Goal: Information Seeking & Learning: Learn about a topic

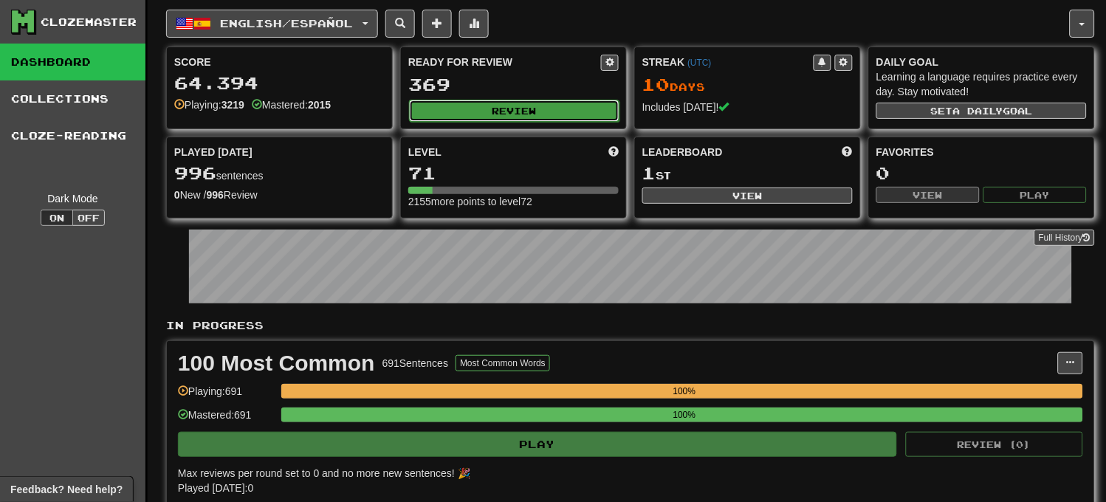
click at [429, 113] on button "Review" at bounding box center [514, 111] width 211 height 22
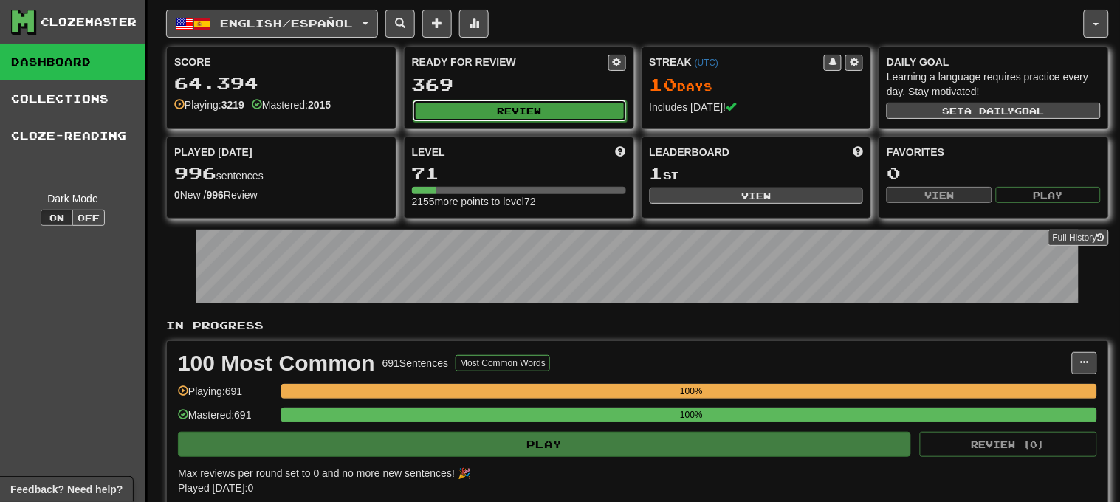
select select "********"
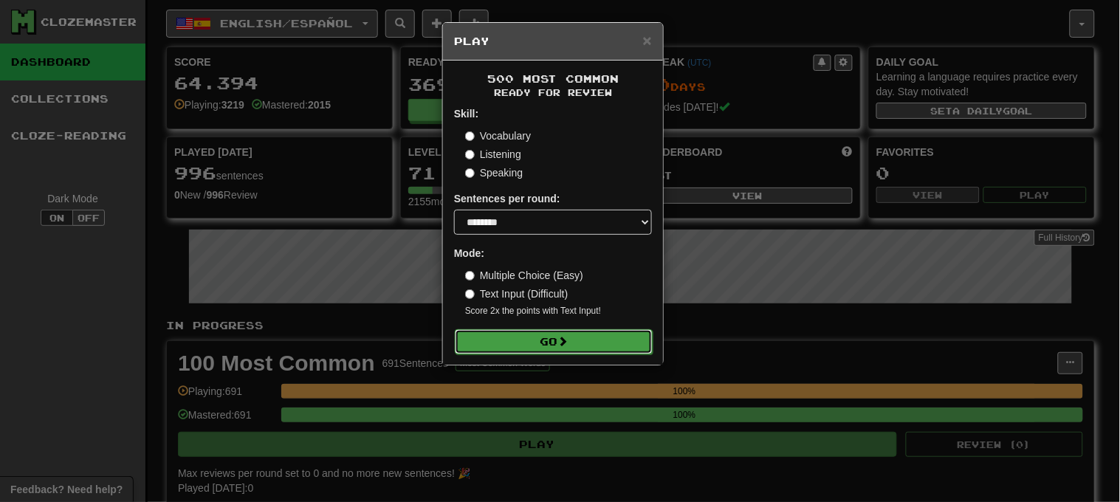
click at [577, 329] on button "Go" at bounding box center [554, 341] width 198 height 25
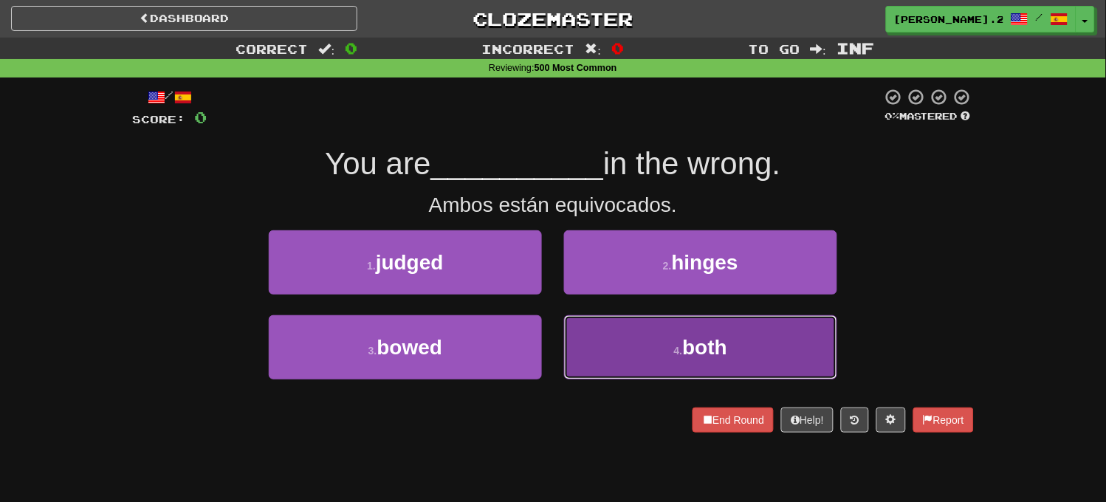
click at [591, 332] on button "4 . both" at bounding box center [700, 347] width 273 height 64
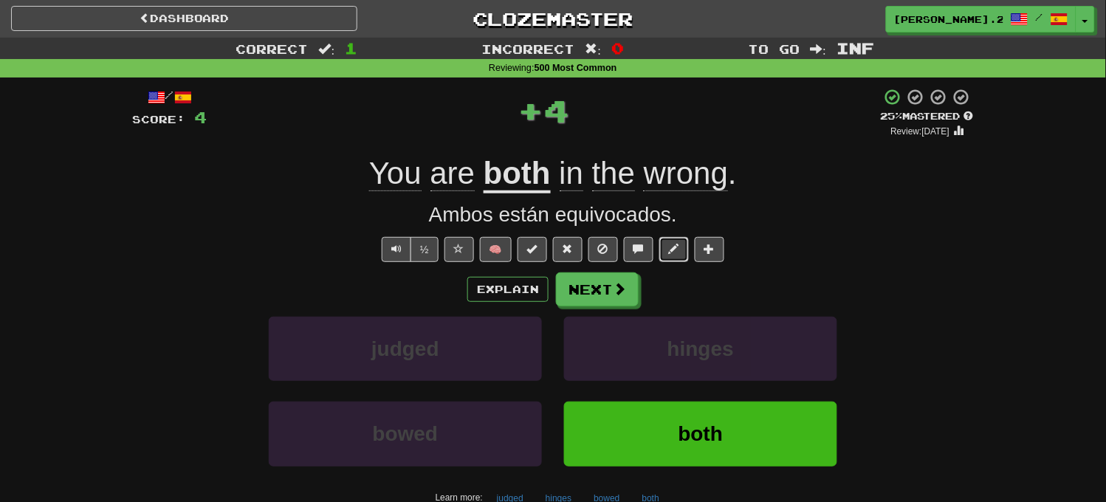
click at [677, 259] on button at bounding box center [675, 249] width 30 height 25
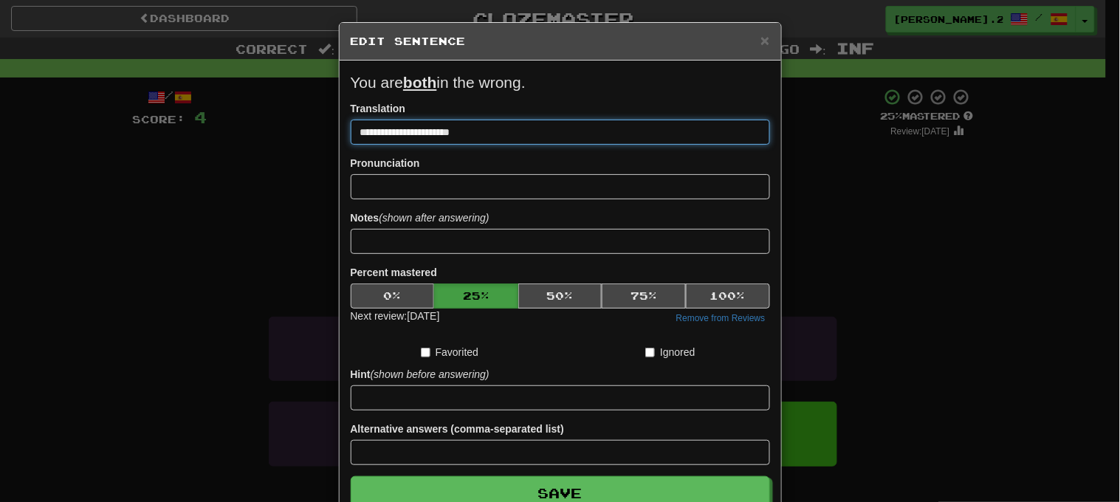
drag, startPoint x: 419, startPoint y: 130, endPoint x: 576, endPoint y: 158, distance: 159.8
click at [576, 158] on form "**********" at bounding box center [561, 291] width 420 height 439
type input "**********"
click at [351, 476] on button "Save" at bounding box center [561, 493] width 420 height 34
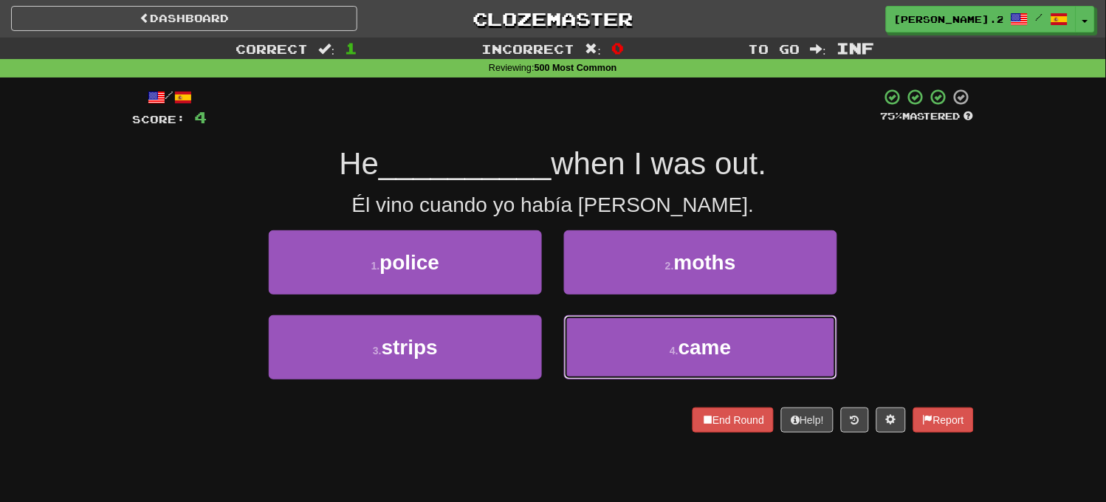
click at [646, 341] on button "4 . came" at bounding box center [700, 347] width 273 height 64
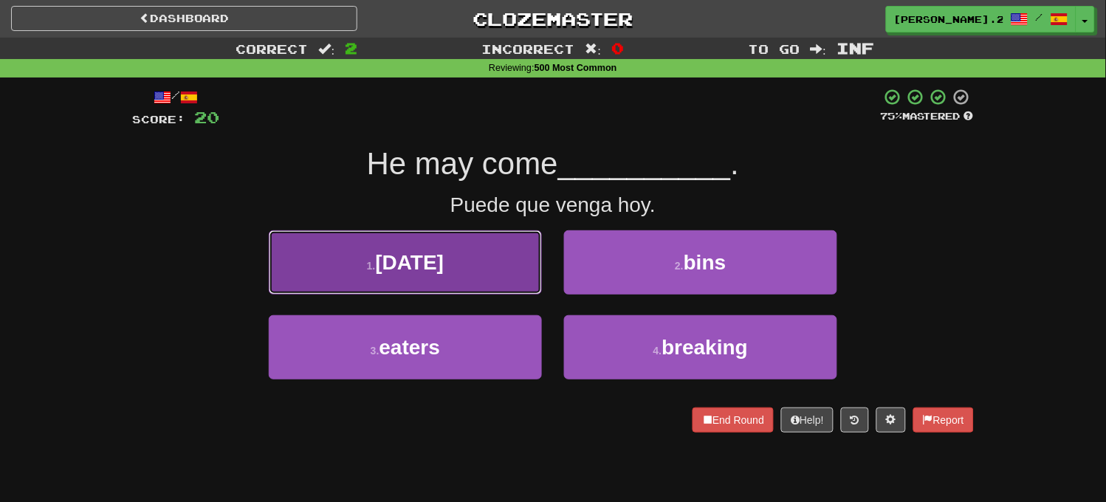
click at [459, 266] on button "1 . today" at bounding box center [405, 262] width 273 height 64
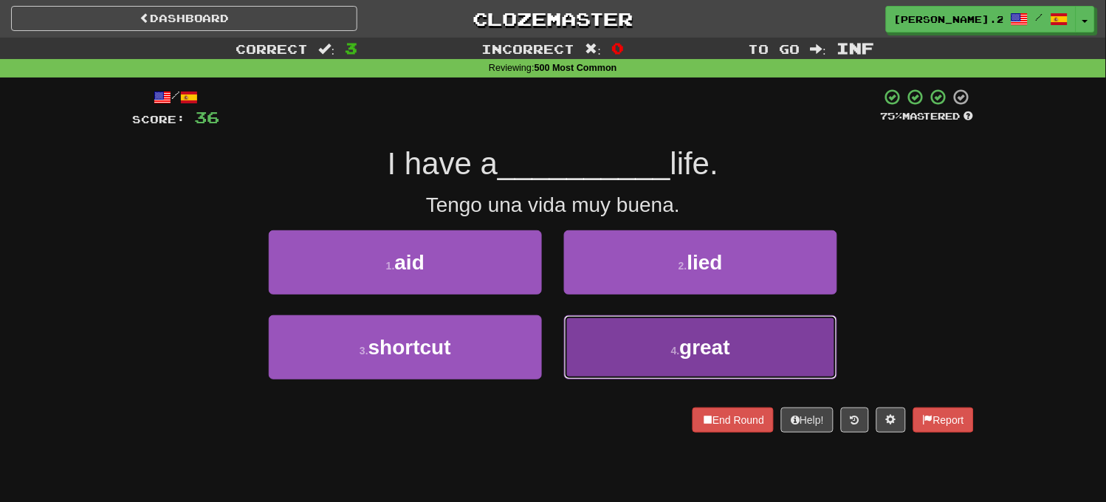
click at [648, 366] on button "4 . great" at bounding box center [700, 347] width 273 height 64
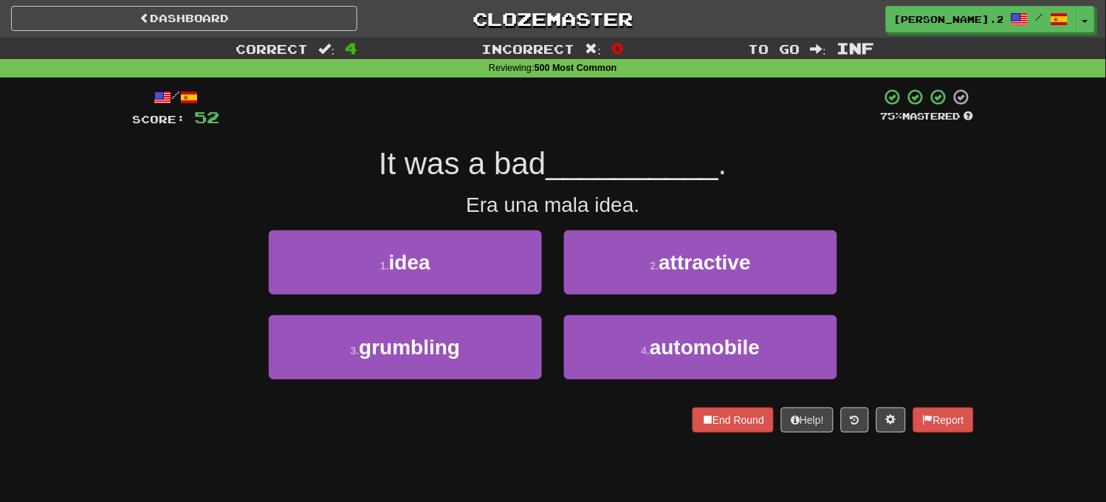
click at [475, 295] on div "1 . idea" at bounding box center [405, 272] width 295 height 85
click at [476, 270] on button "1 . idea" at bounding box center [405, 262] width 273 height 64
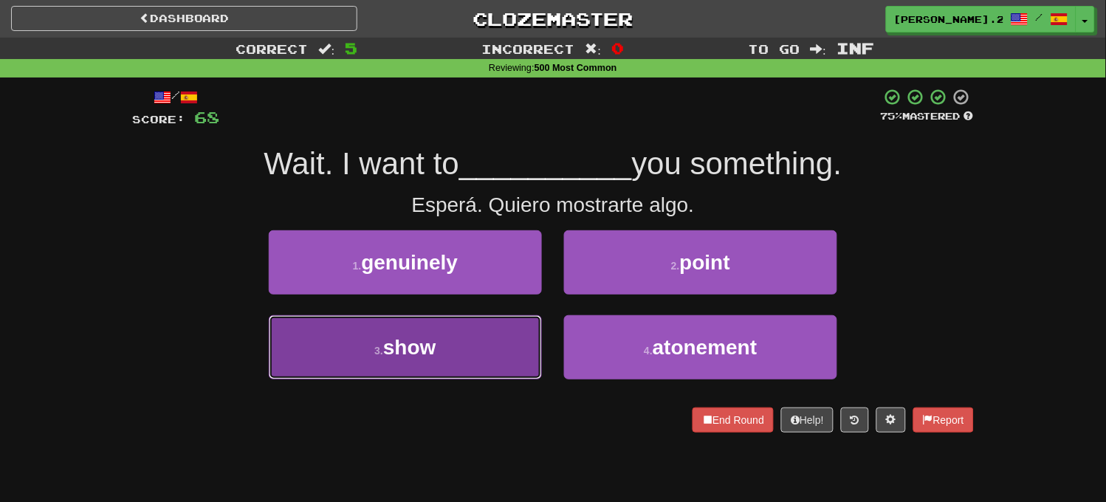
click at [467, 335] on button "3 . show" at bounding box center [405, 347] width 273 height 64
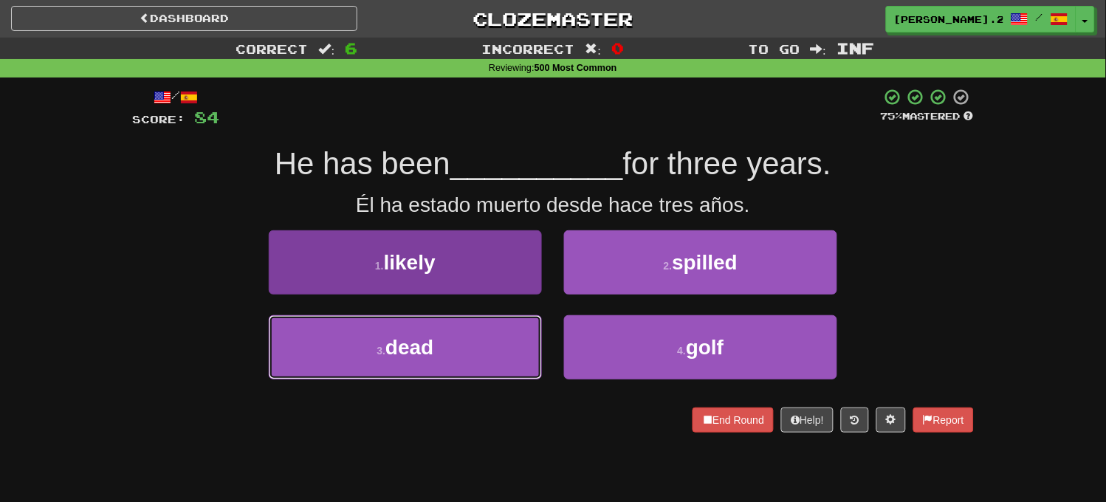
click at [476, 355] on button "3 . dead" at bounding box center [405, 347] width 273 height 64
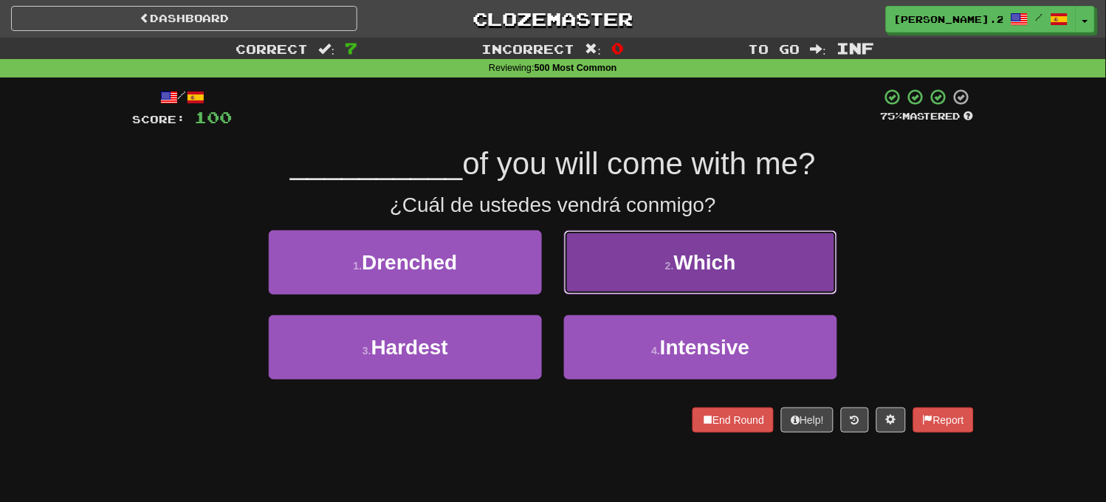
click at [635, 261] on button "2 . Which" at bounding box center [700, 262] width 273 height 64
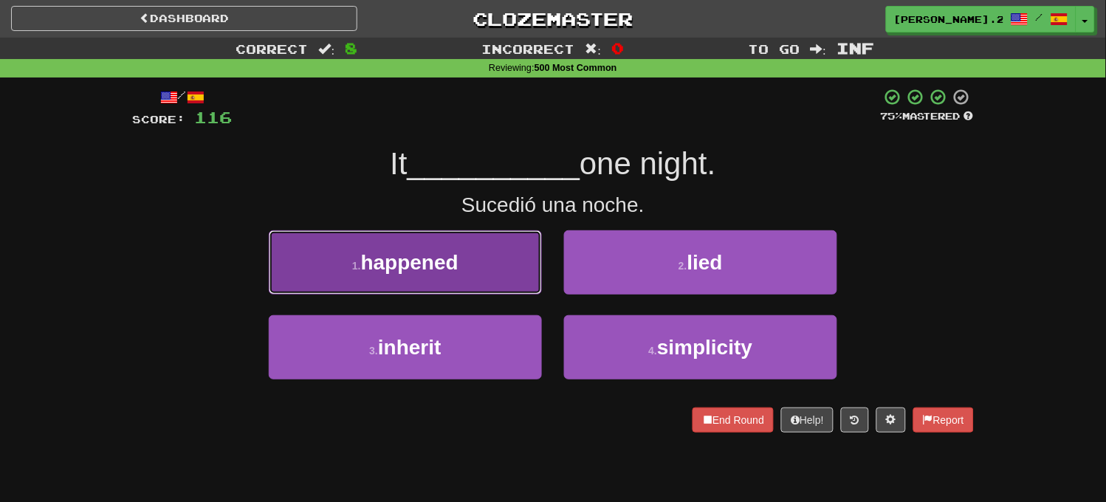
click at [456, 284] on button "1 . happened" at bounding box center [405, 262] width 273 height 64
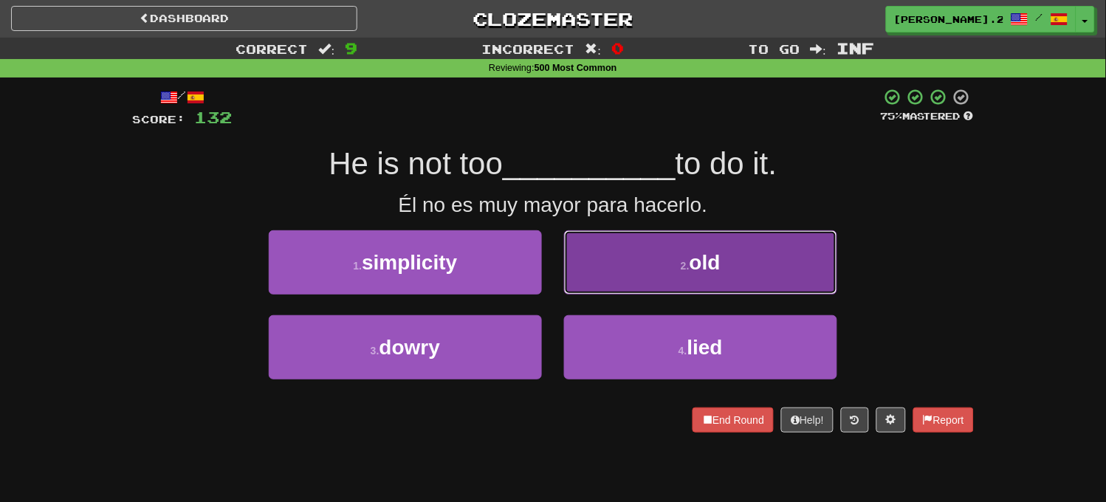
click at [603, 256] on button "2 . old" at bounding box center [700, 262] width 273 height 64
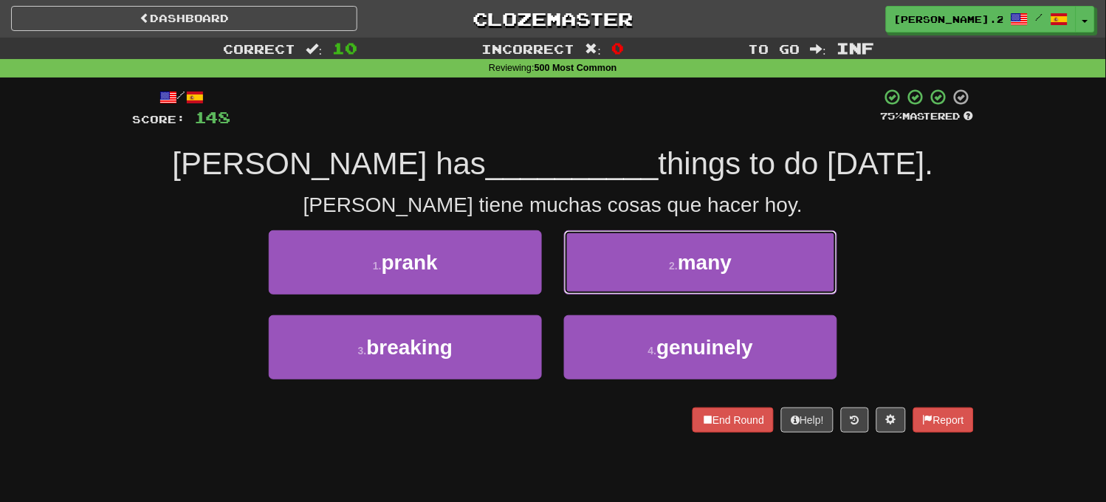
click at [584, 244] on button "2 . many" at bounding box center [700, 262] width 273 height 64
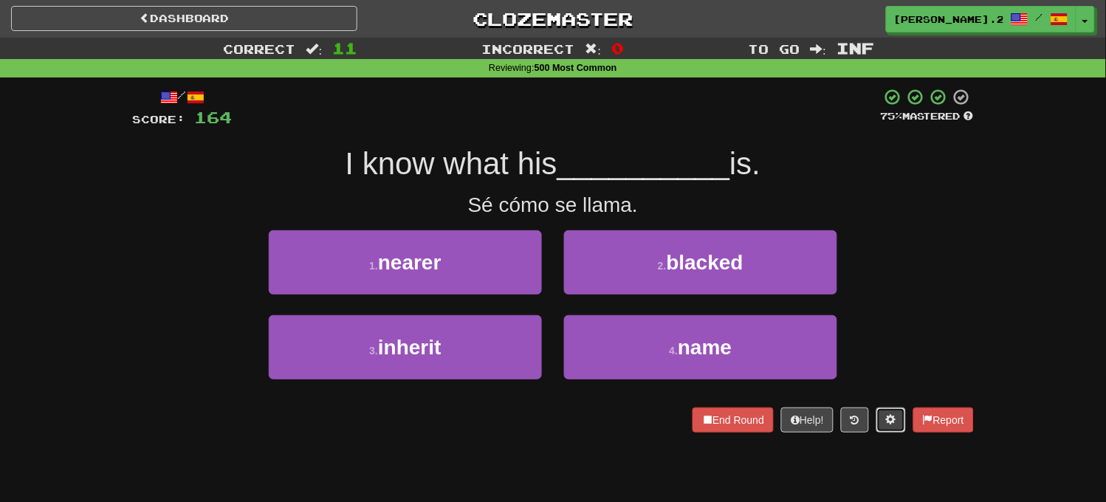
click at [886, 422] on span at bounding box center [891, 419] width 10 height 10
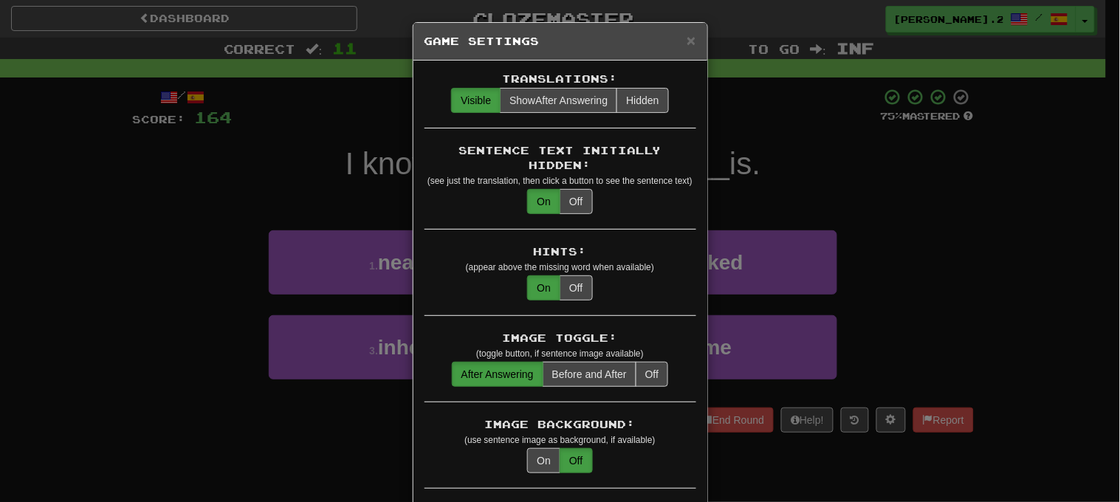
click at [316, 4] on div "× Game Settings Translations: Visible Show After Answering Hidden Sentence Text…" at bounding box center [560, 251] width 1120 height 502
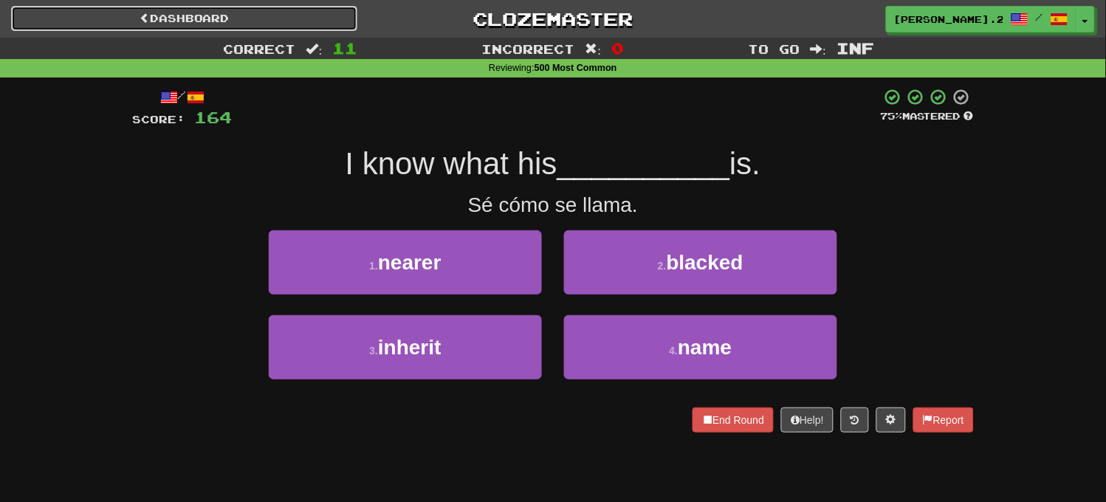
click at [316, 7] on link "Dashboard" at bounding box center [184, 18] width 346 height 25
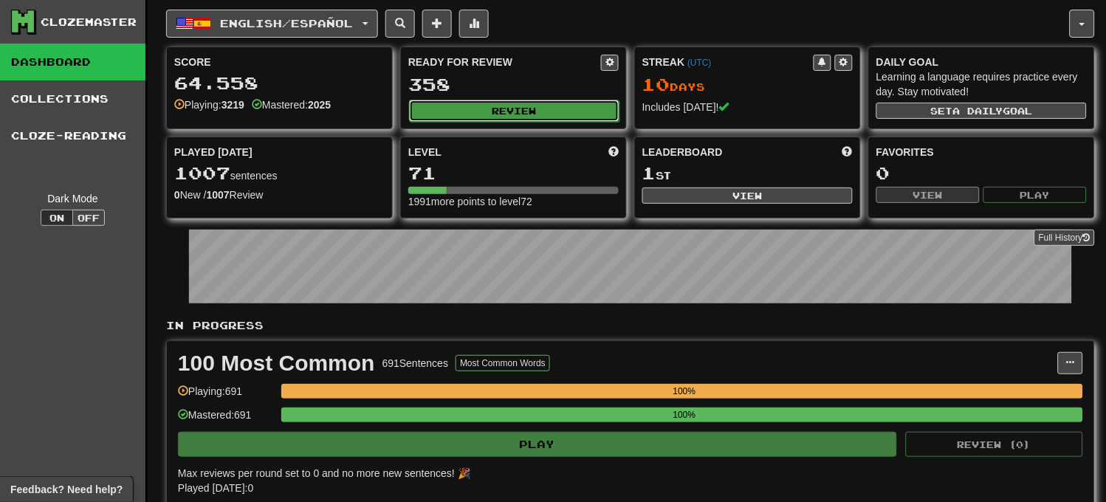
click at [573, 100] on button "Review" at bounding box center [514, 111] width 211 height 22
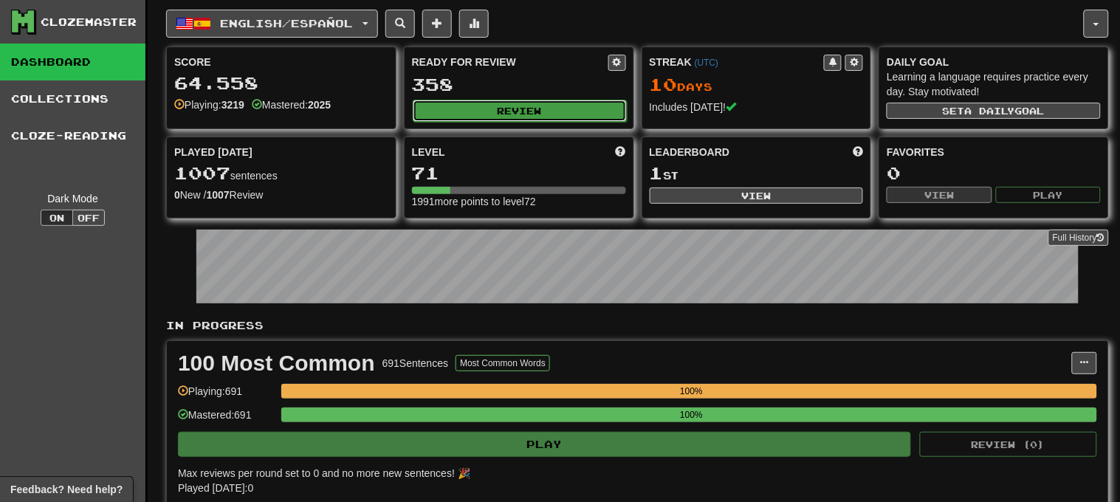
select select "********"
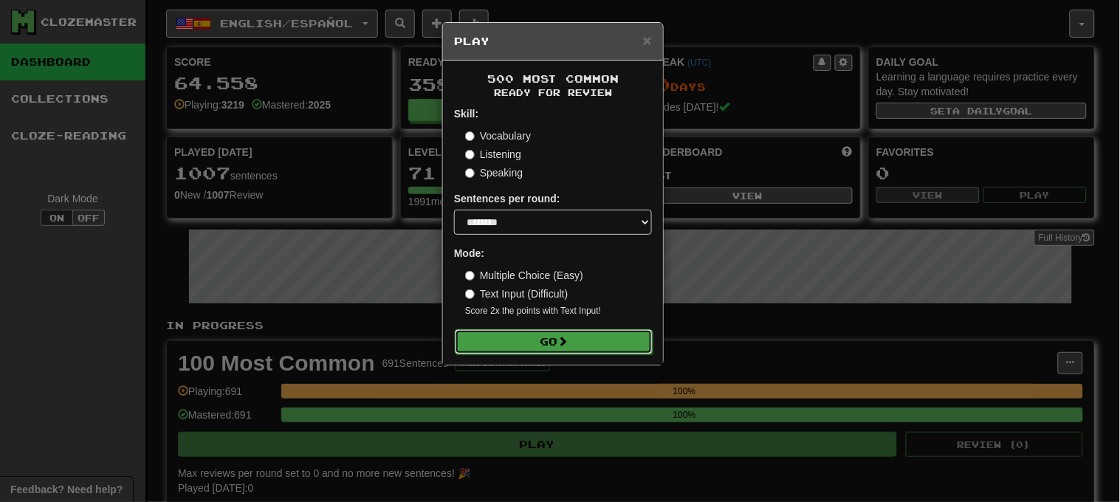
click at [556, 348] on button "Go" at bounding box center [554, 341] width 198 height 25
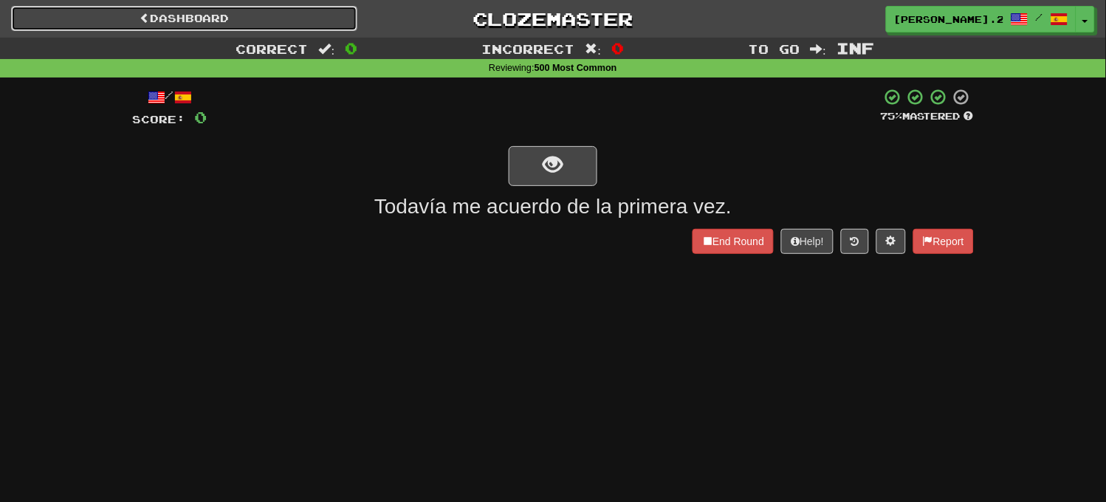
click at [326, 23] on link "Dashboard" at bounding box center [184, 18] width 346 height 25
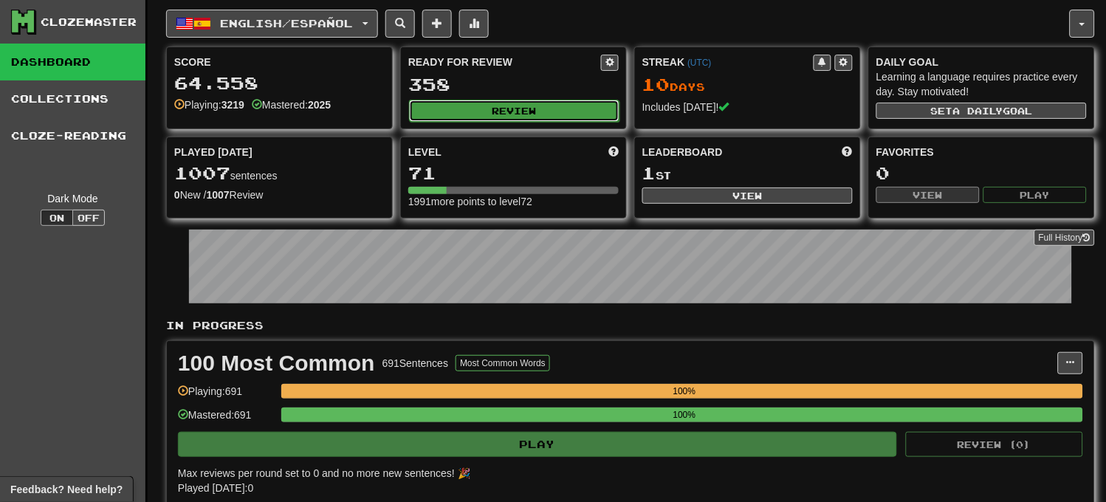
click at [535, 114] on button "Review" at bounding box center [514, 111] width 211 height 22
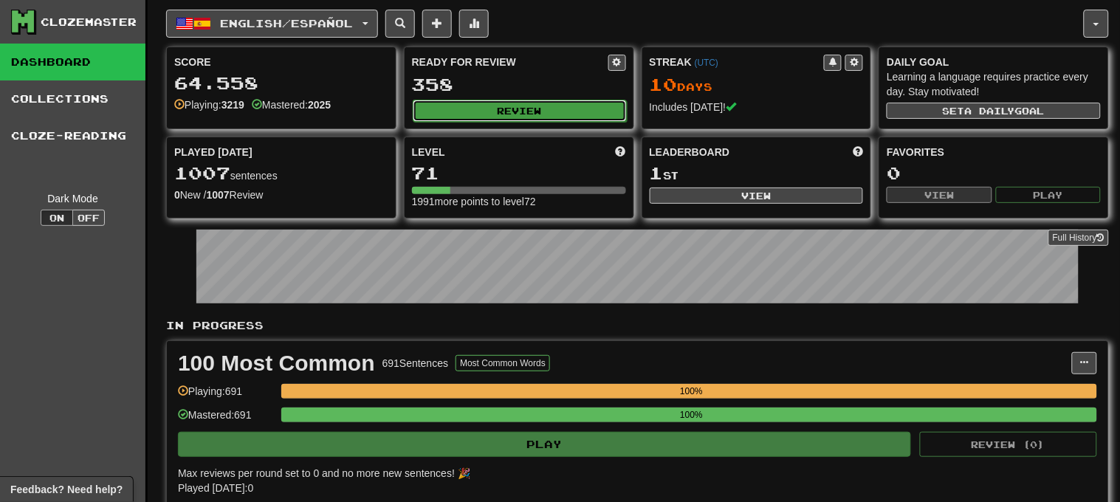
select select "********"
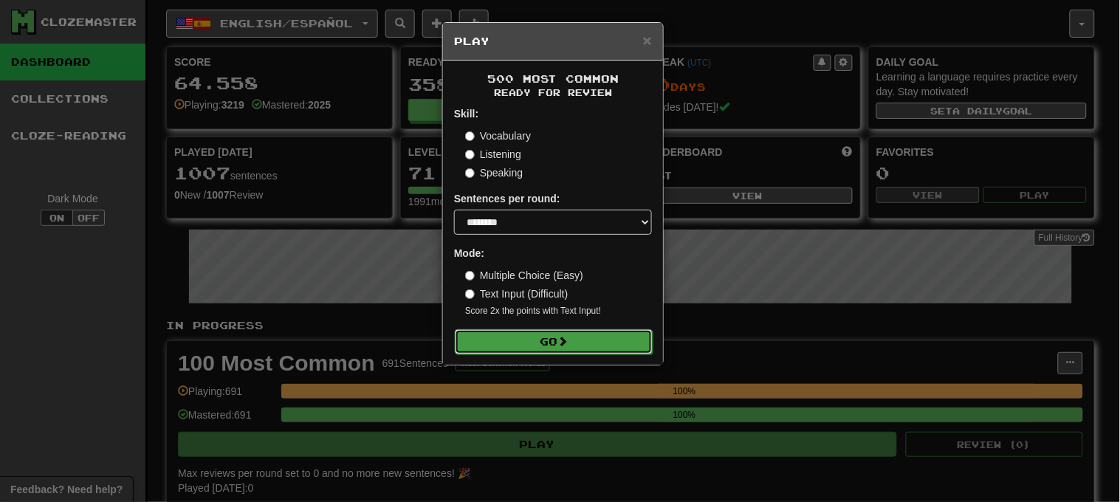
click at [533, 349] on button "Go" at bounding box center [554, 341] width 198 height 25
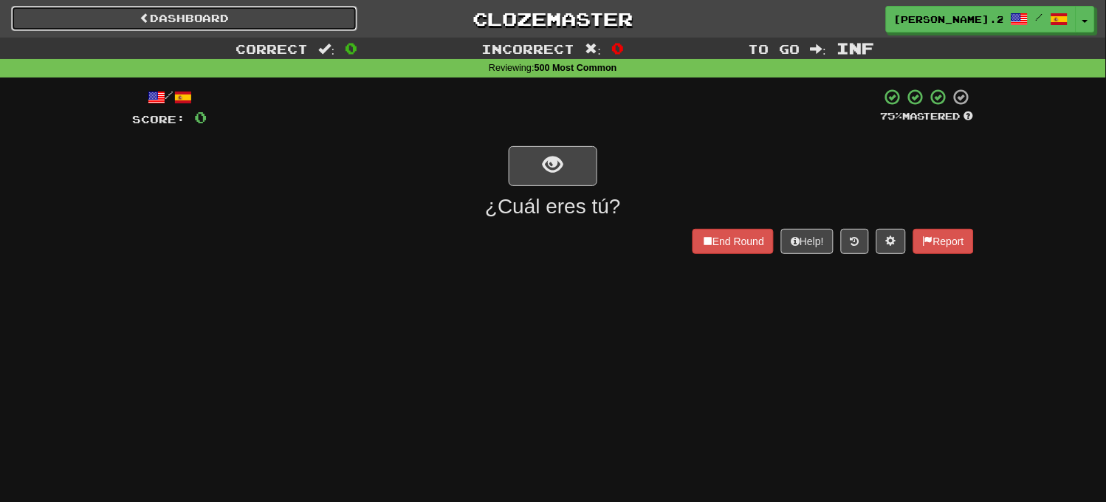
click at [341, 16] on link "Dashboard" at bounding box center [184, 18] width 346 height 25
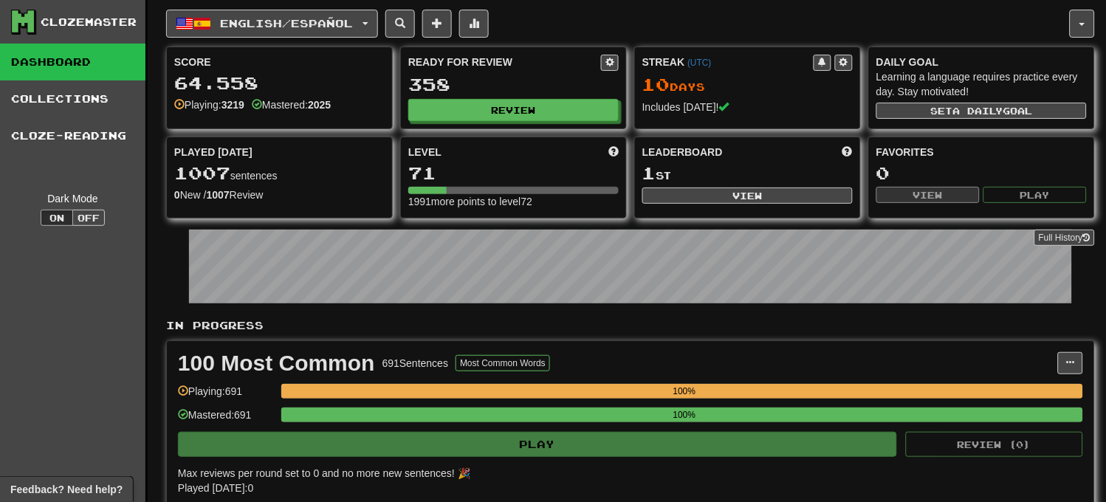
click at [554, 123] on div "Ready for Review 358 Review" at bounding box center [513, 87] width 225 height 81
click at [554, 114] on button "Review" at bounding box center [514, 111] width 211 height 22
select select "********"
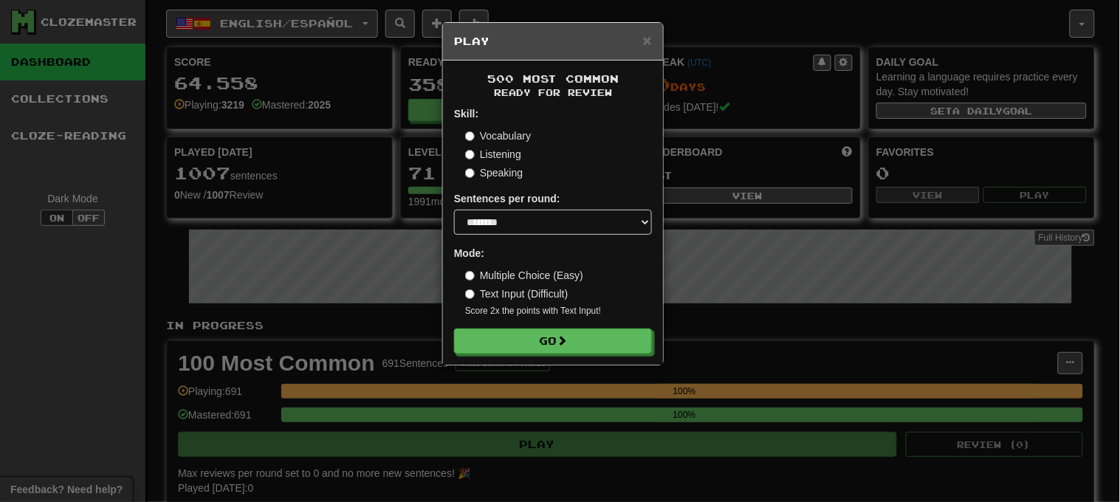
click at [504, 172] on label "Speaking" at bounding box center [494, 172] width 58 height 15
drag, startPoint x: 533, startPoint y: 326, endPoint x: 533, endPoint y: 358, distance: 32.5
click at [533, 358] on div "500 Most Common Ready for Review Skill: Vocabulary Listening Speaking Sentences…" at bounding box center [553, 213] width 220 height 304
click at [535, 344] on button "Go" at bounding box center [554, 341] width 198 height 25
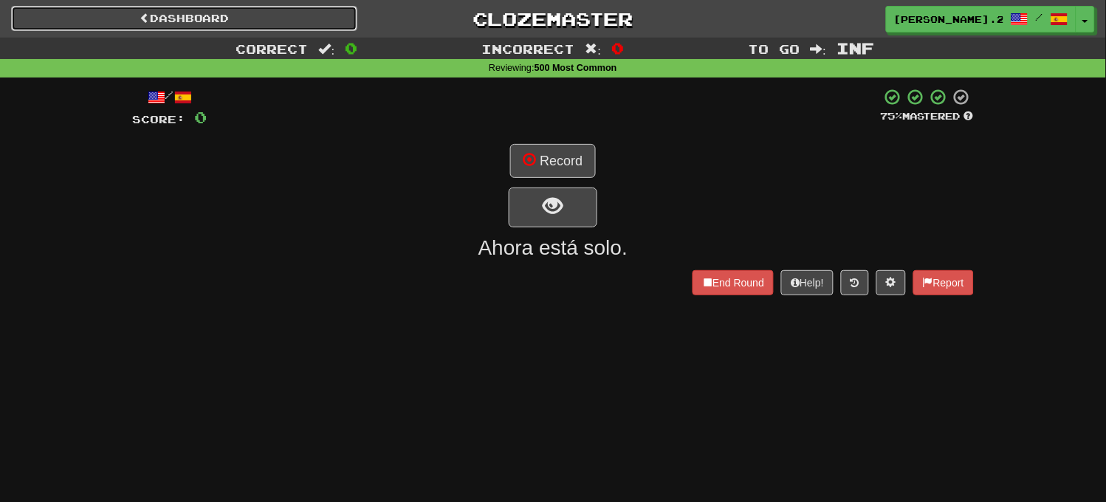
click at [320, 16] on link "Dashboard" at bounding box center [184, 18] width 346 height 25
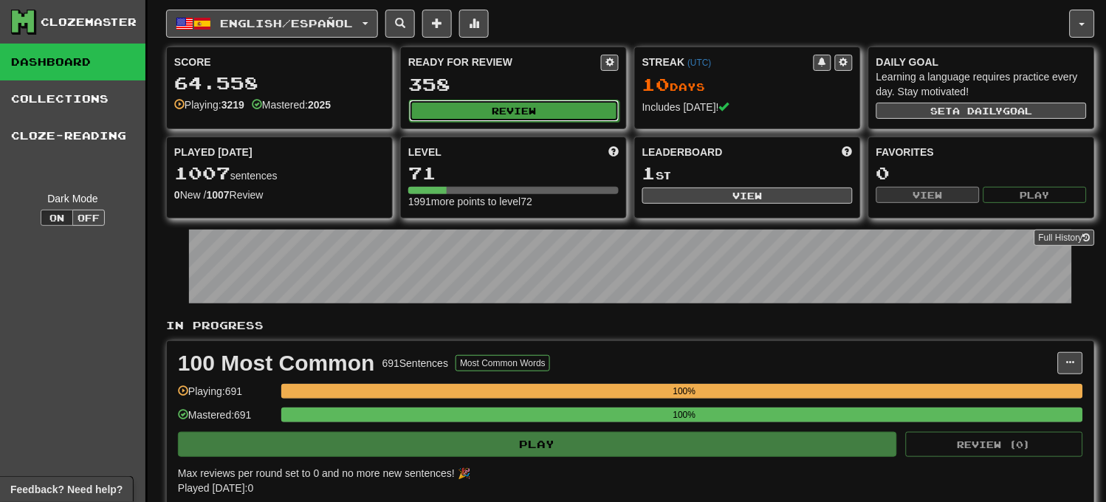
click at [460, 109] on button "Review" at bounding box center [514, 111] width 211 height 22
select select "********"
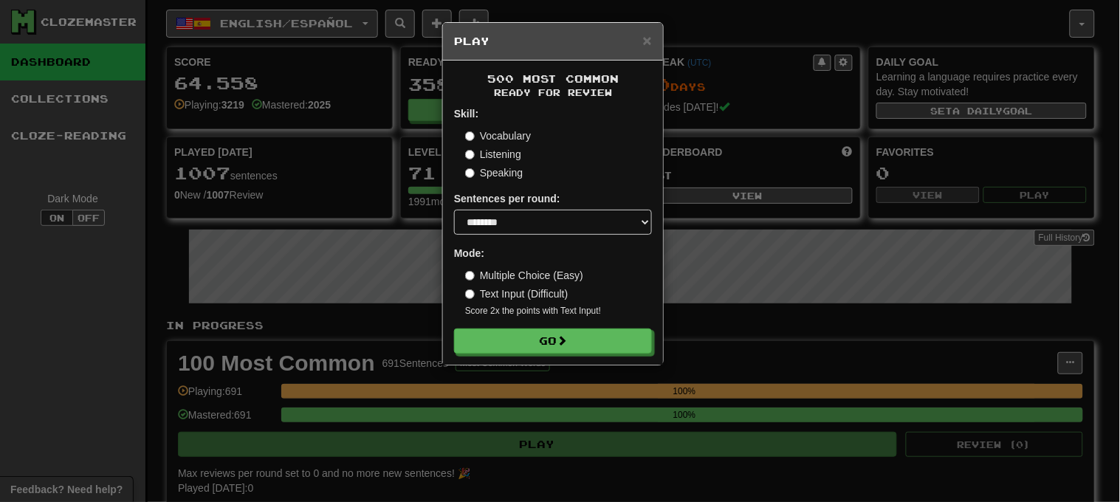
click at [495, 152] on label "Listening" at bounding box center [493, 154] width 56 height 15
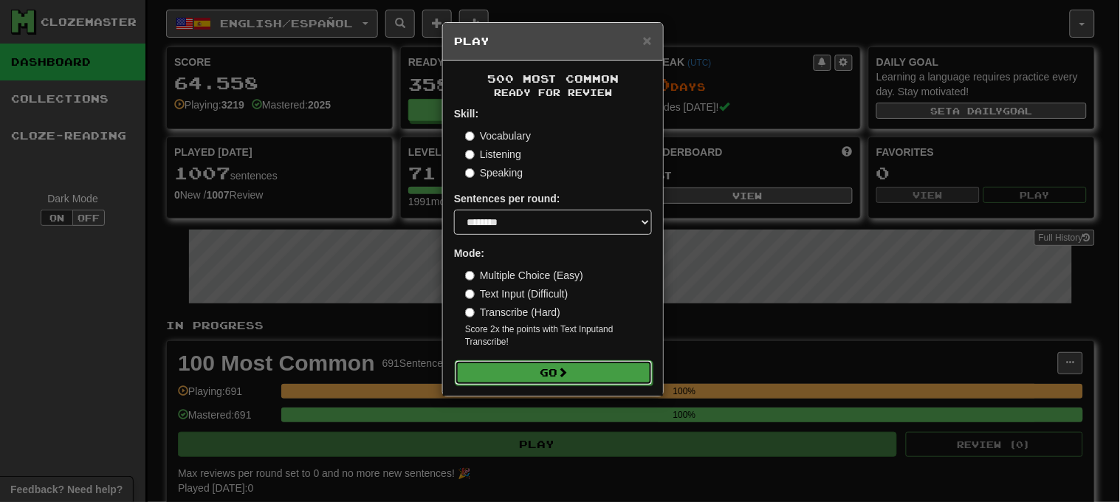
click at [576, 384] on button "Go" at bounding box center [554, 372] width 198 height 25
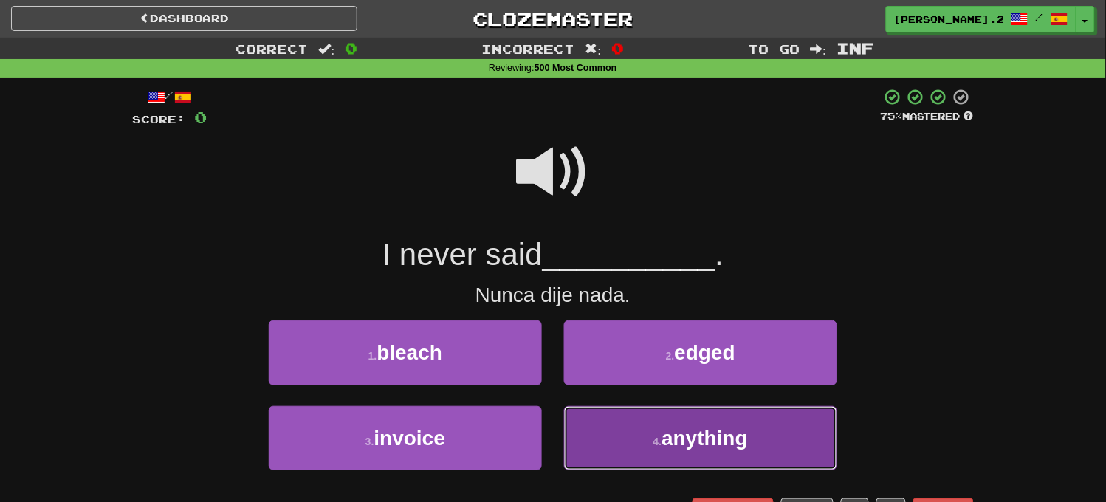
click at [640, 427] on button "4 . anything" at bounding box center [700, 438] width 273 height 64
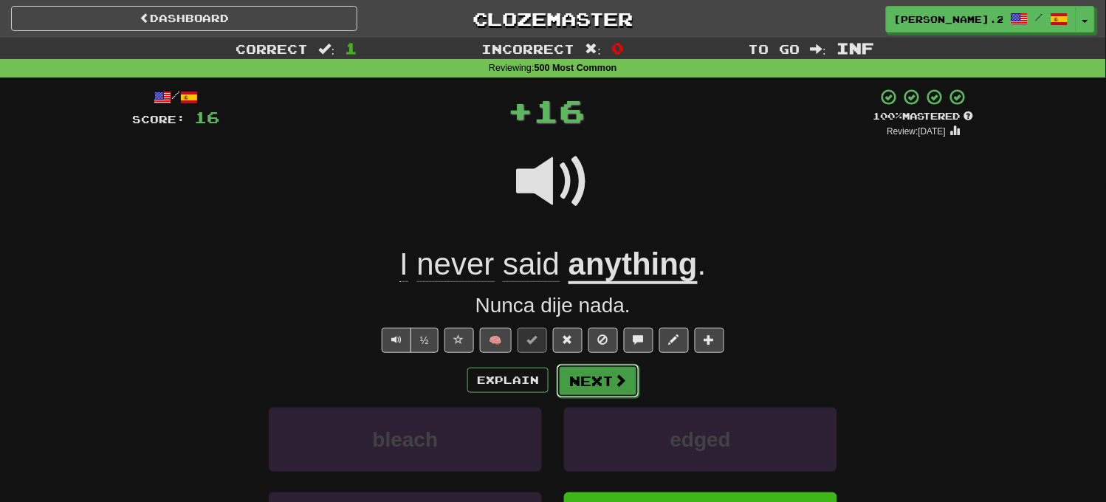
click at [611, 367] on button "Next" at bounding box center [598, 381] width 83 height 34
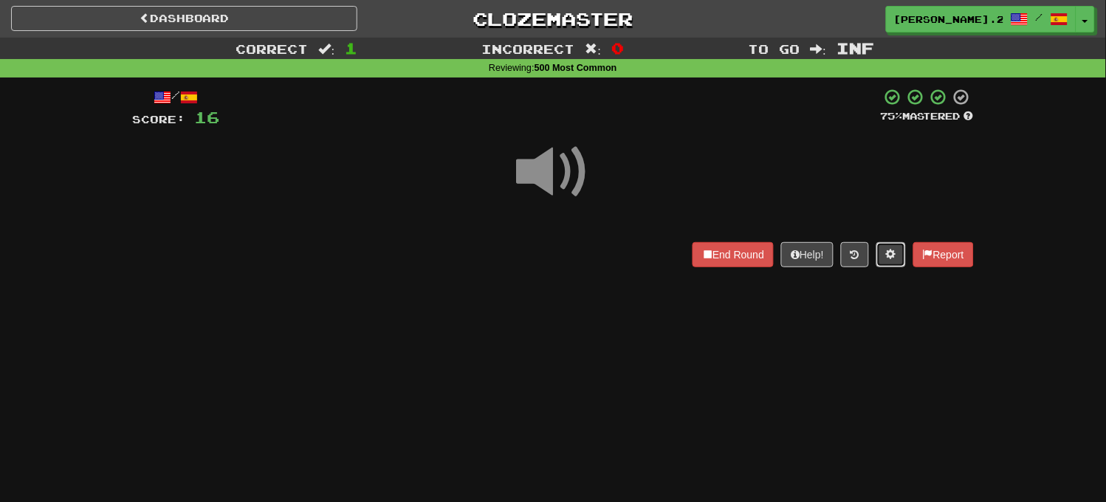
click at [890, 252] on span at bounding box center [891, 254] width 10 height 10
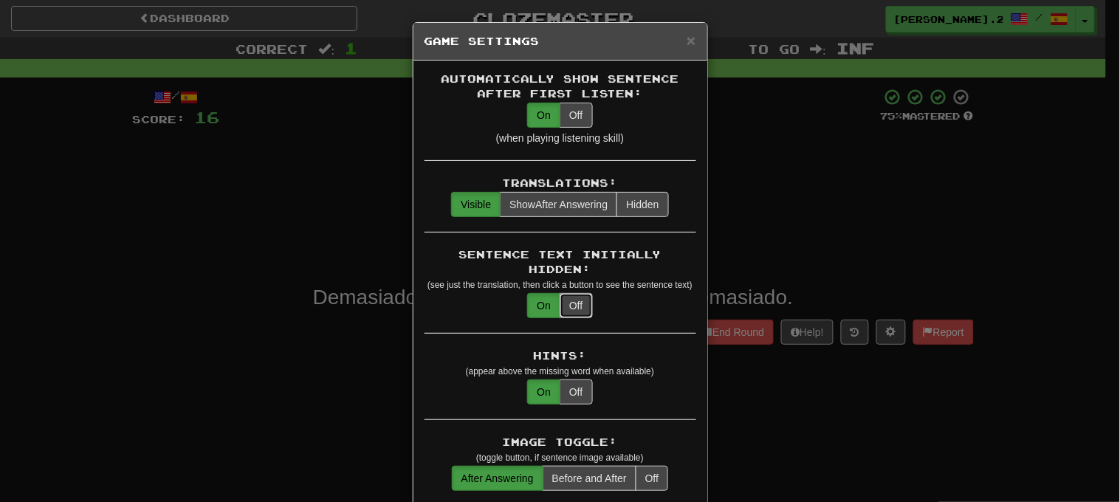
click at [574, 293] on button "Off" at bounding box center [576, 305] width 32 height 25
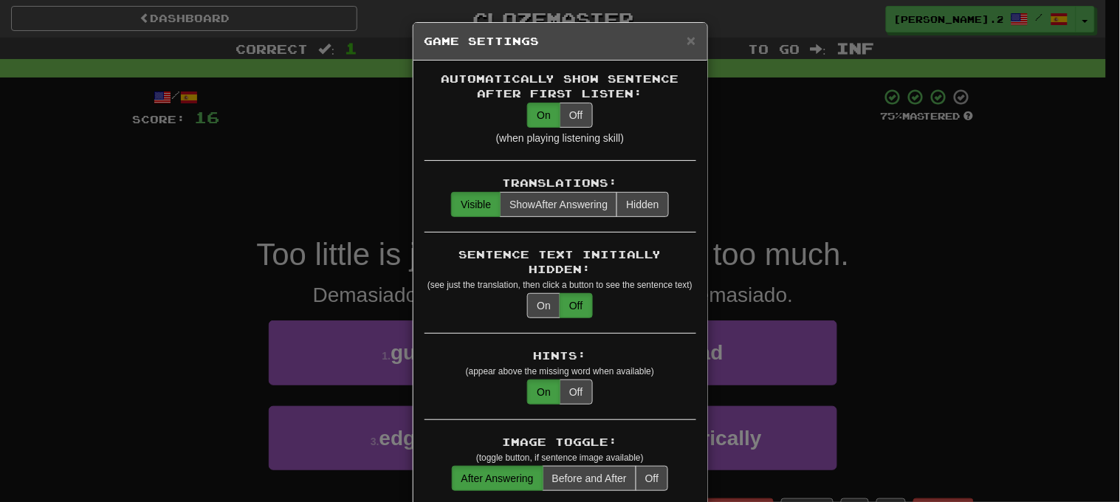
click at [332, 193] on div "× Game Settings Automatically Show Sentence After First Listen: On Off (when pl…" at bounding box center [560, 251] width 1120 height 502
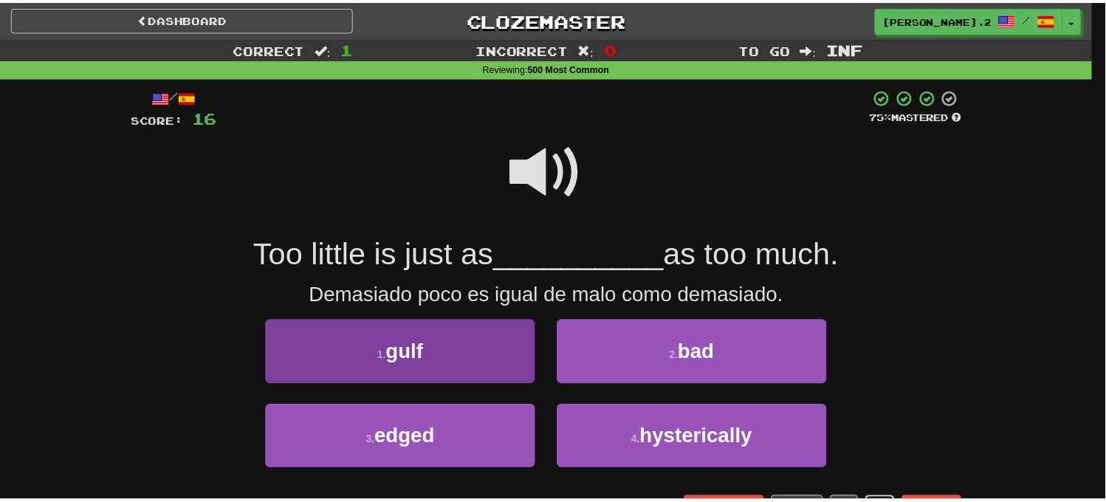
scroll to position [21, 0]
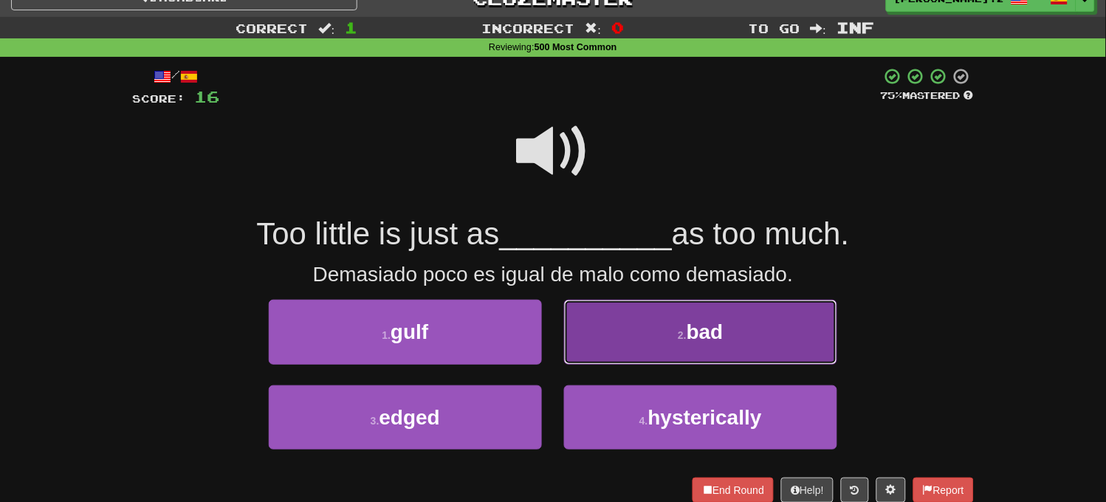
click at [621, 328] on button "2 . bad" at bounding box center [700, 332] width 273 height 64
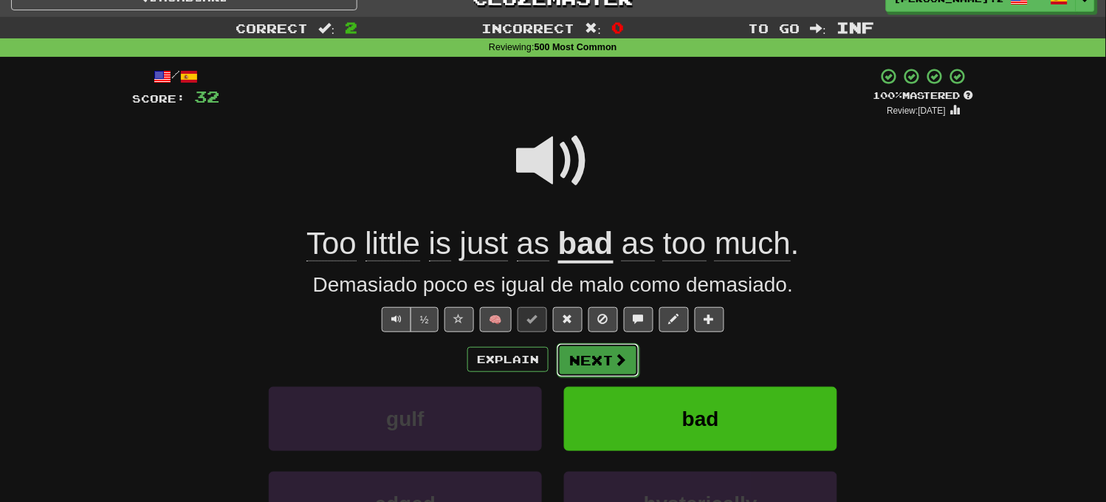
click at [623, 367] on button "Next" at bounding box center [598, 360] width 83 height 34
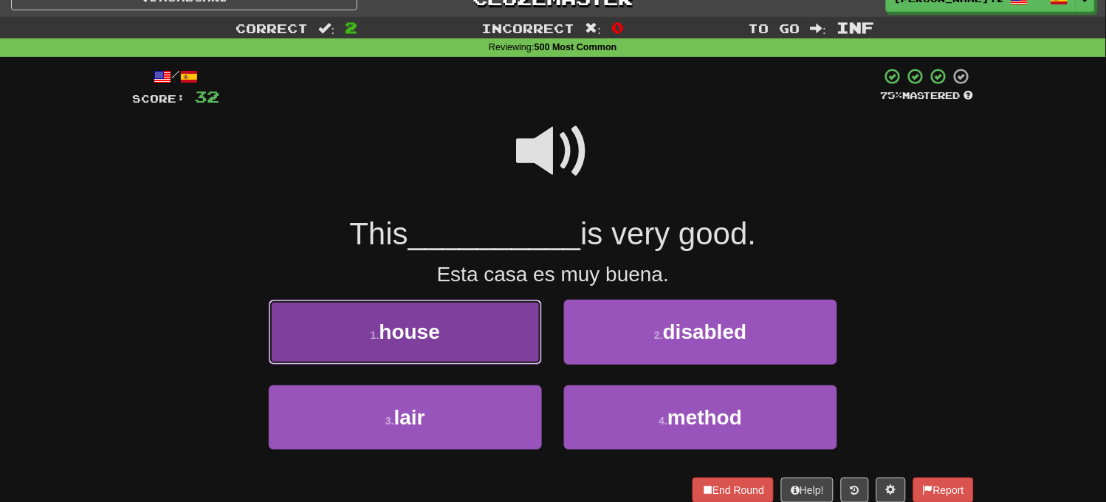
click at [499, 341] on button "1 . house" at bounding box center [405, 332] width 273 height 64
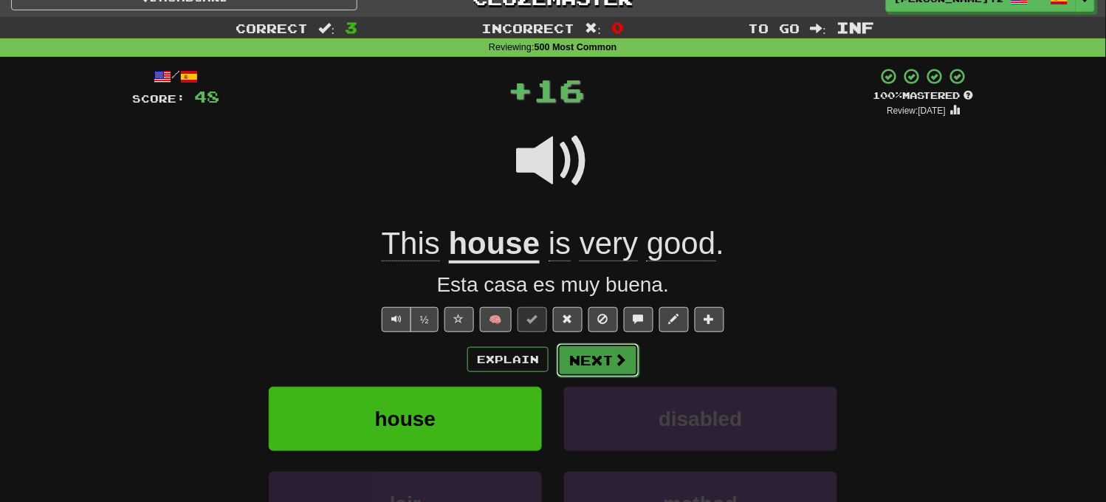
click at [588, 363] on button "Next" at bounding box center [598, 360] width 83 height 34
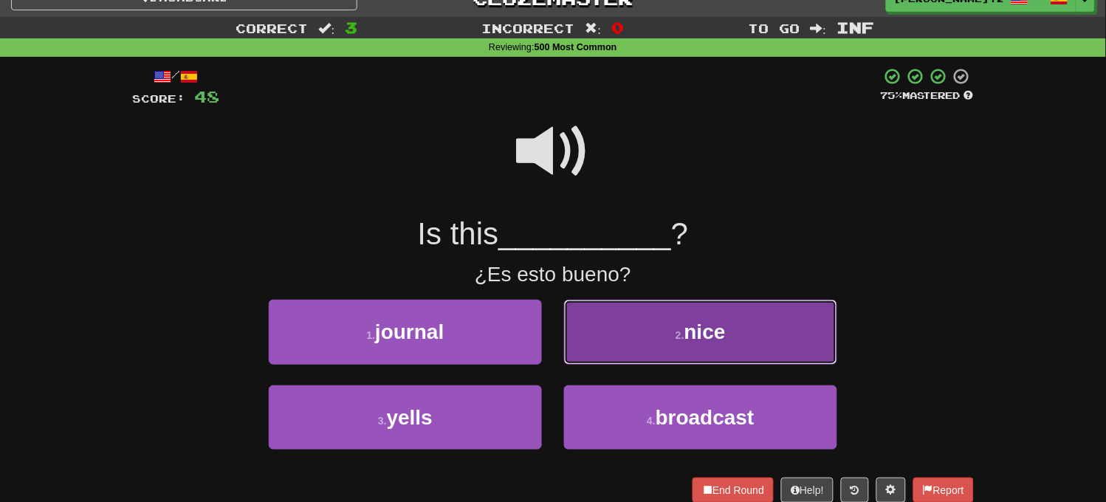
click at [600, 343] on button "2 . nice" at bounding box center [700, 332] width 273 height 64
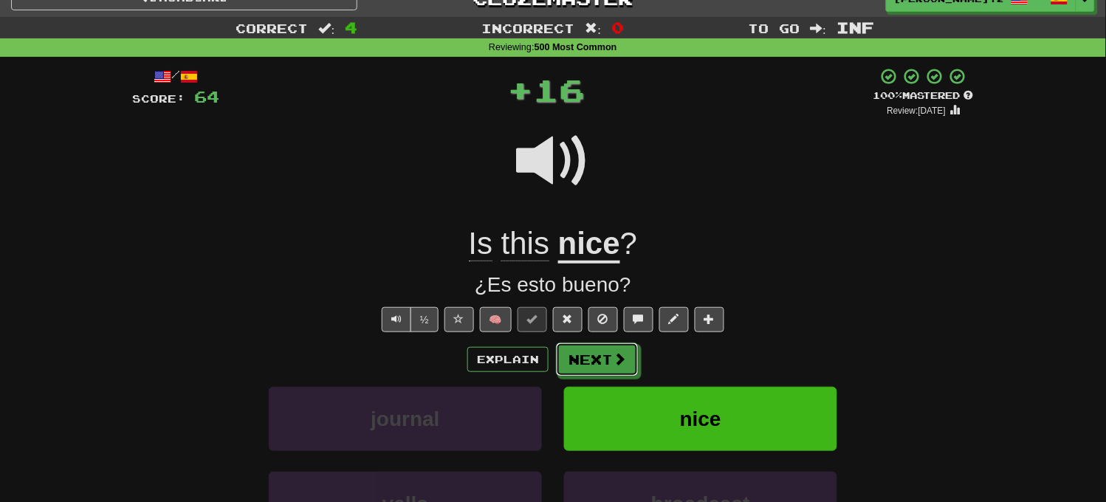
click at [604, 355] on button "Next" at bounding box center [597, 360] width 83 height 34
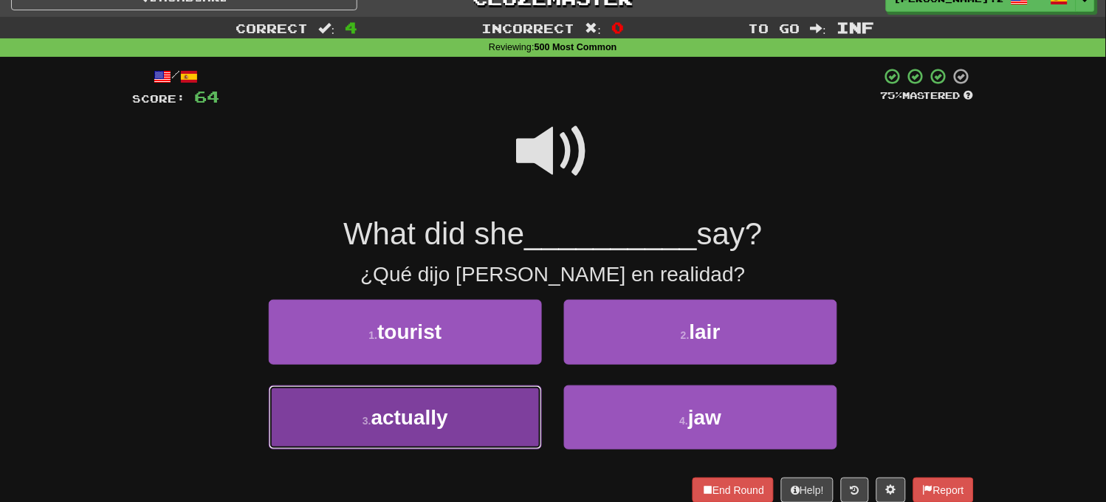
click at [478, 407] on button "3 . actually" at bounding box center [405, 418] width 273 height 64
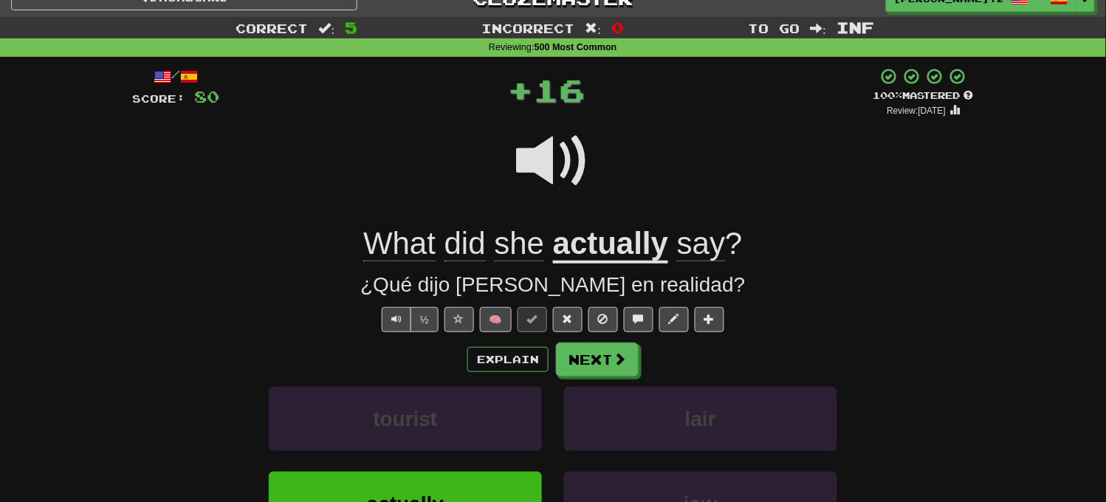
click at [601, 338] on div "/ Score: 80 + 16 100 % Mastered Review: 2025-09-18 What did she actually say ? …" at bounding box center [553, 351] width 842 height 568
click at [601, 347] on button "Next" at bounding box center [598, 360] width 83 height 34
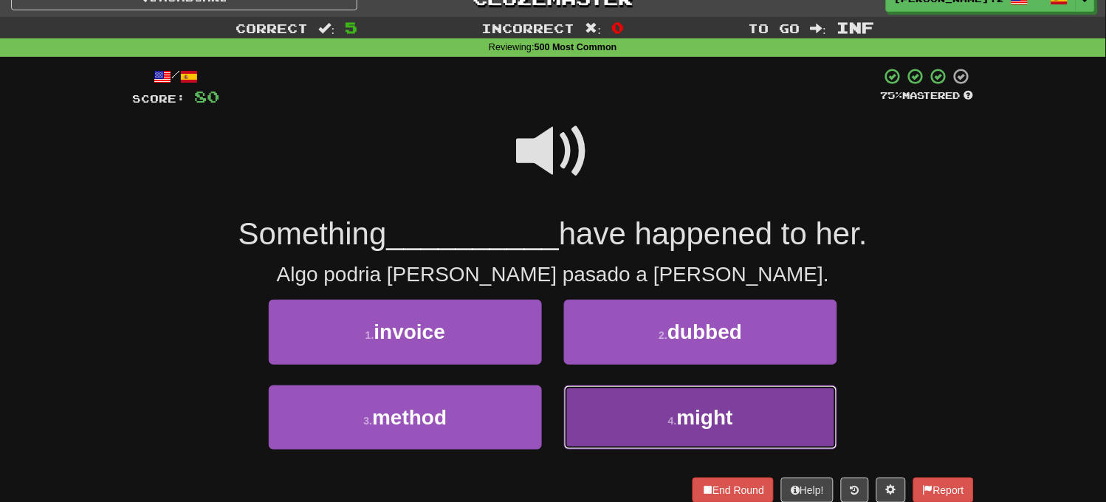
click at [625, 412] on button "4 . might" at bounding box center [700, 418] width 273 height 64
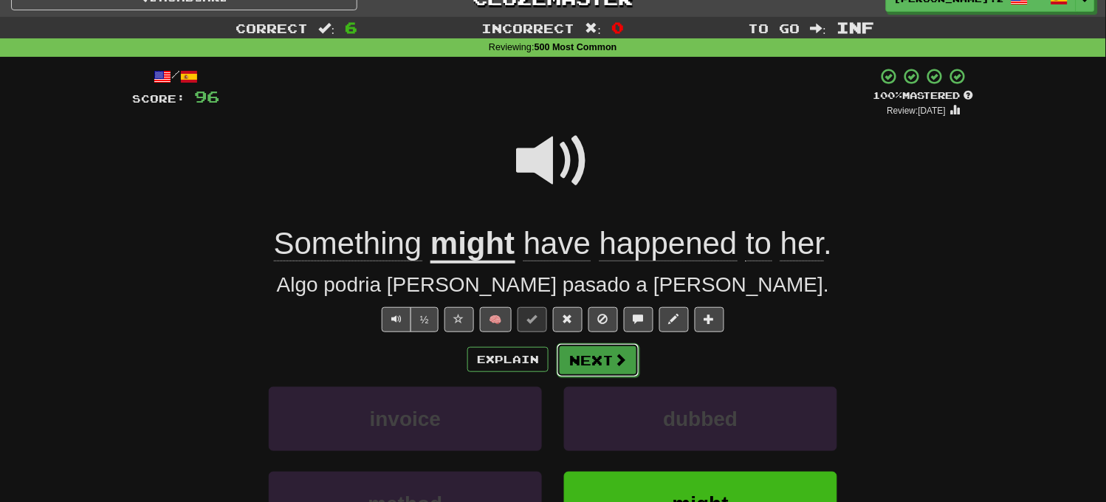
click at [611, 359] on button "Next" at bounding box center [598, 360] width 83 height 34
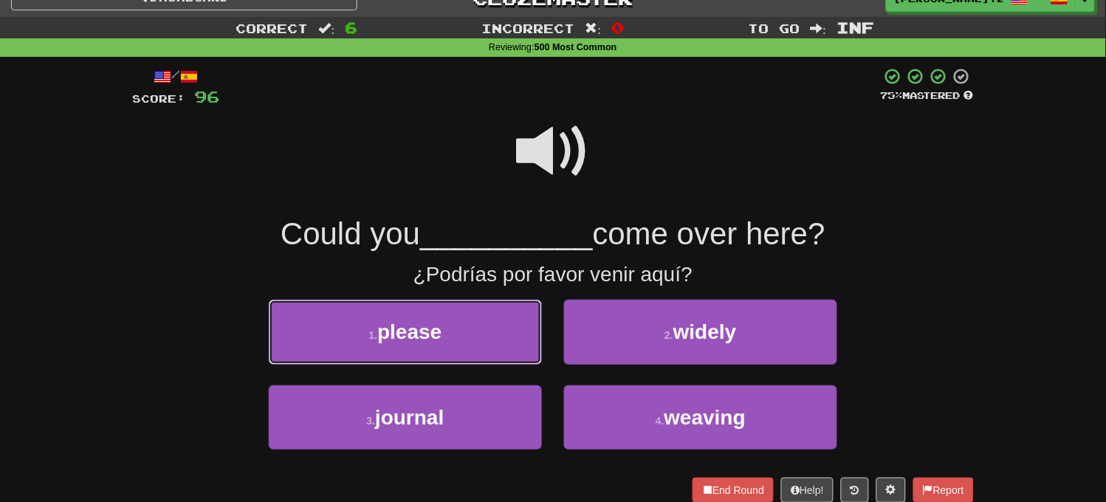
click at [508, 334] on button "1 . please" at bounding box center [405, 332] width 273 height 64
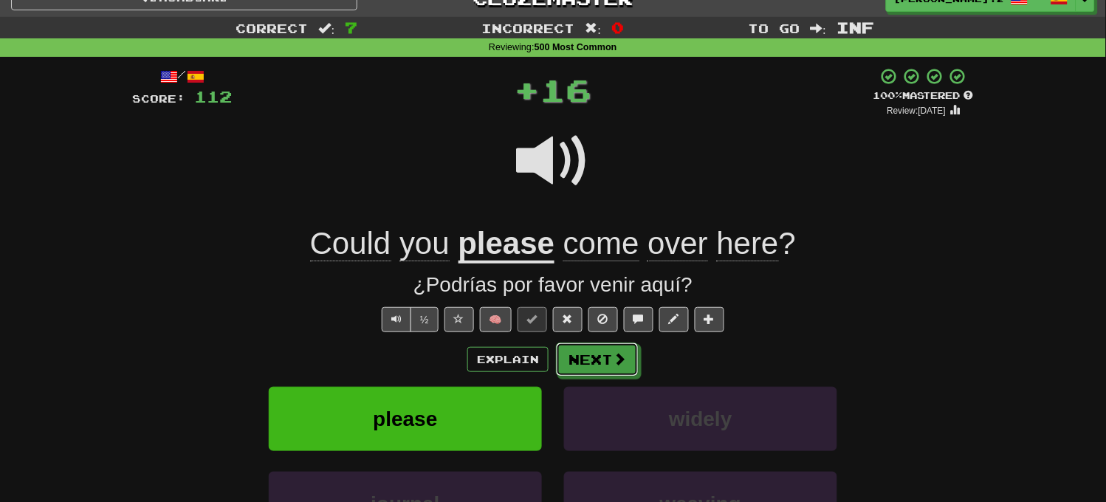
click at [587, 357] on button "Next" at bounding box center [597, 360] width 83 height 34
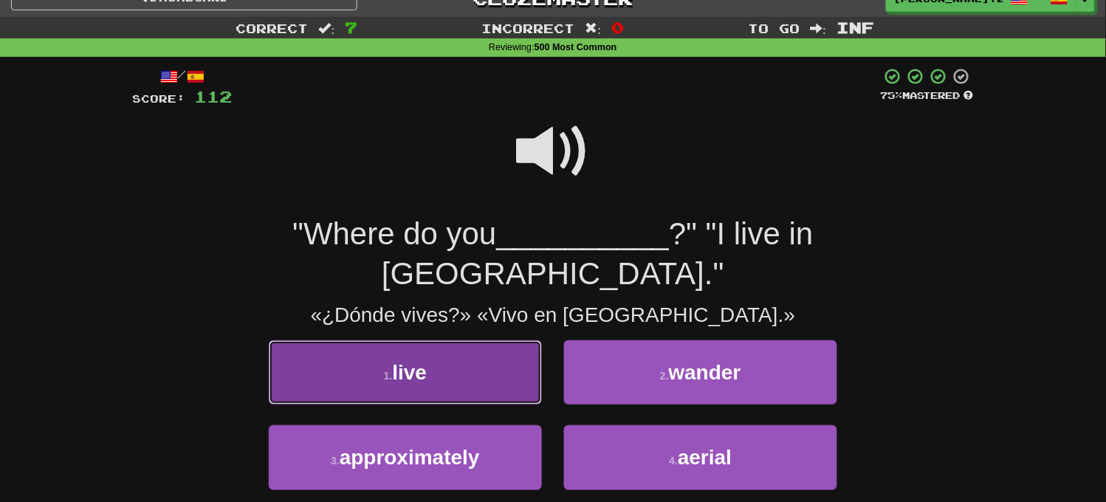
click at [520, 346] on button "1 . live" at bounding box center [405, 373] width 273 height 64
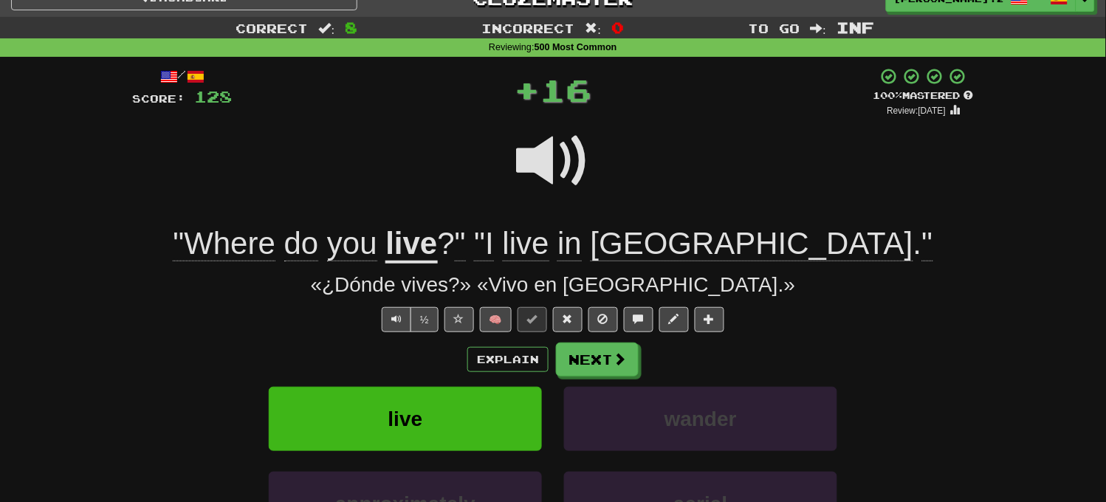
click at [554, 359] on div "Explain Next" at bounding box center [553, 360] width 842 height 34
click at [564, 362] on button "Next" at bounding box center [598, 360] width 83 height 34
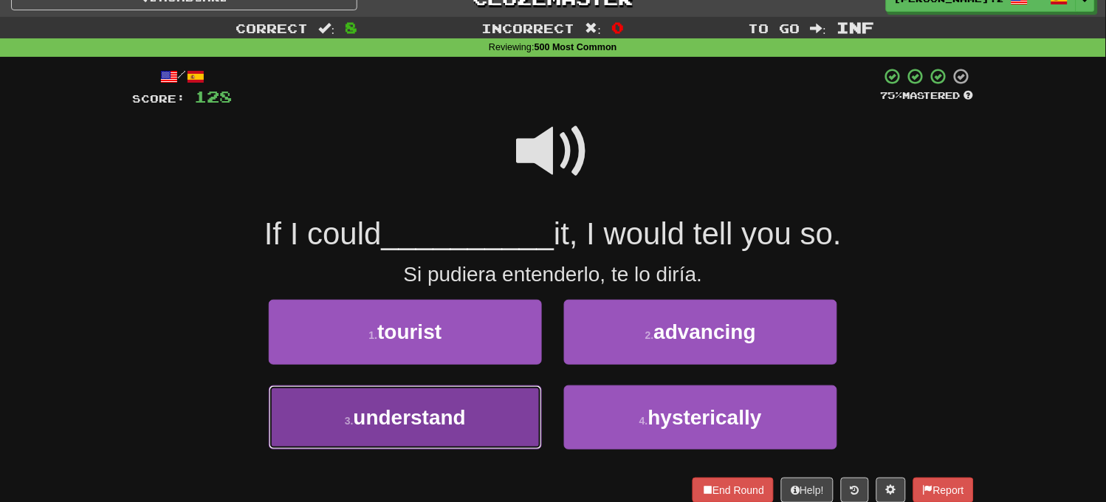
click at [474, 405] on button "3 . understand" at bounding box center [405, 418] width 273 height 64
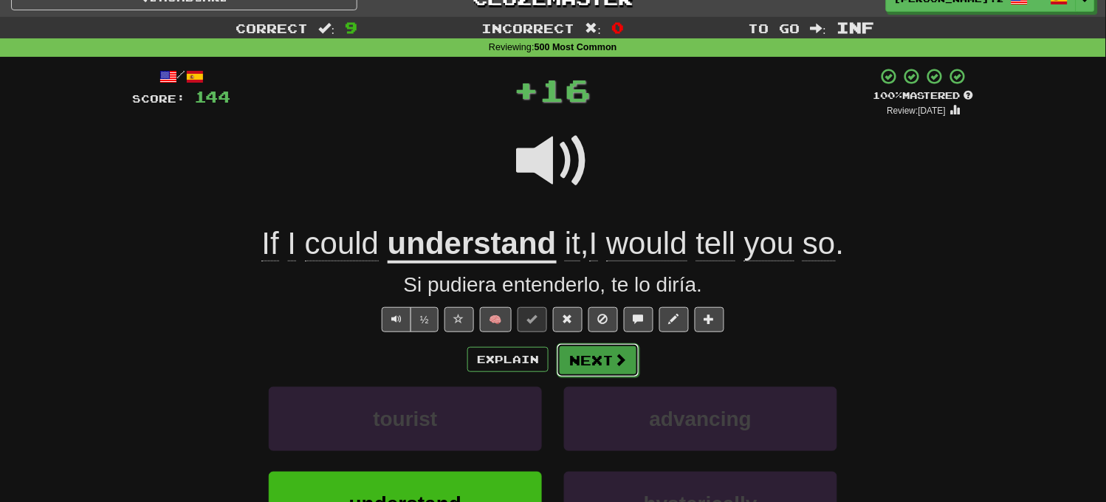
click at [596, 363] on button "Next" at bounding box center [598, 360] width 83 height 34
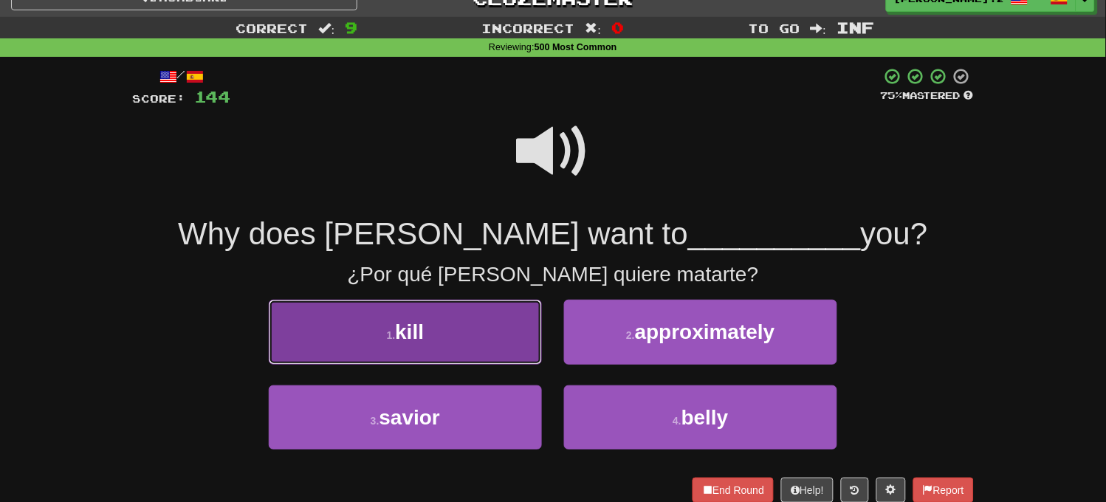
click at [499, 349] on button "1 . kill" at bounding box center [405, 332] width 273 height 64
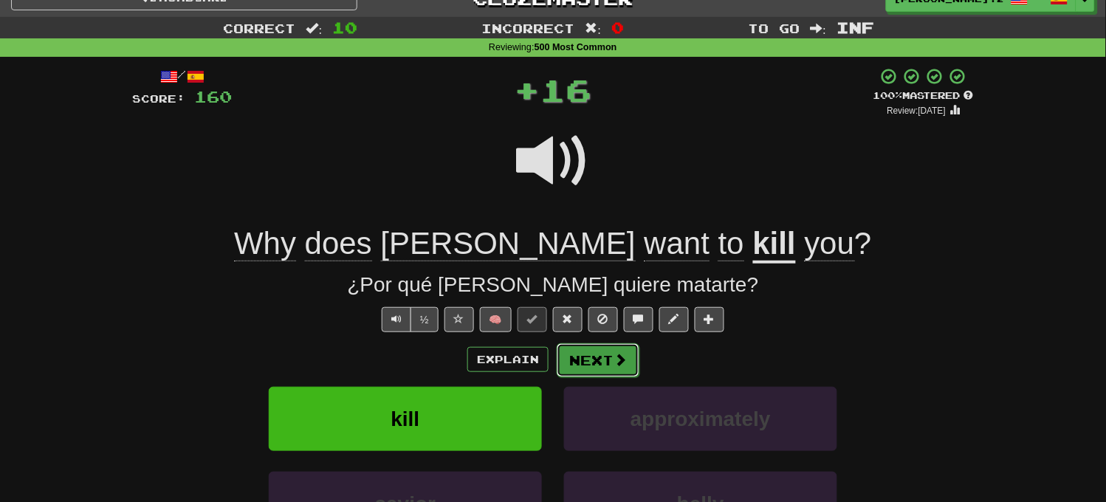
click at [577, 363] on button "Next" at bounding box center [598, 360] width 83 height 34
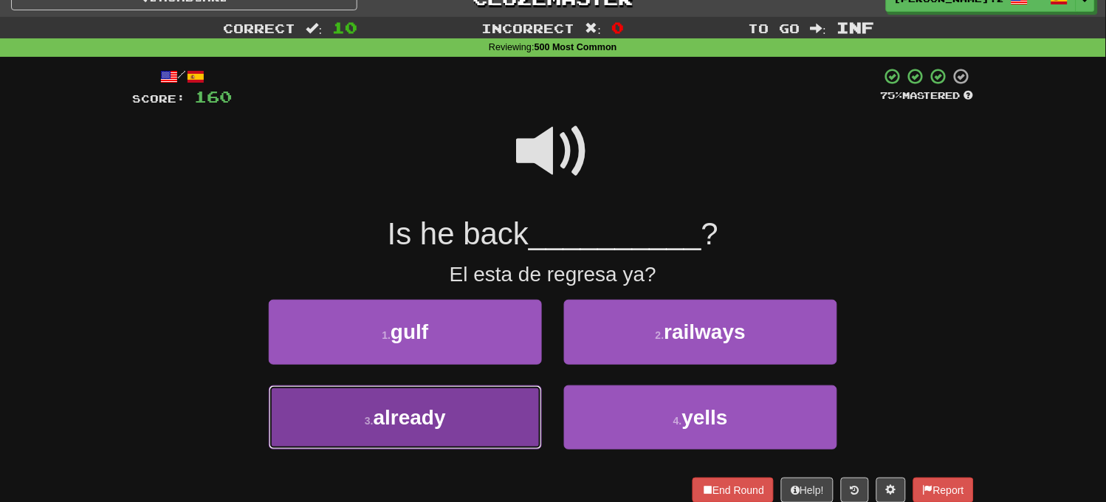
click at [462, 397] on button "3 . already" at bounding box center [405, 418] width 273 height 64
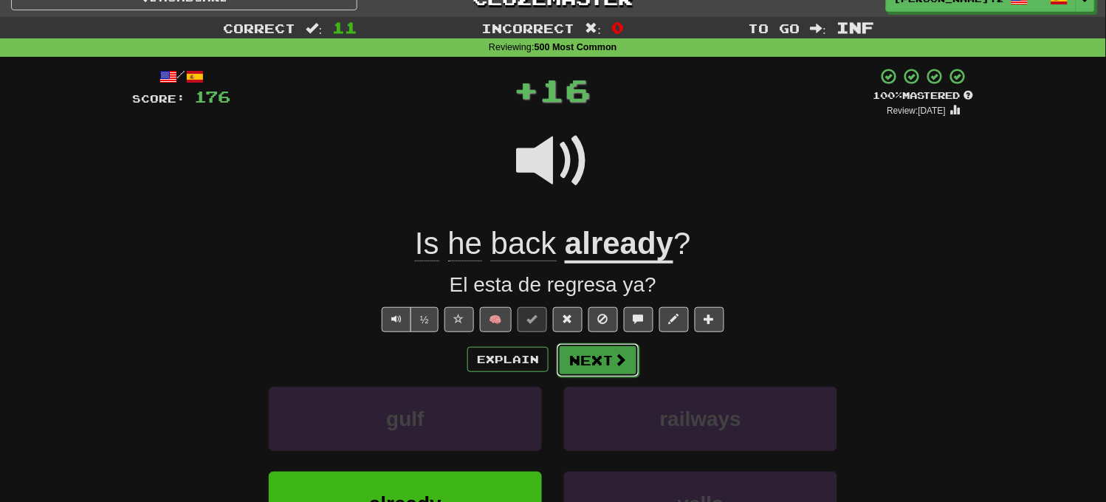
click at [587, 355] on button "Next" at bounding box center [598, 360] width 83 height 34
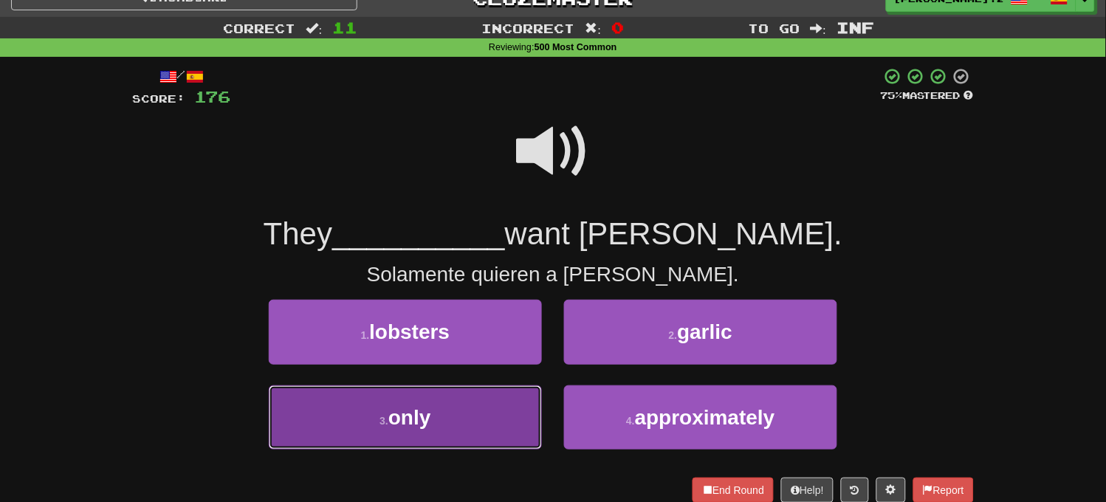
click at [475, 425] on button "3 . only" at bounding box center [405, 418] width 273 height 64
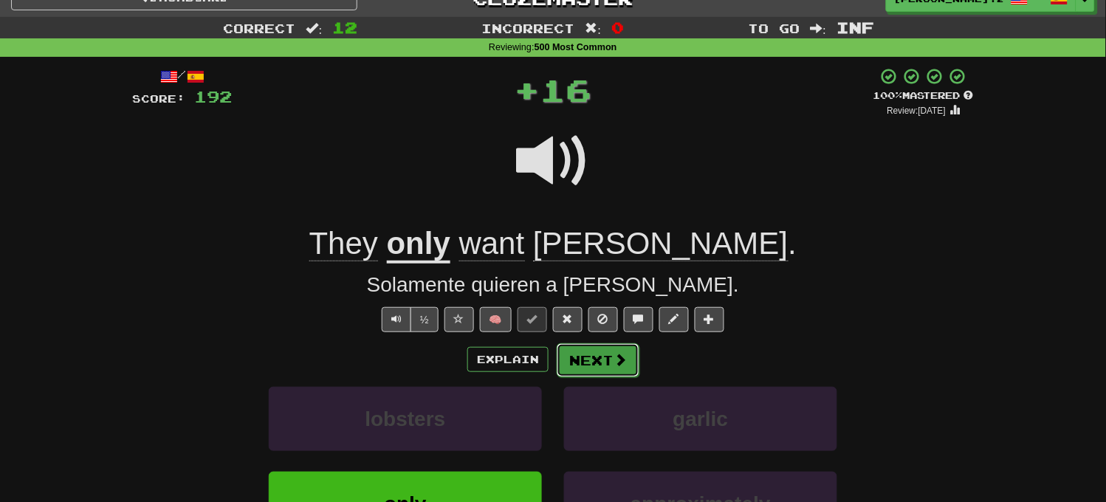
click at [603, 366] on button "Next" at bounding box center [598, 360] width 83 height 34
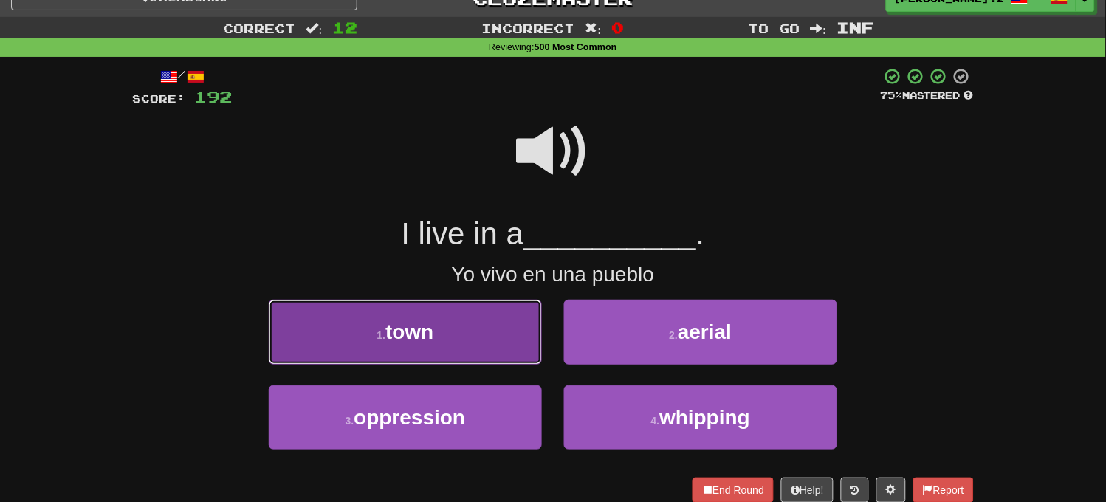
click at [489, 335] on button "1 . town" at bounding box center [405, 332] width 273 height 64
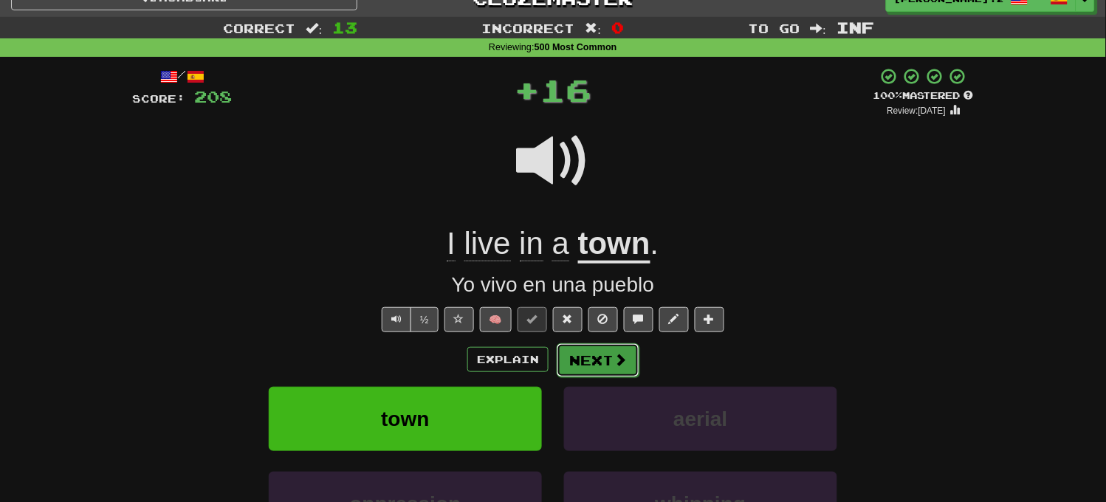
click at [581, 351] on button "Next" at bounding box center [598, 360] width 83 height 34
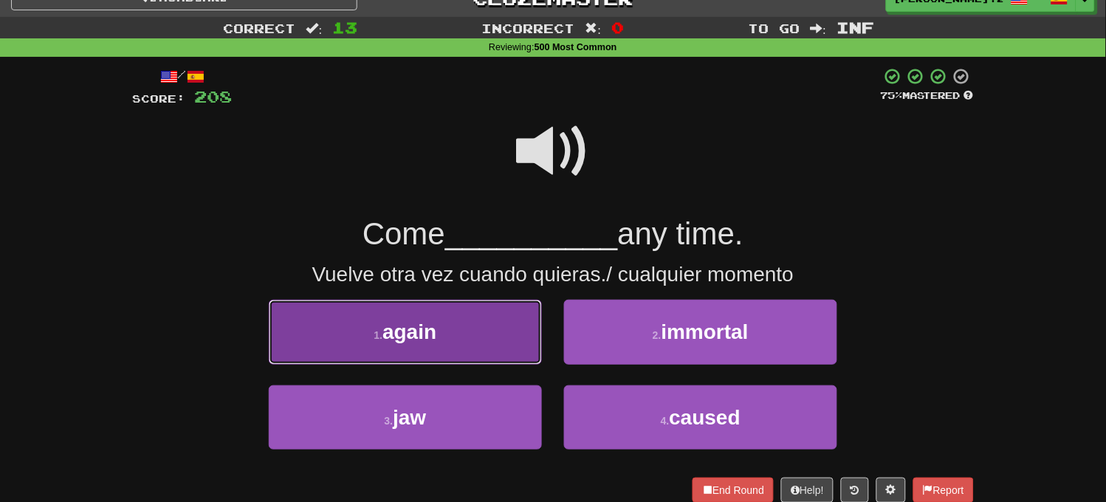
click at [493, 352] on button "1 . again" at bounding box center [405, 332] width 273 height 64
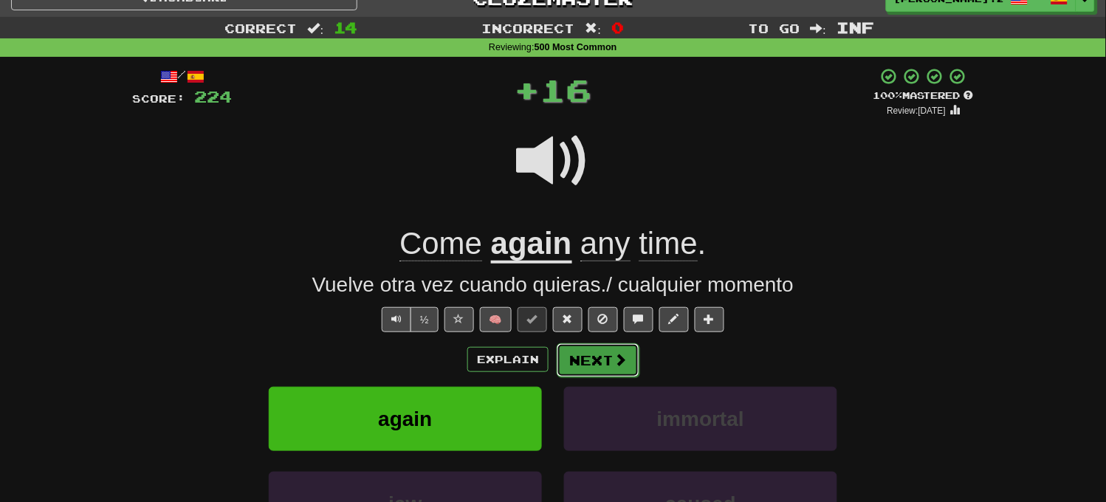
click at [584, 357] on button "Next" at bounding box center [598, 360] width 83 height 34
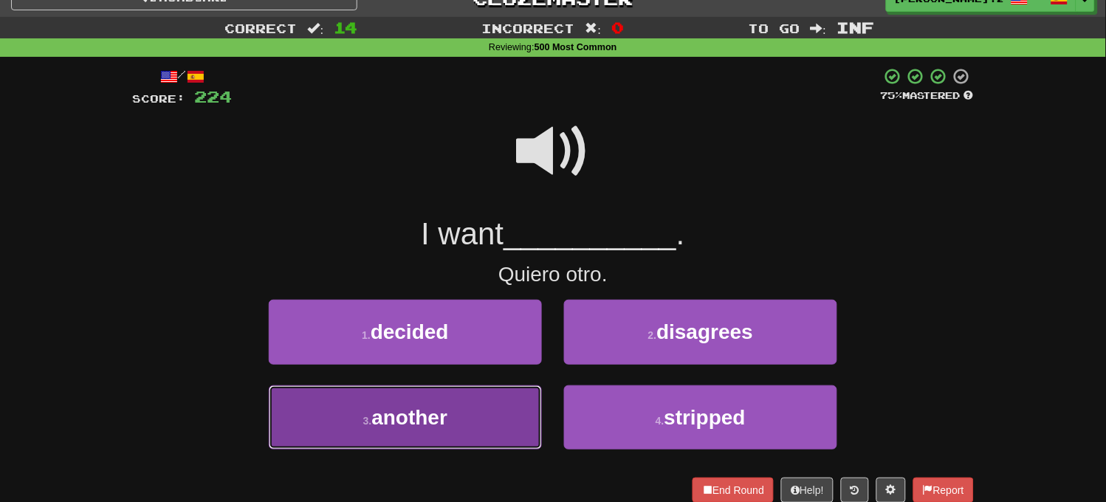
click at [501, 408] on button "3 . another" at bounding box center [405, 418] width 273 height 64
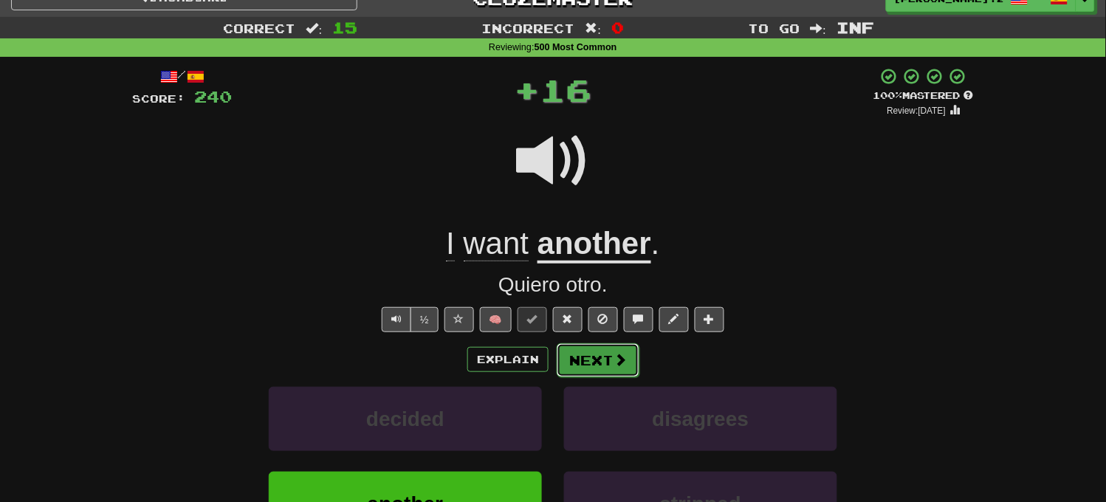
click at [600, 363] on button "Next" at bounding box center [598, 360] width 83 height 34
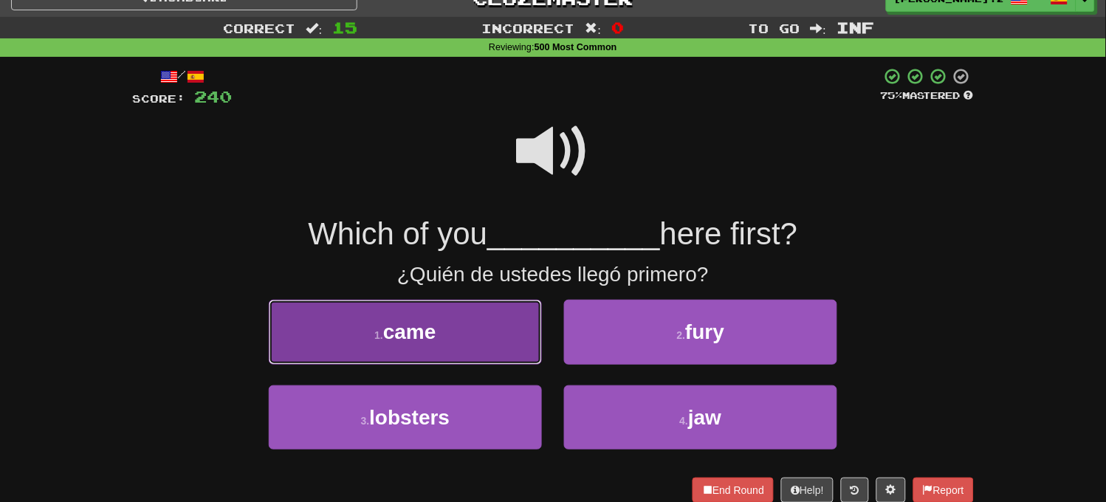
click at [506, 343] on button "1 . came" at bounding box center [405, 332] width 273 height 64
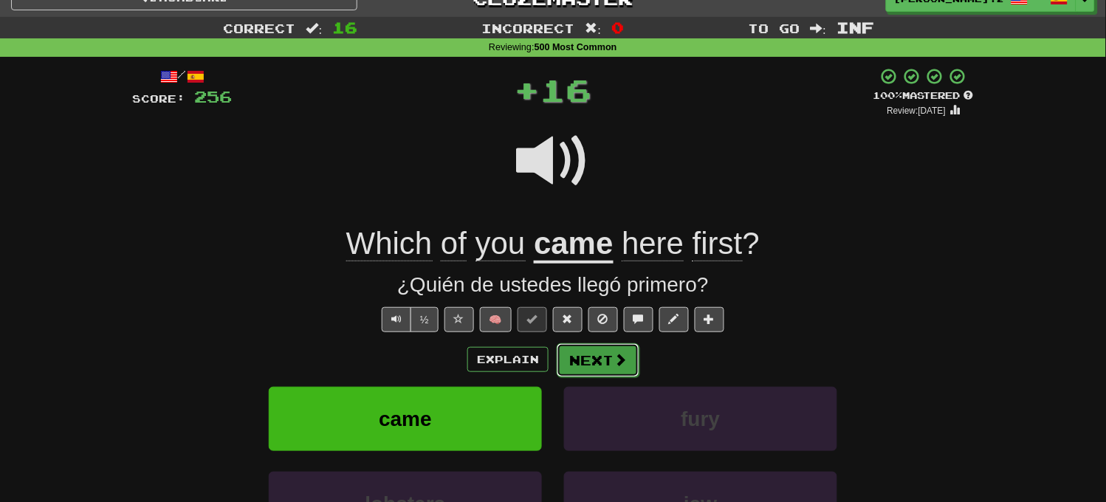
click at [581, 369] on button "Next" at bounding box center [598, 360] width 83 height 34
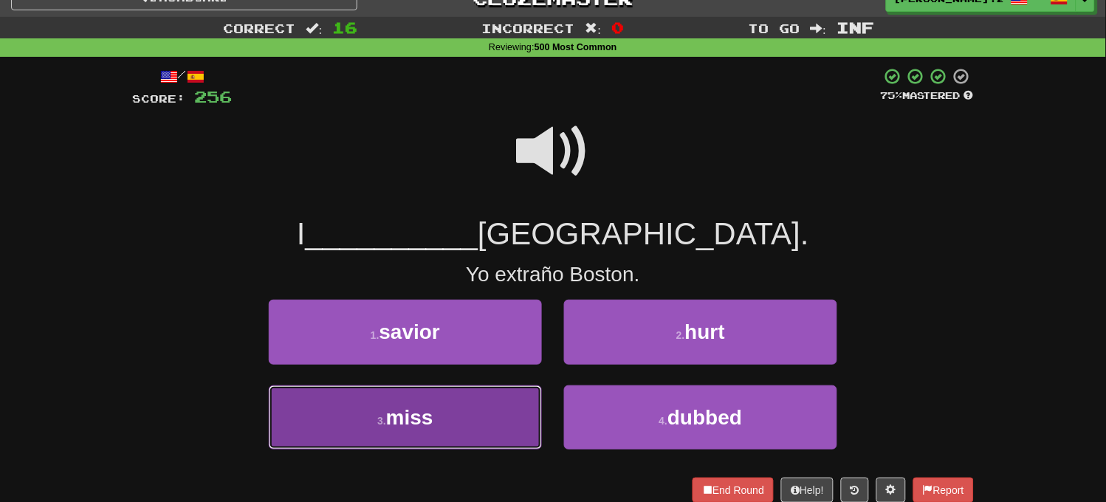
click at [499, 396] on button "3 . miss" at bounding box center [405, 418] width 273 height 64
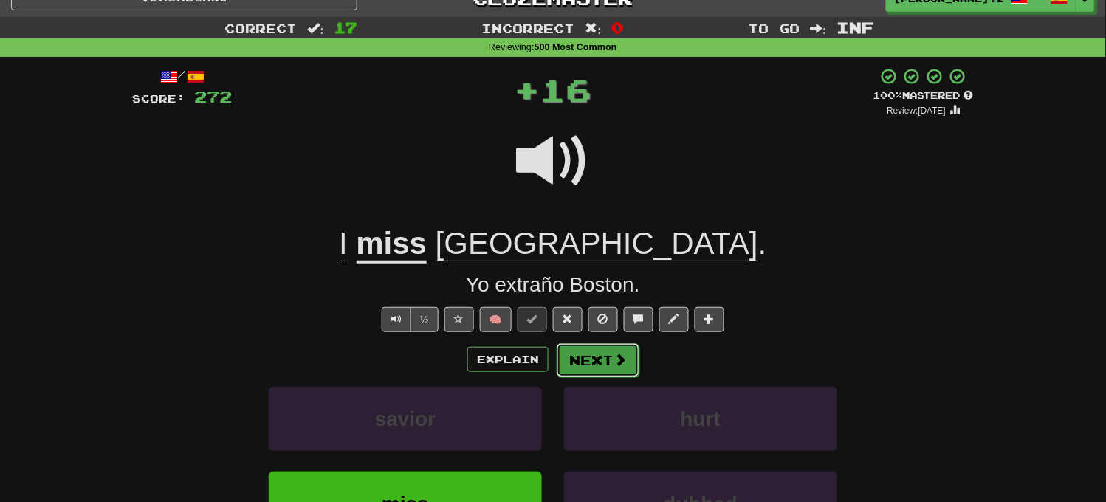
click at [624, 353] on span at bounding box center [620, 359] width 13 height 13
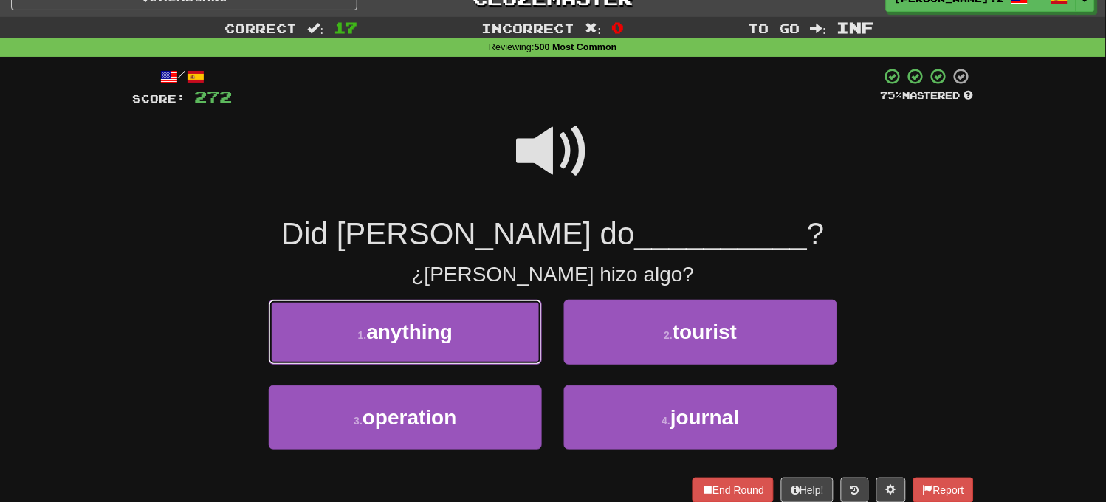
click at [508, 340] on button "1 . anything" at bounding box center [405, 332] width 273 height 64
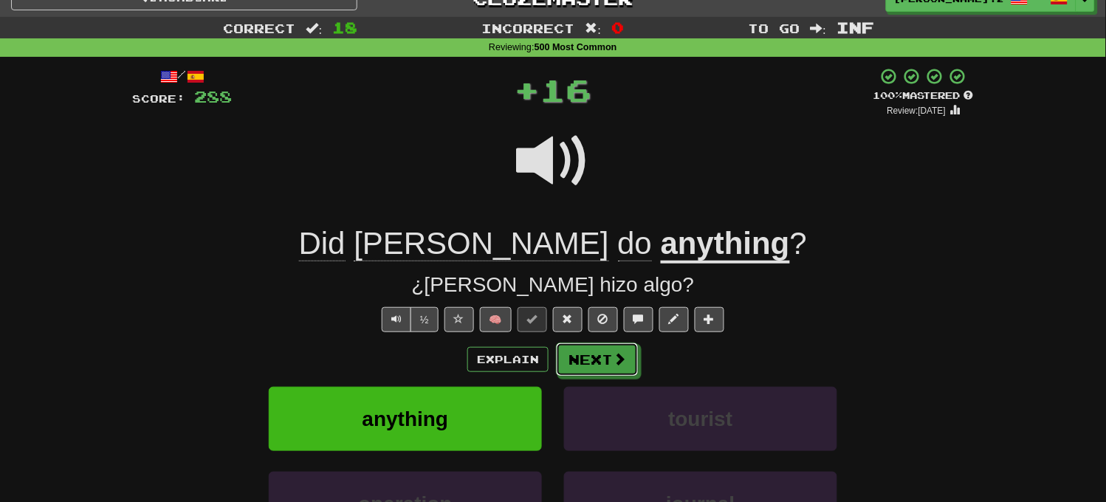
click at [617, 356] on span at bounding box center [619, 358] width 13 height 13
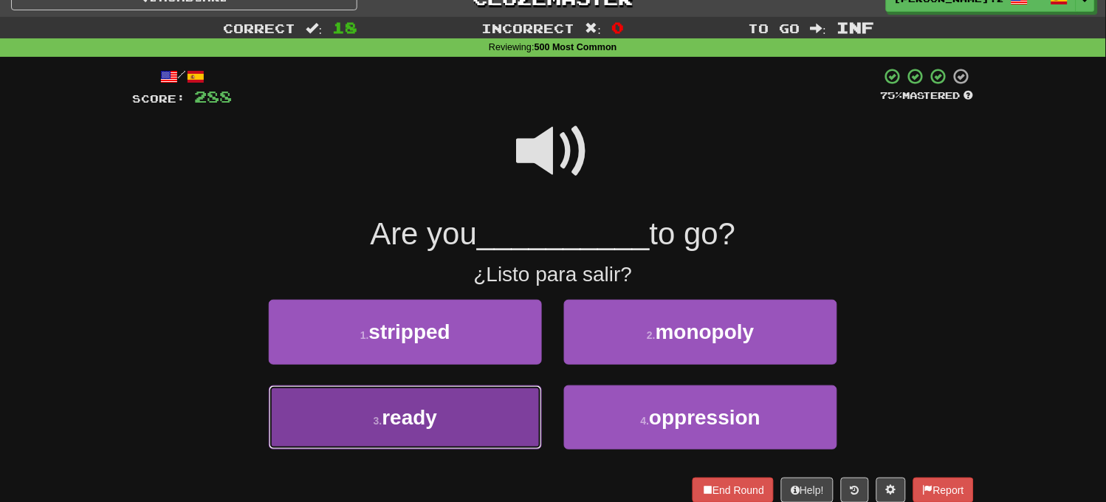
click at [479, 402] on button "3 . ready" at bounding box center [405, 418] width 273 height 64
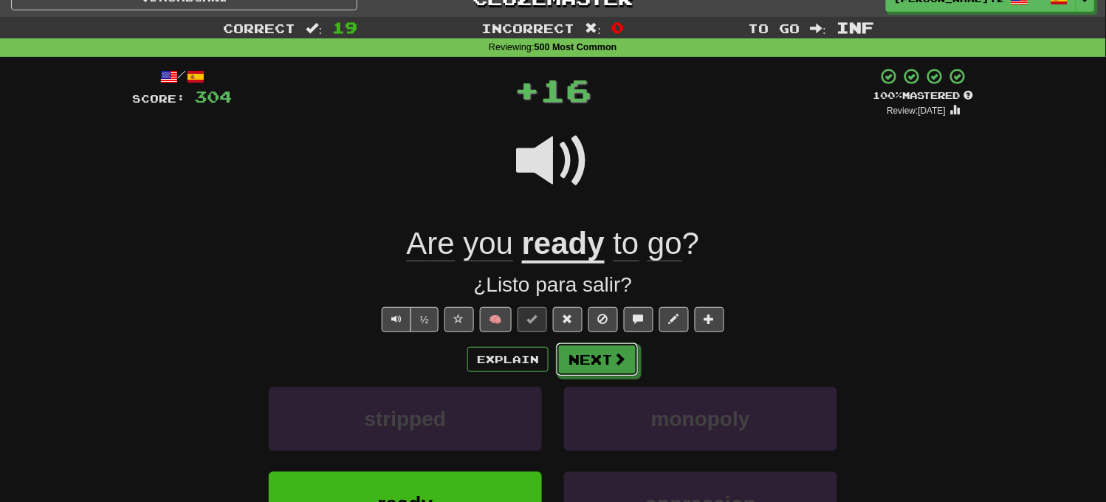
click at [608, 359] on button "Next" at bounding box center [597, 360] width 83 height 34
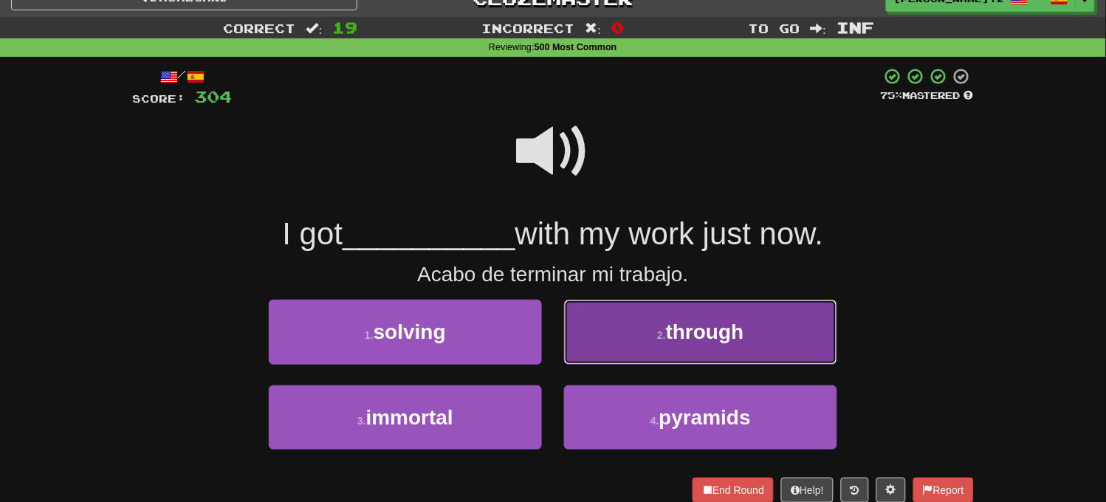
click at [600, 348] on button "2 . through" at bounding box center [700, 332] width 273 height 64
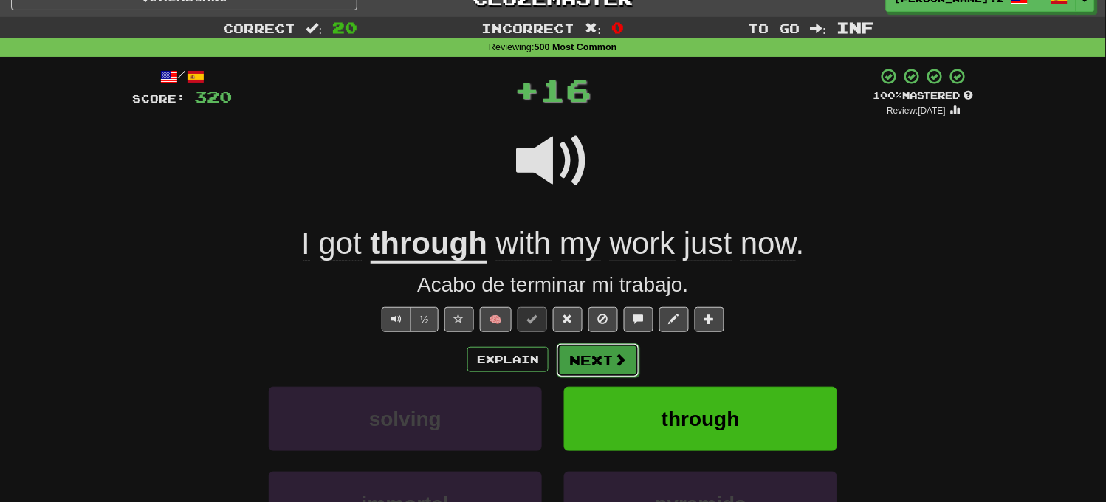
click at [586, 356] on button "Next" at bounding box center [598, 360] width 83 height 34
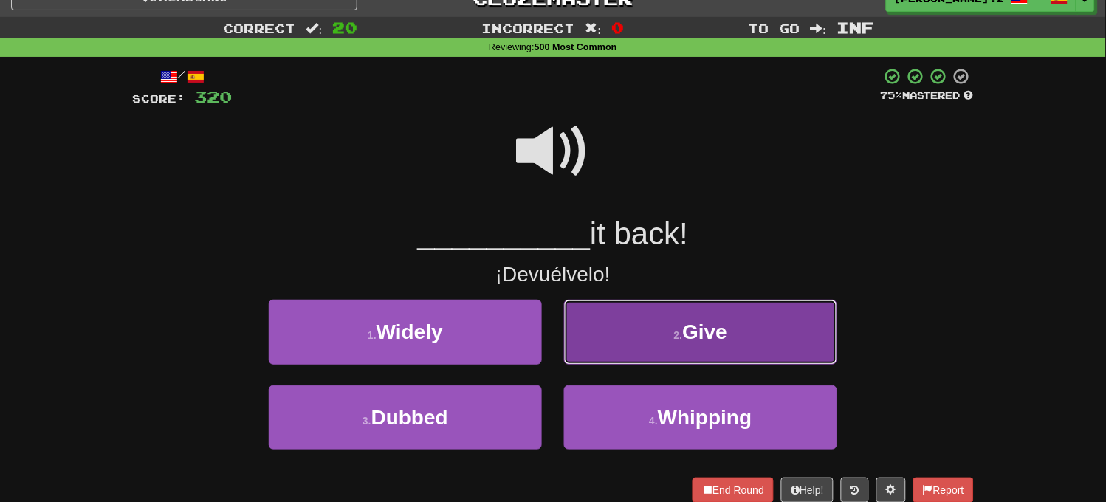
click at [589, 355] on button "2 . Give" at bounding box center [700, 332] width 273 height 64
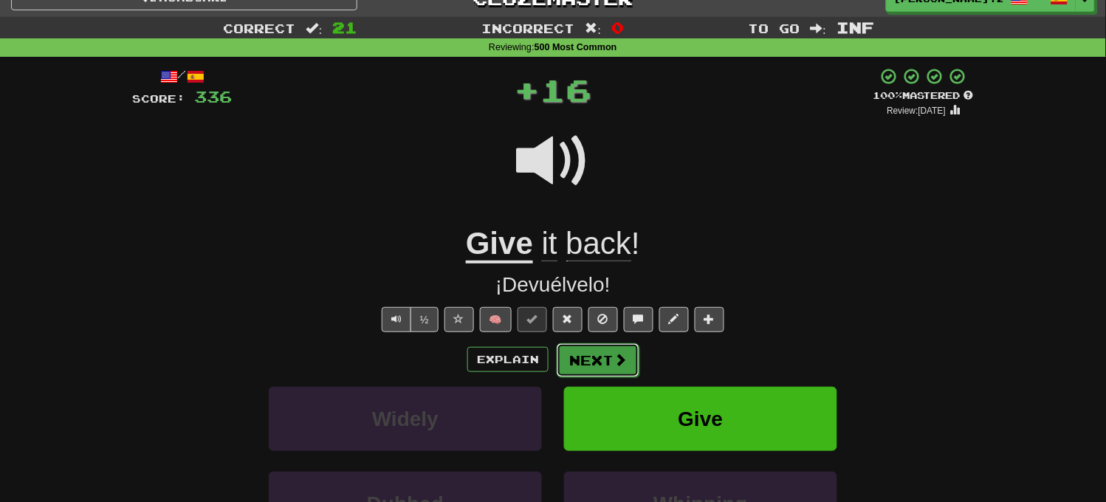
click at [606, 363] on button "Next" at bounding box center [598, 360] width 83 height 34
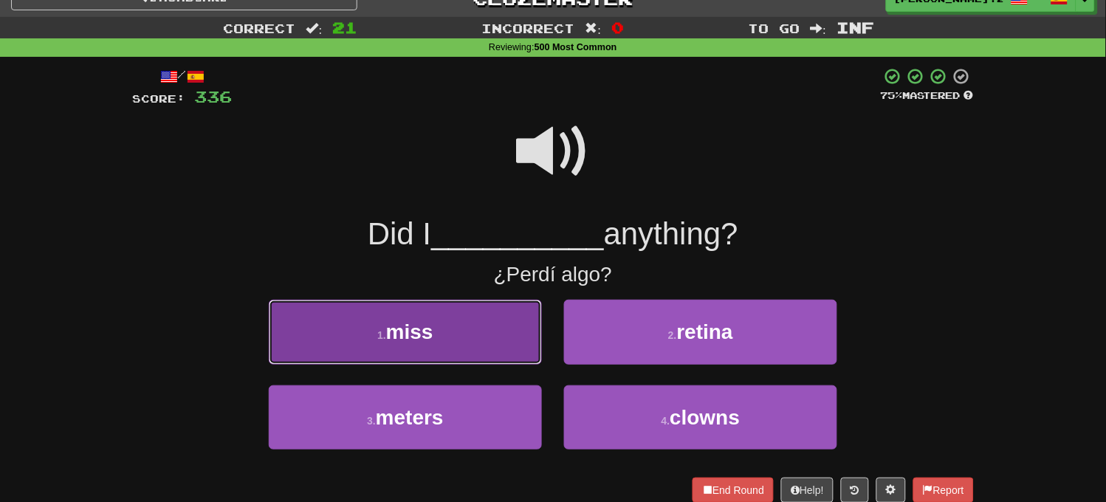
click at [515, 335] on button "1 . miss" at bounding box center [405, 332] width 273 height 64
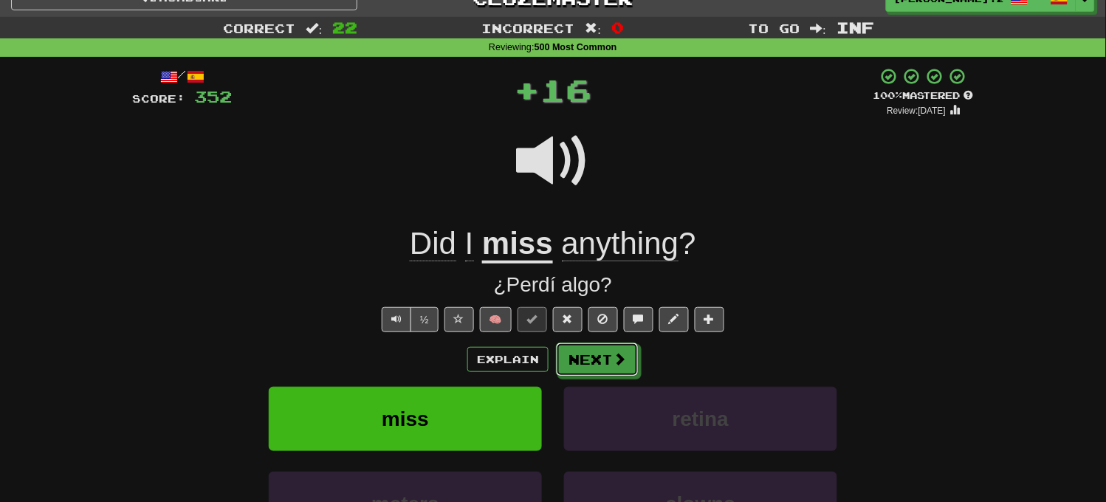
click at [607, 359] on button "Next" at bounding box center [597, 360] width 83 height 34
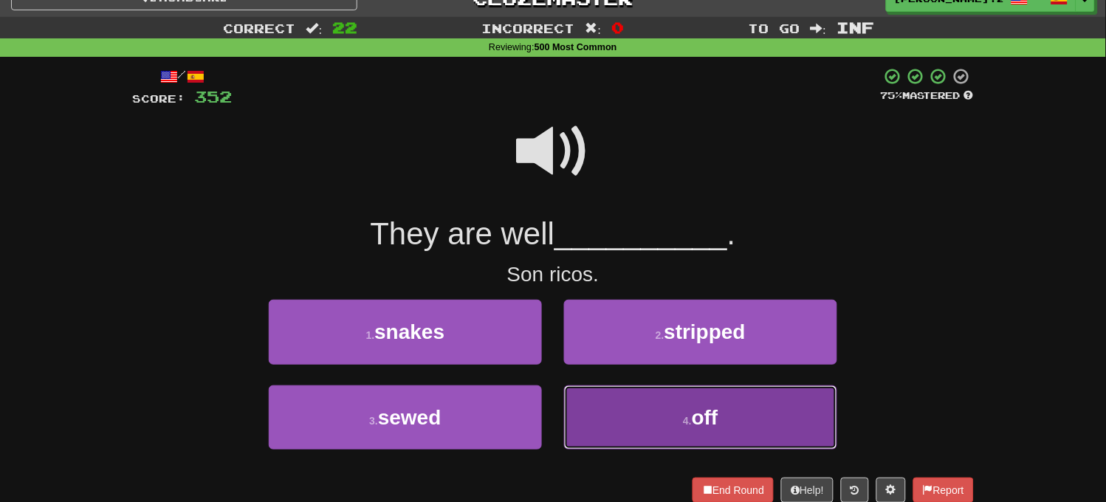
click at [656, 414] on button "4 . off" at bounding box center [700, 418] width 273 height 64
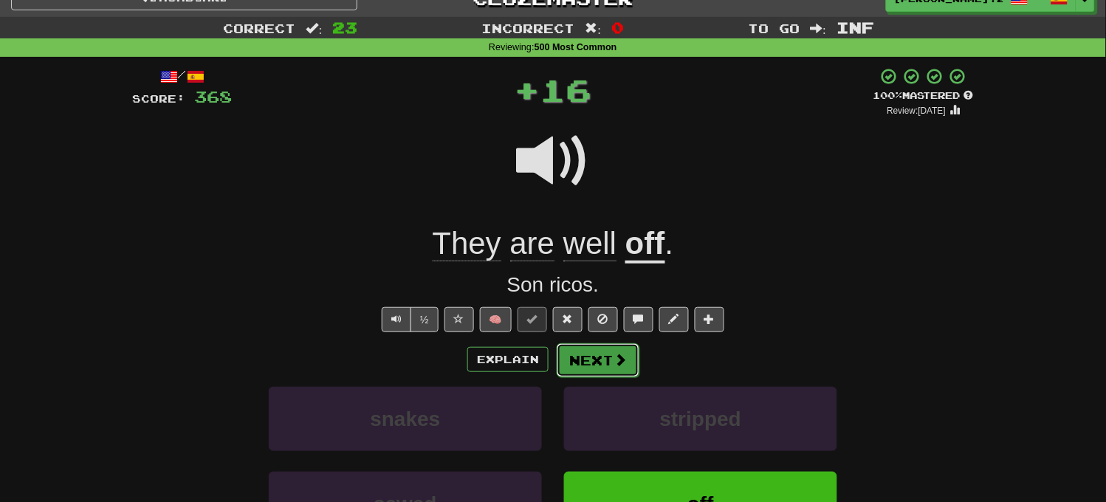
click at [609, 353] on button "Next" at bounding box center [598, 360] width 83 height 34
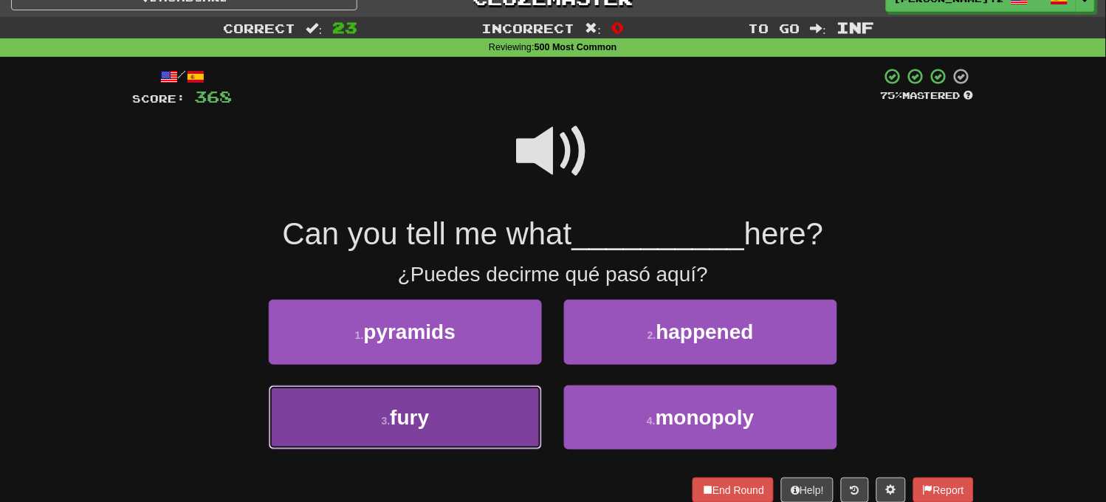
click at [496, 416] on button "3 . fury" at bounding box center [405, 418] width 273 height 64
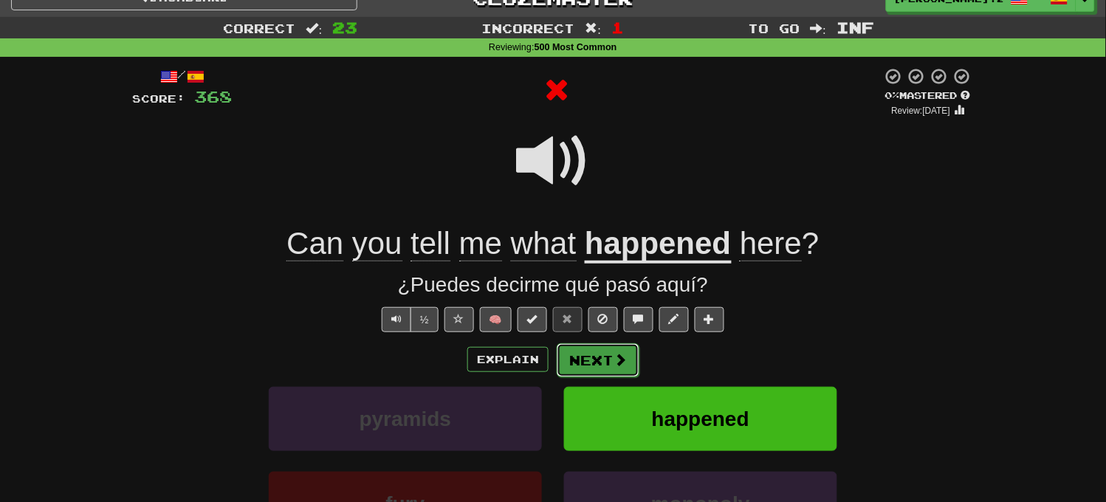
click at [592, 370] on button "Next" at bounding box center [598, 360] width 83 height 34
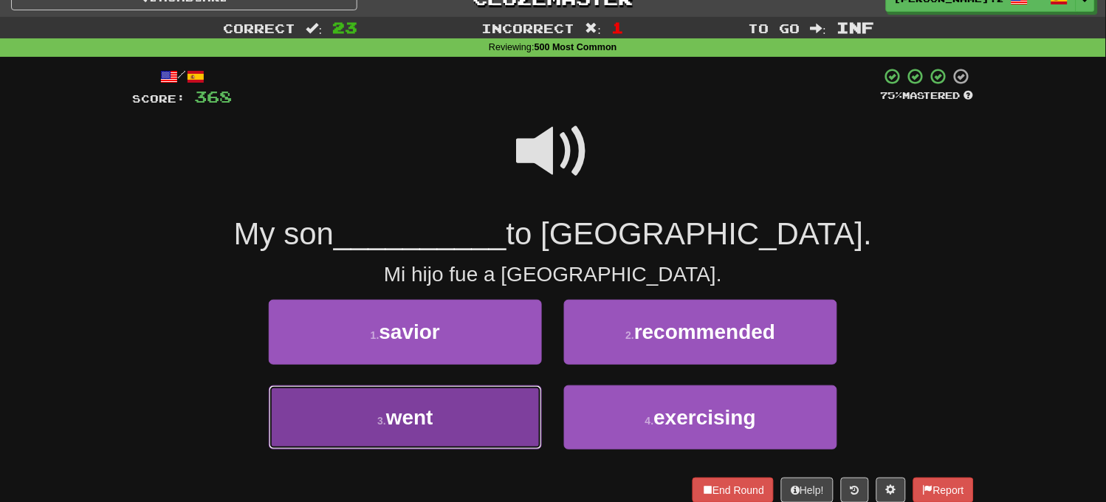
click at [458, 395] on button "3 . went" at bounding box center [405, 418] width 273 height 64
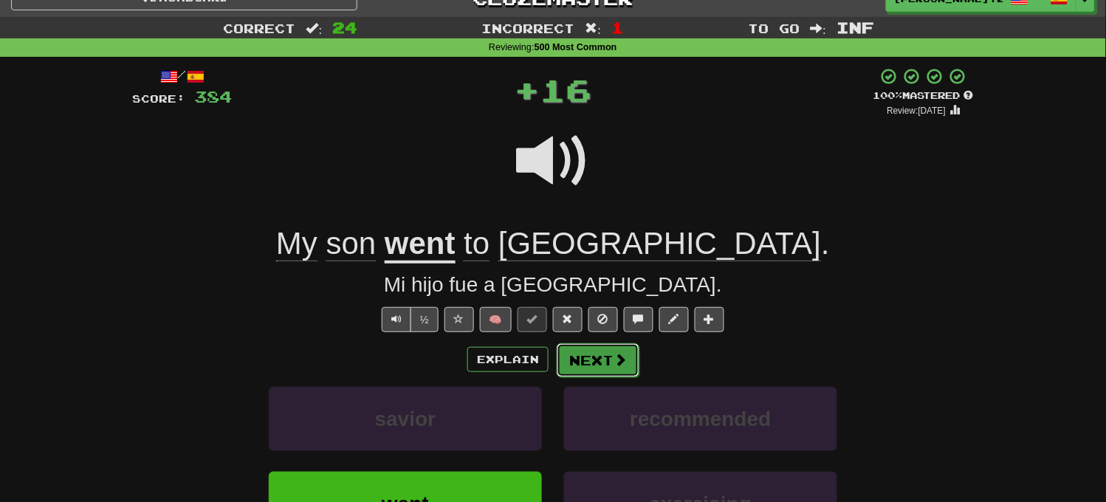
click at [584, 355] on button "Next" at bounding box center [598, 360] width 83 height 34
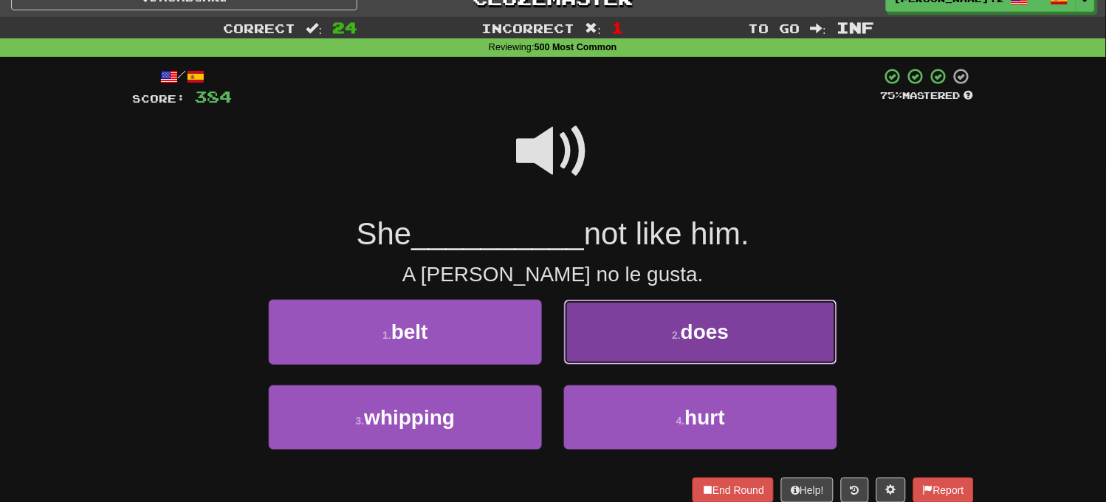
click at [589, 356] on button "2 . does" at bounding box center [700, 332] width 273 height 64
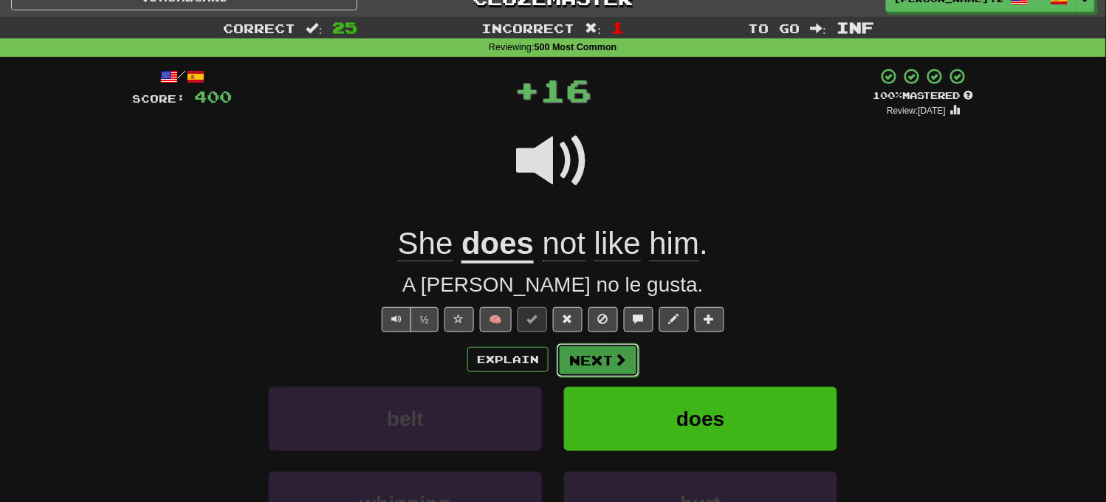
click at [594, 366] on button "Next" at bounding box center [598, 360] width 83 height 34
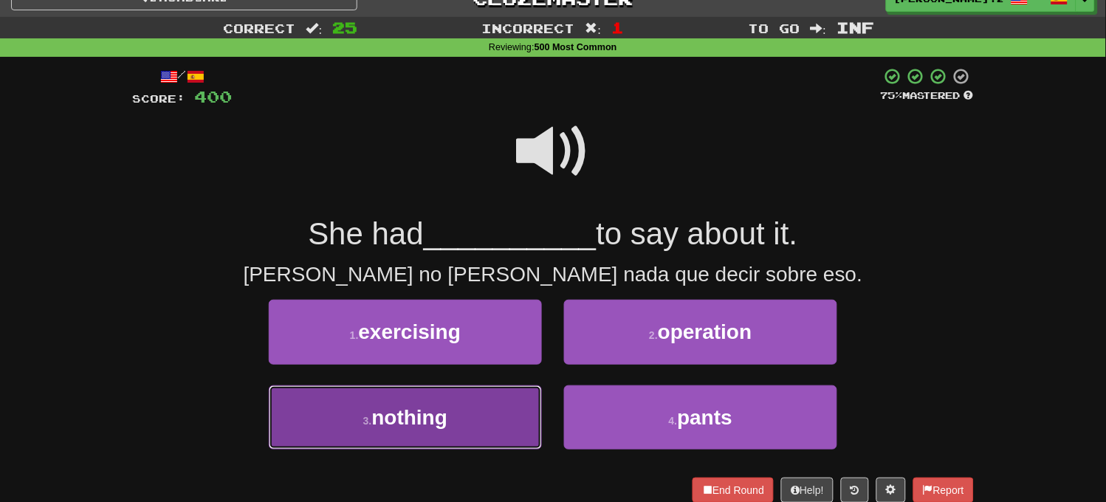
click at [476, 399] on button "3 . nothing" at bounding box center [405, 418] width 273 height 64
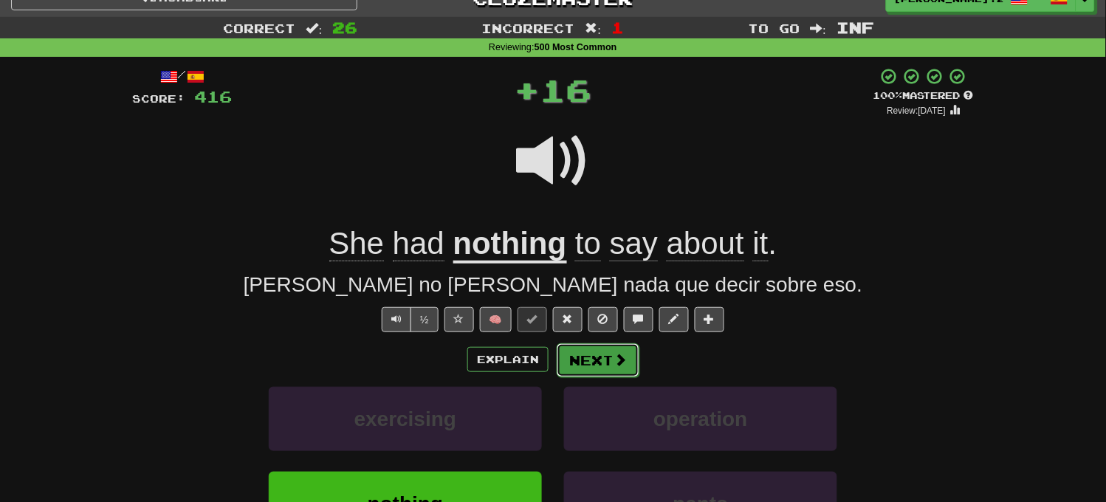
click at [589, 357] on button "Next" at bounding box center [598, 360] width 83 height 34
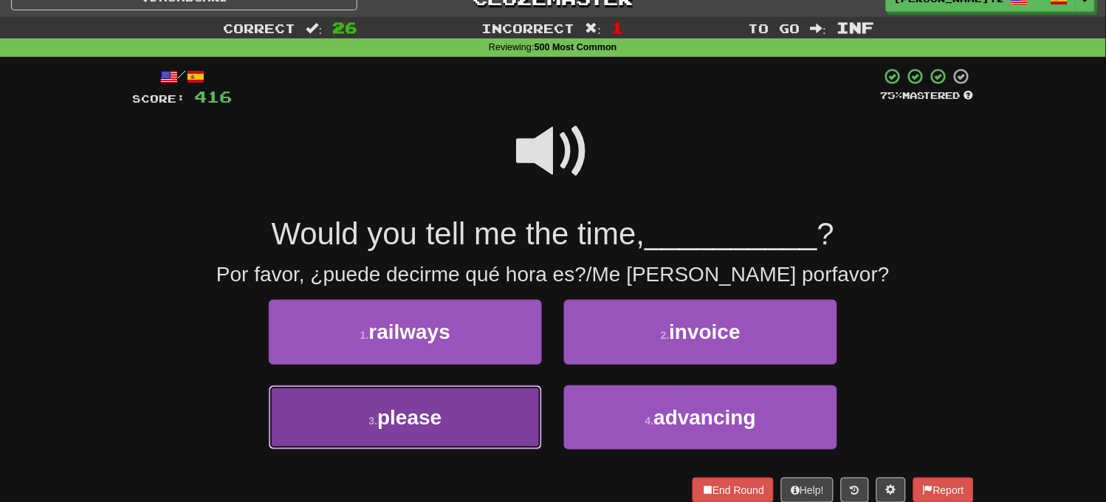
click at [471, 417] on button "3 . please" at bounding box center [405, 418] width 273 height 64
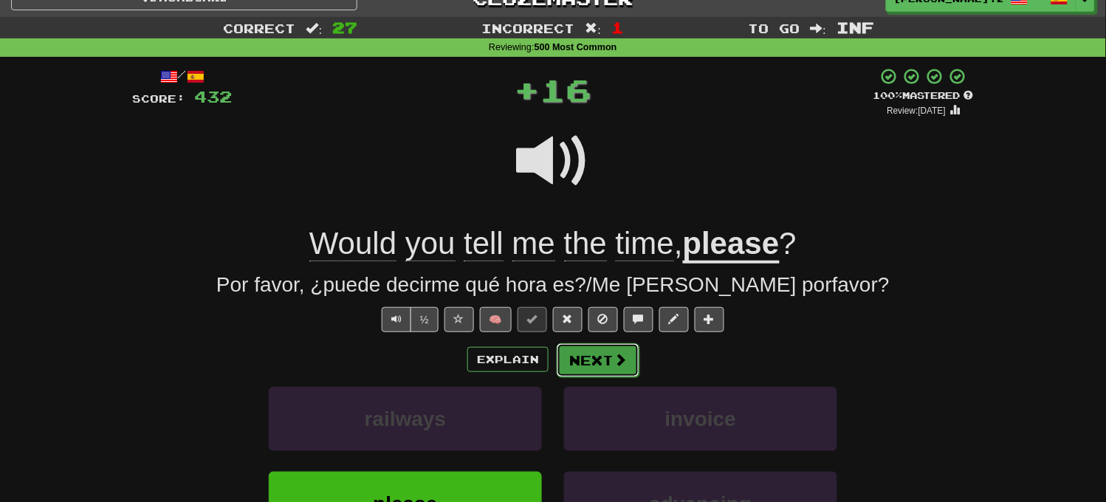
click at [614, 364] on span at bounding box center [620, 359] width 13 height 13
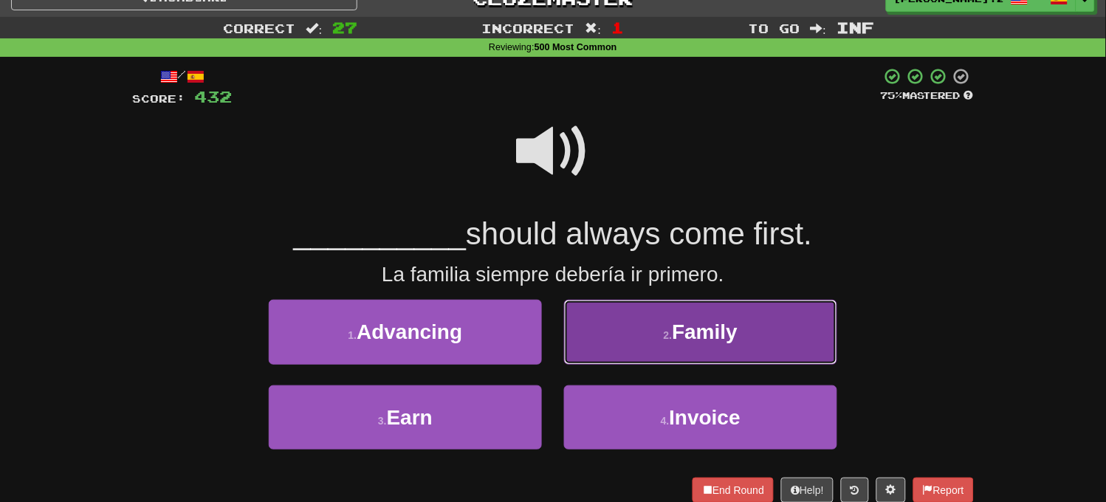
click at [617, 337] on button "2 . Family" at bounding box center [700, 332] width 273 height 64
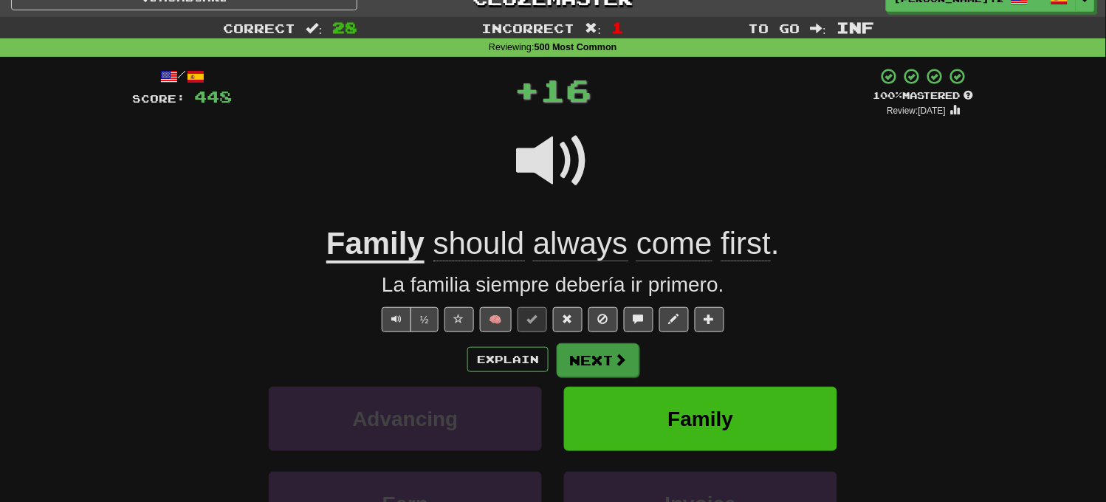
drag, startPoint x: 622, startPoint y: 341, endPoint x: 622, endPoint y: 349, distance: 8.1
click at [622, 341] on div "/ Score: 448 + 16 100 % Mastered Review: 2025-09-18 Family should always come f…" at bounding box center [553, 351] width 842 height 568
click at [622, 350] on button "Next" at bounding box center [597, 360] width 83 height 34
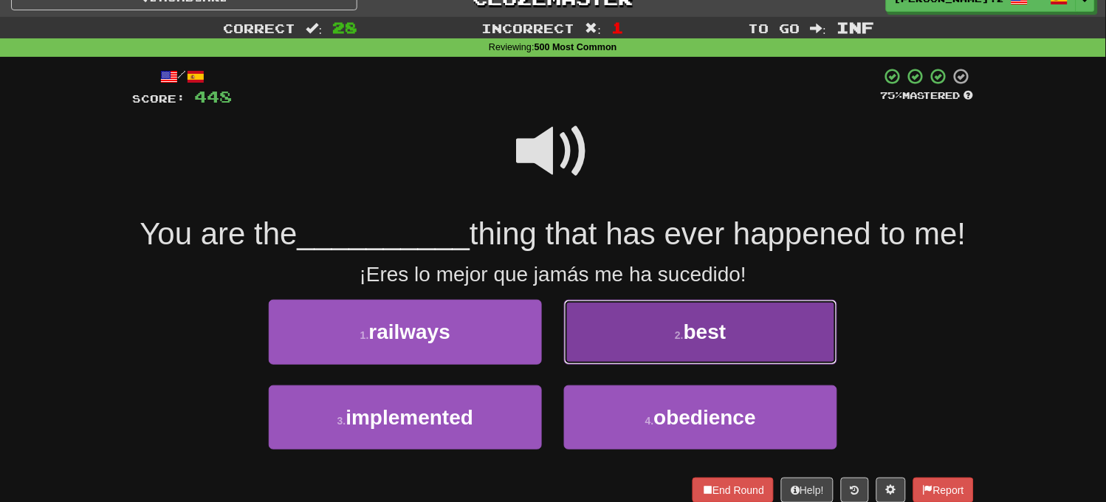
click at [597, 364] on button "2 . best" at bounding box center [700, 332] width 273 height 64
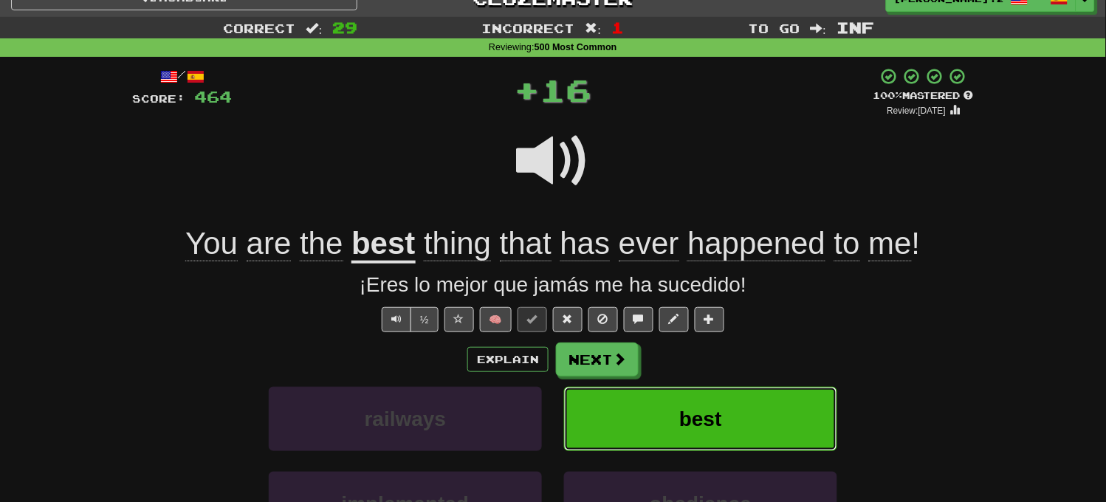
click at [606, 393] on button "best" at bounding box center [700, 419] width 273 height 64
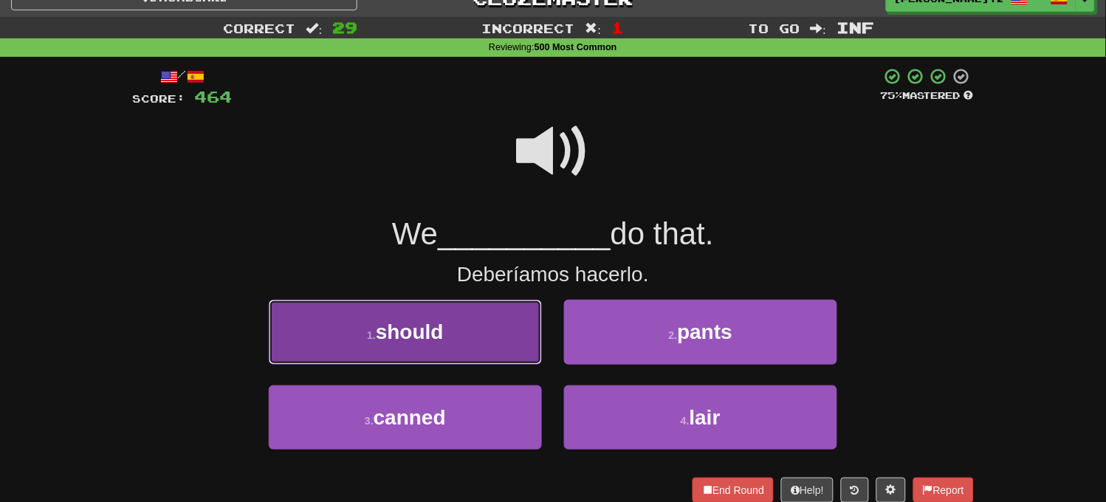
click at [455, 338] on button "1 . should" at bounding box center [405, 332] width 273 height 64
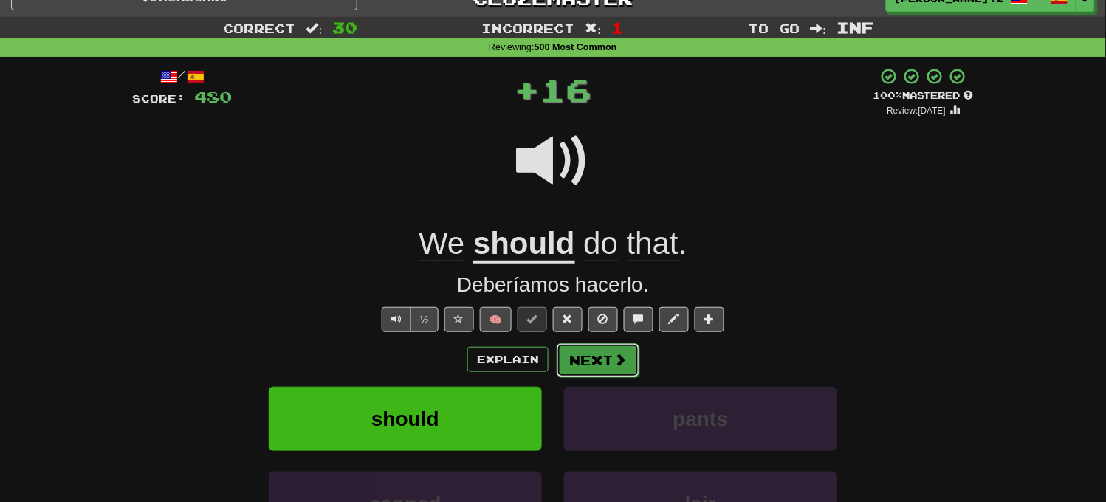
click at [569, 359] on button "Next" at bounding box center [598, 360] width 83 height 34
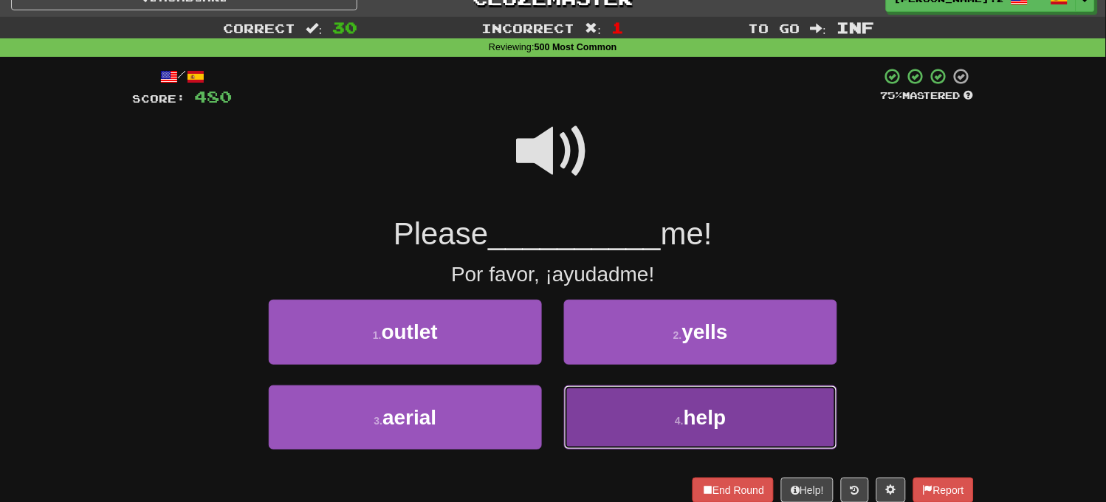
click at [617, 419] on button "4 . help" at bounding box center [700, 418] width 273 height 64
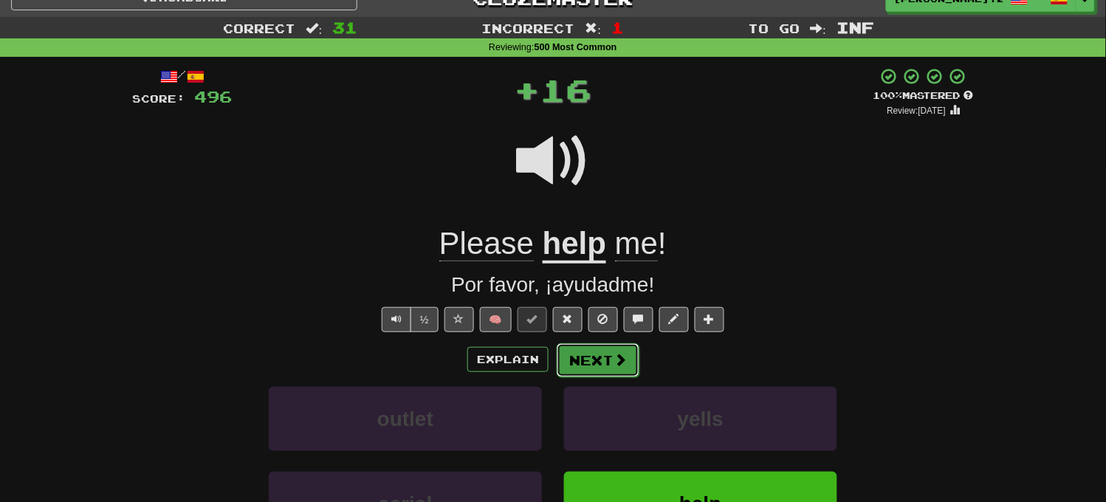
click at [572, 352] on button "Next" at bounding box center [598, 360] width 83 height 34
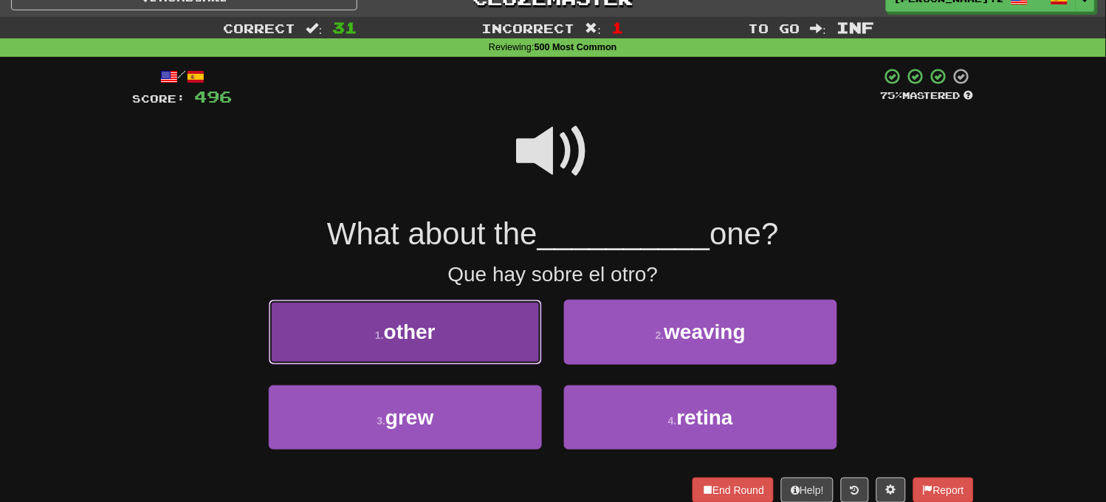
click at [499, 351] on button "1 . other" at bounding box center [405, 332] width 273 height 64
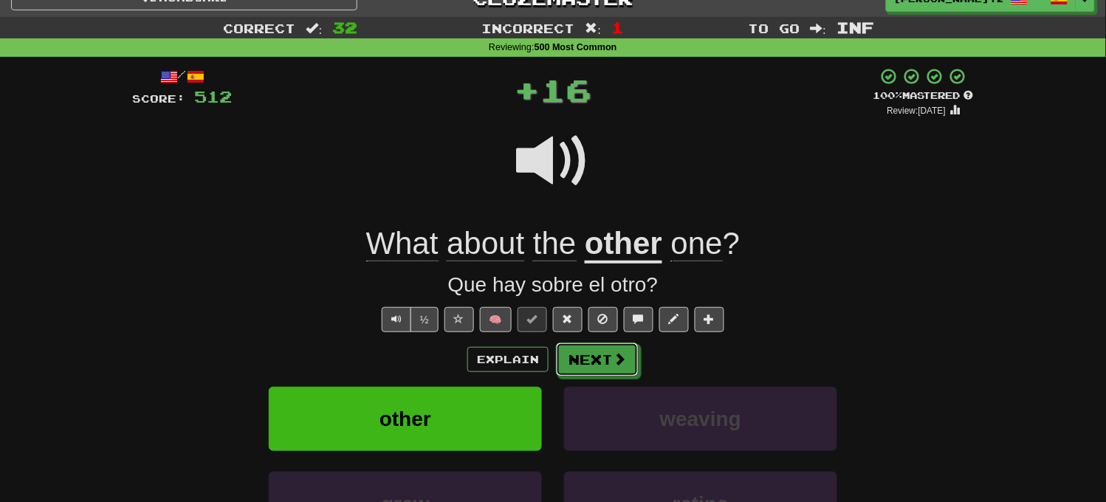
click at [564, 362] on button "Next" at bounding box center [597, 360] width 83 height 34
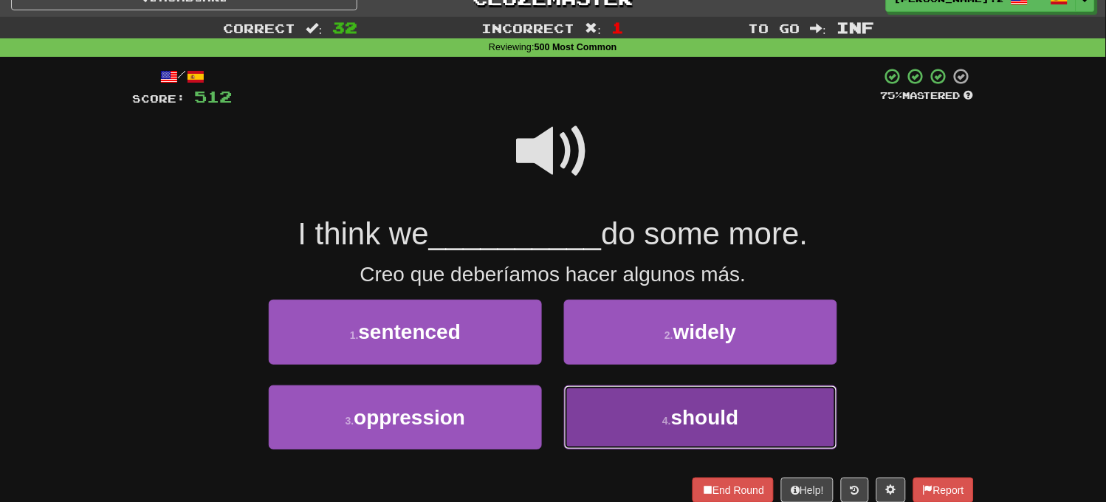
click at [632, 409] on button "4 . should" at bounding box center [700, 418] width 273 height 64
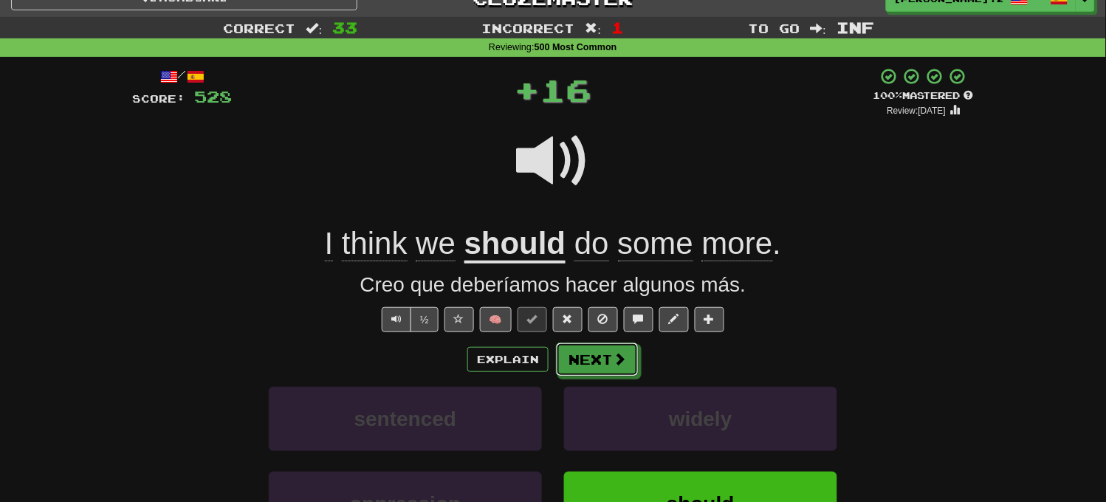
click at [606, 366] on button "Next" at bounding box center [597, 360] width 83 height 34
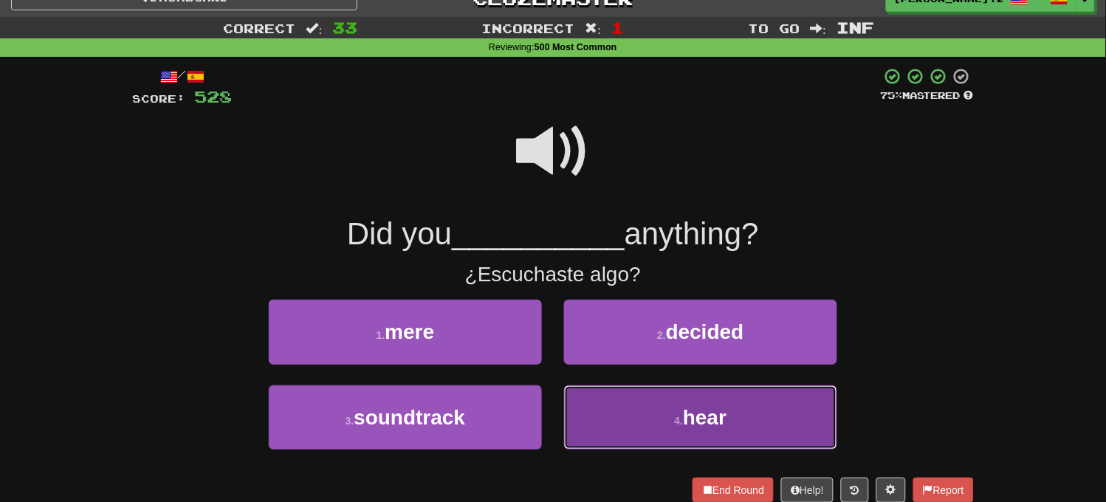
click at [640, 399] on button "4 . hear" at bounding box center [700, 418] width 273 height 64
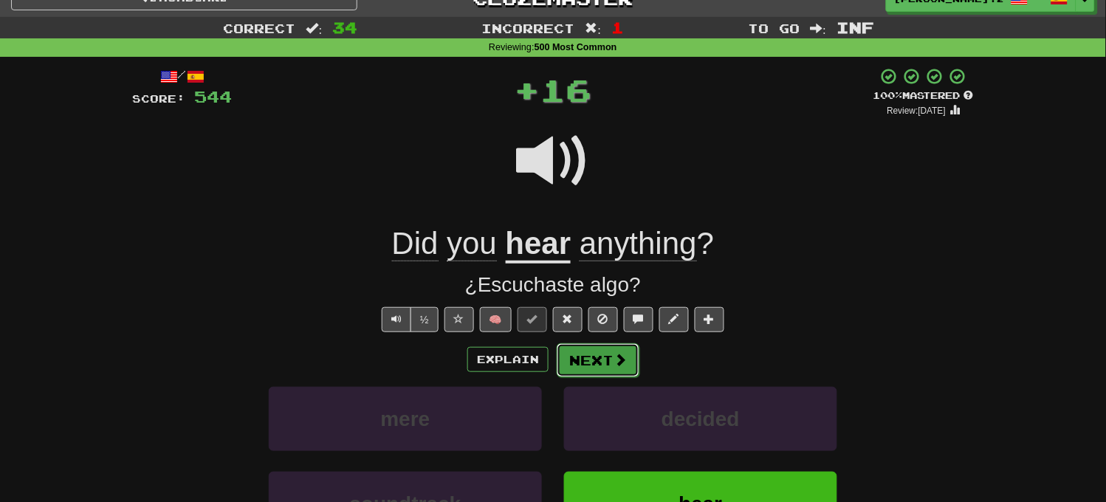
click at [617, 372] on button "Next" at bounding box center [598, 360] width 83 height 34
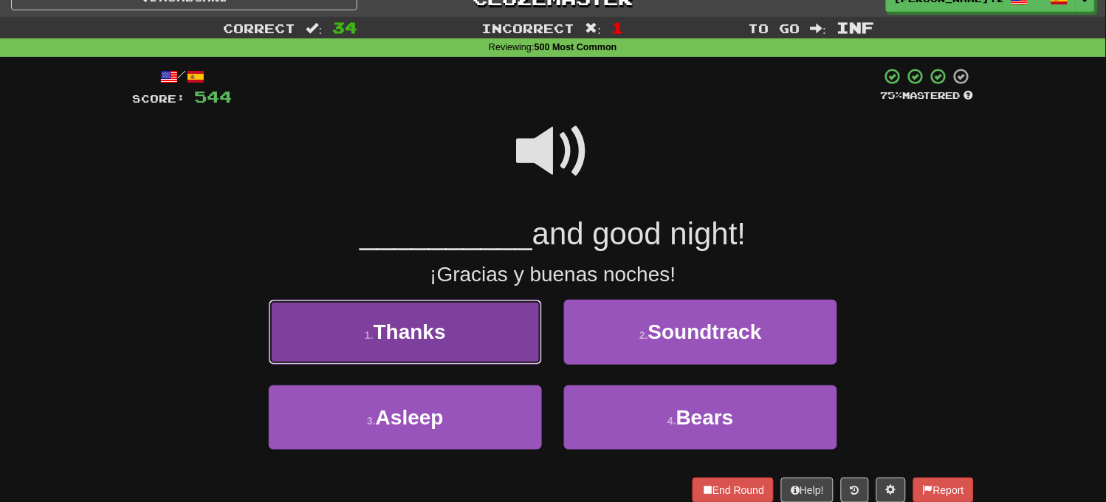
click at [507, 330] on button "1 . Thanks" at bounding box center [405, 332] width 273 height 64
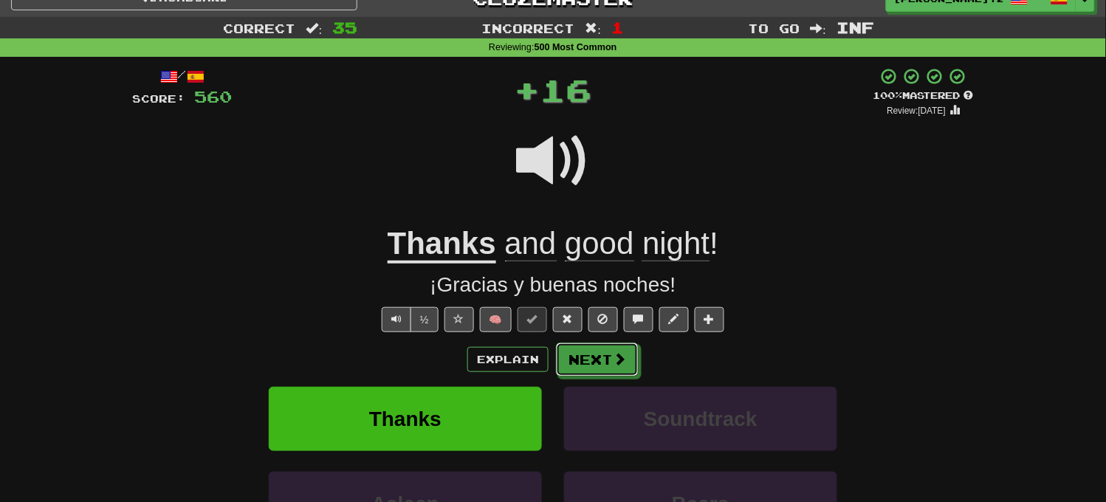
click at [606, 355] on button "Next" at bounding box center [597, 360] width 83 height 34
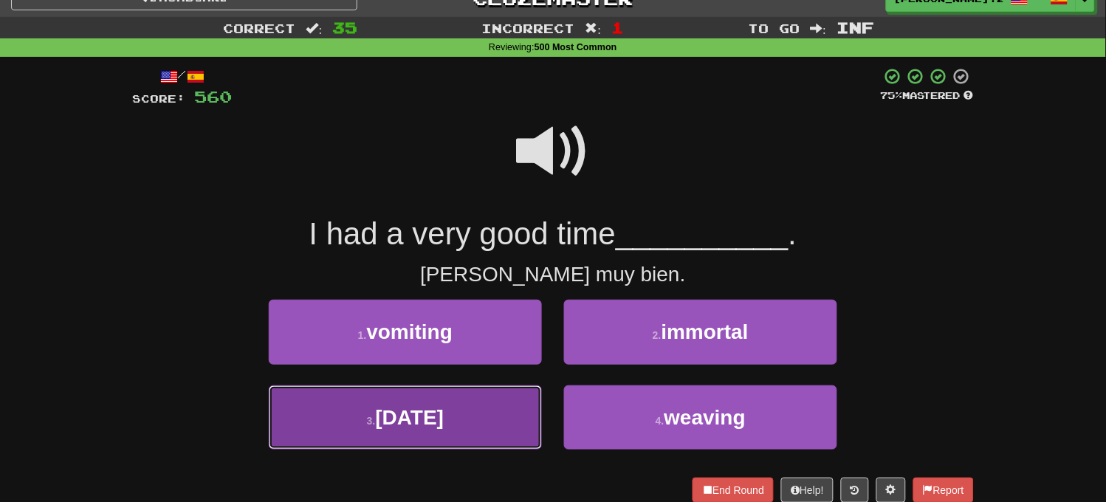
click at [486, 414] on button "3 . today" at bounding box center [405, 418] width 273 height 64
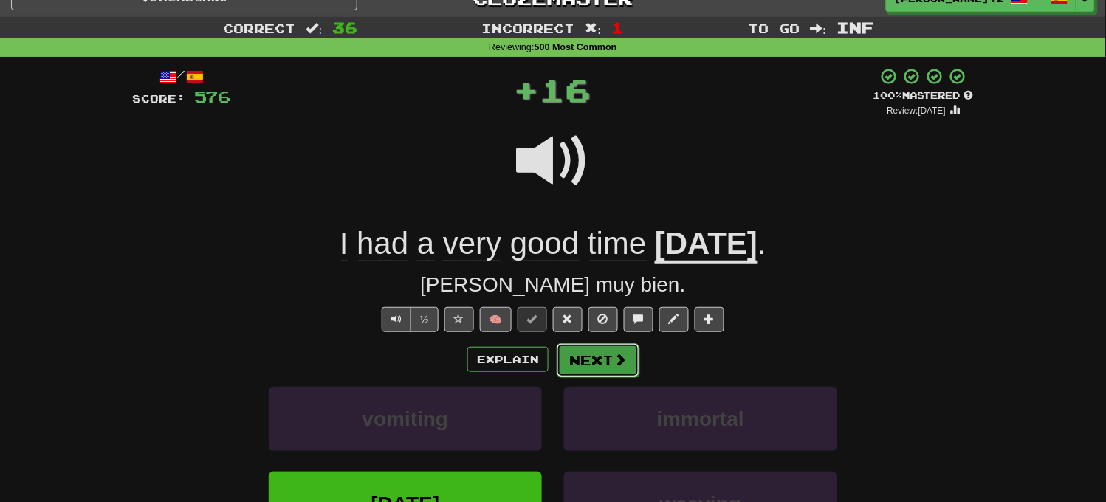
click at [595, 364] on button "Next" at bounding box center [598, 360] width 83 height 34
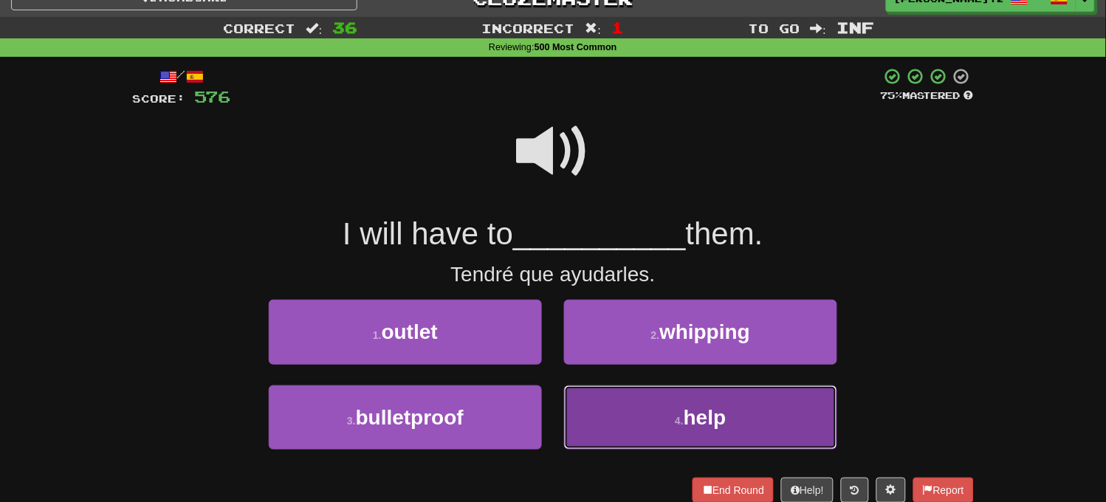
click at [610, 416] on button "4 . help" at bounding box center [700, 418] width 273 height 64
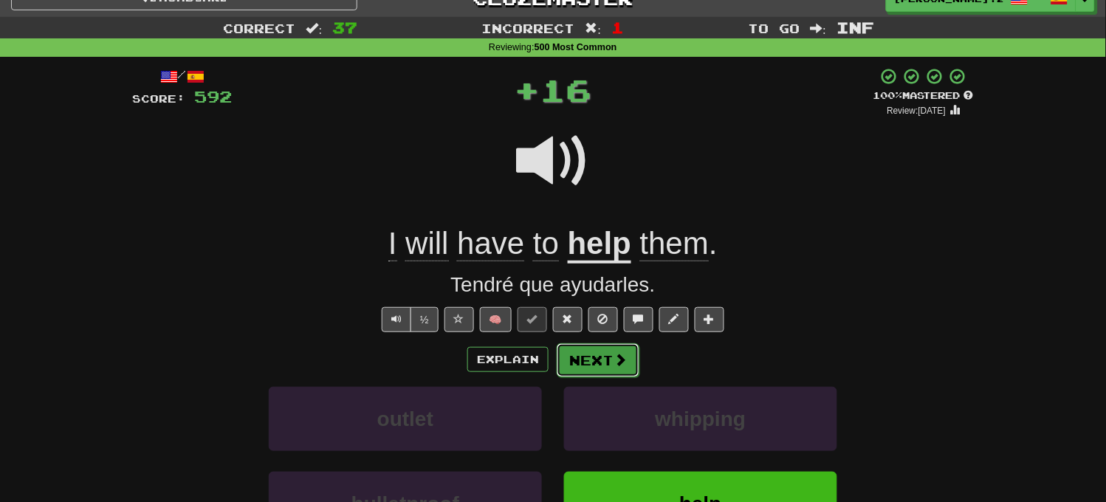
click at [589, 369] on button "Next" at bounding box center [598, 360] width 83 height 34
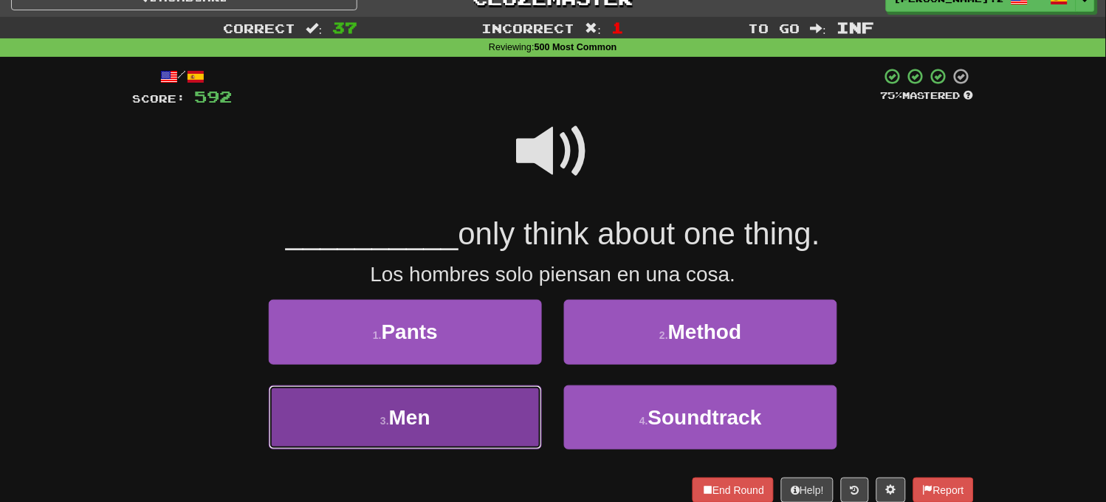
click at [500, 396] on button "3 . Men" at bounding box center [405, 418] width 273 height 64
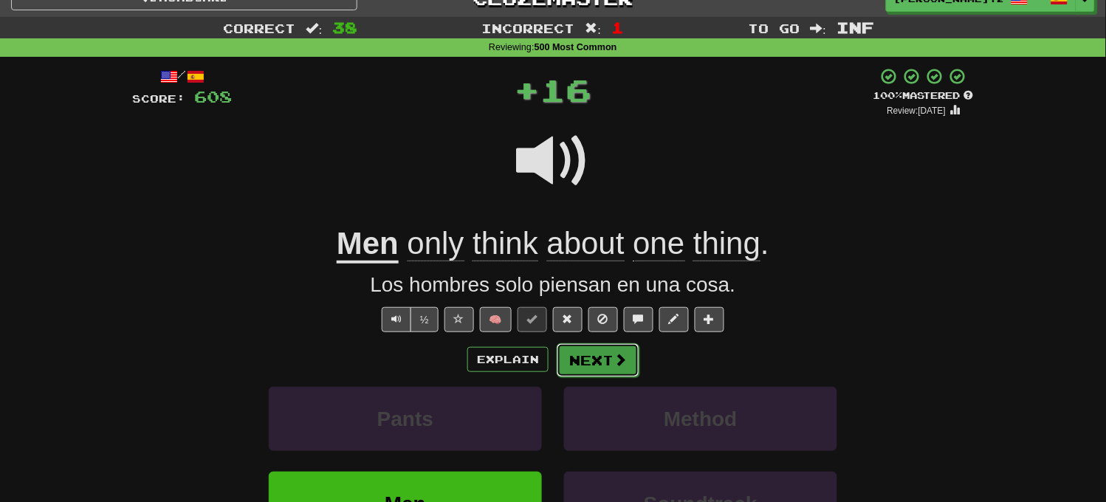
click at [581, 368] on button "Next" at bounding box center [598, 360] width 83 height 34
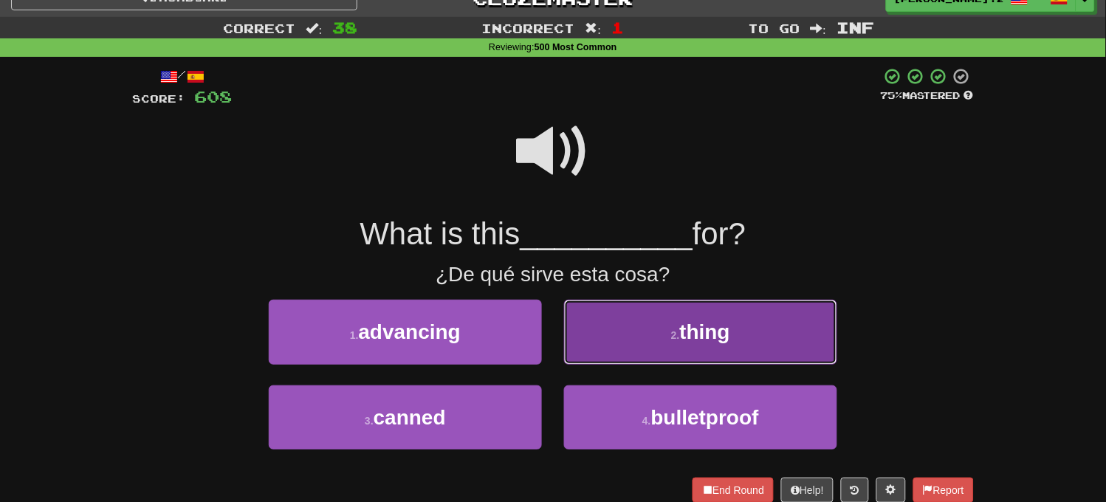
click at [595, 351] on button "2 . thing" at bounding box center [700, 332] width 273 height 64
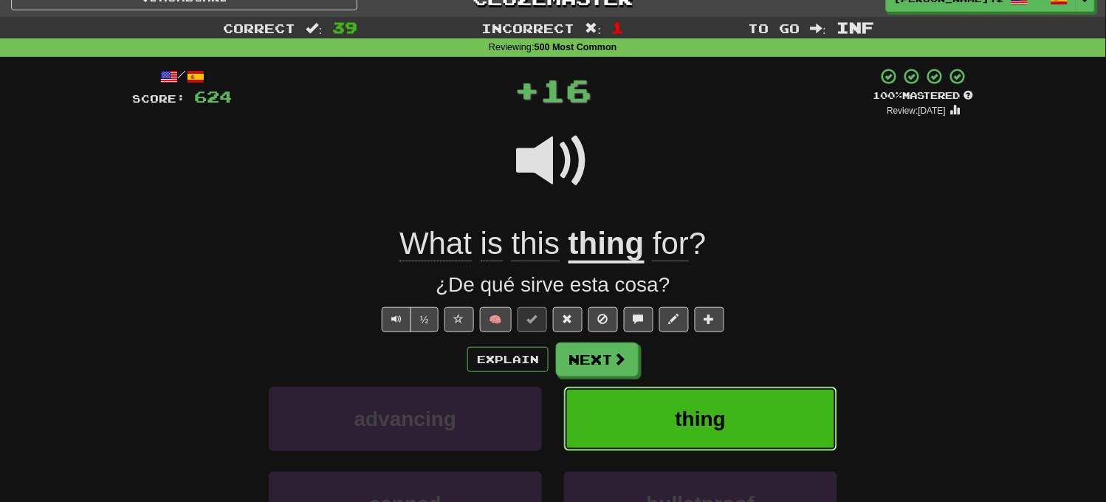
click at [626, 410] on button "thing" at bounding box center [700, 419] width 273 height 64
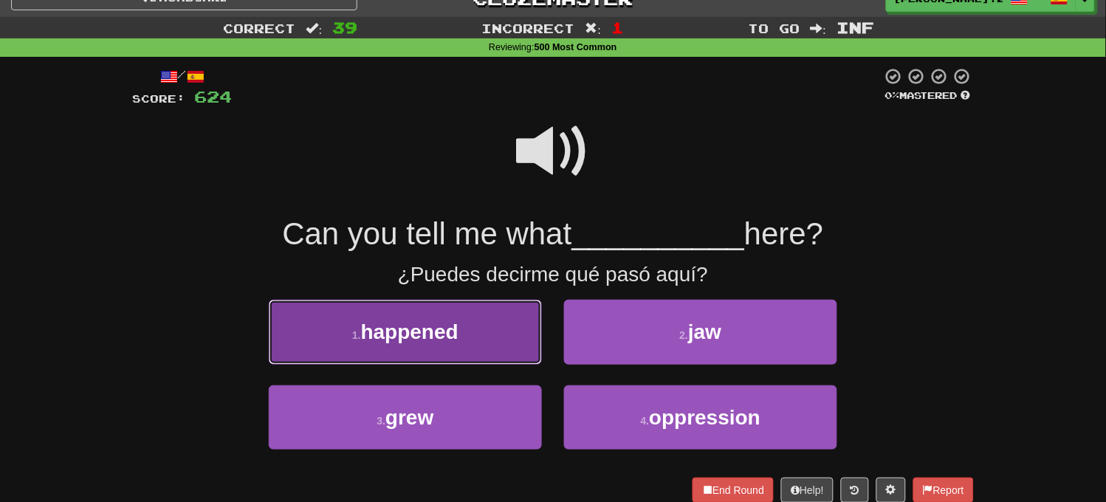
click at [504, 343] on button "1 . happened" at bounding box center [405, 332] width 273 height 64
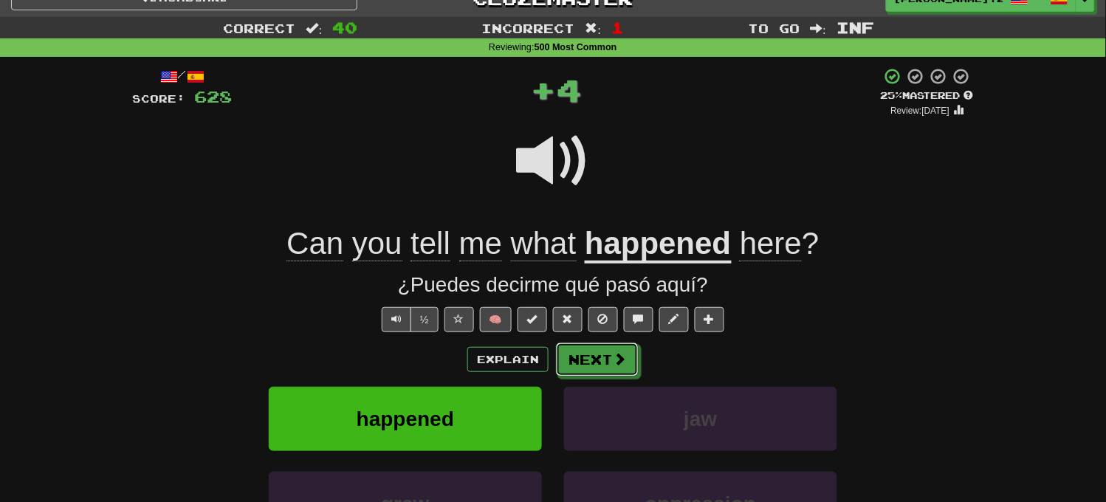
click at [577, 366] on button "Next" at bounding box center [597, 360] width 83 height 34
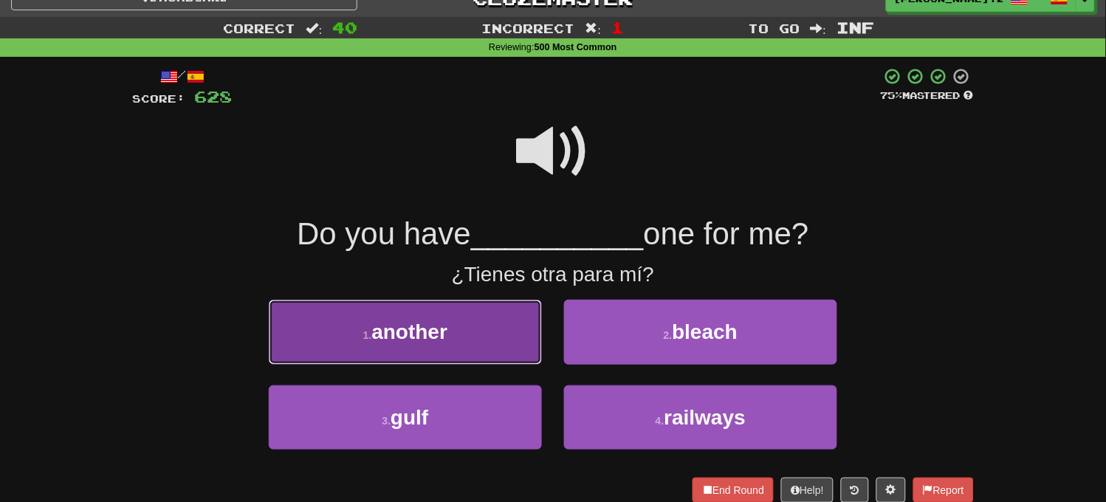
click at [484, 332] on button "1 . another" at bounding box center [405, 332] width 273 height 64
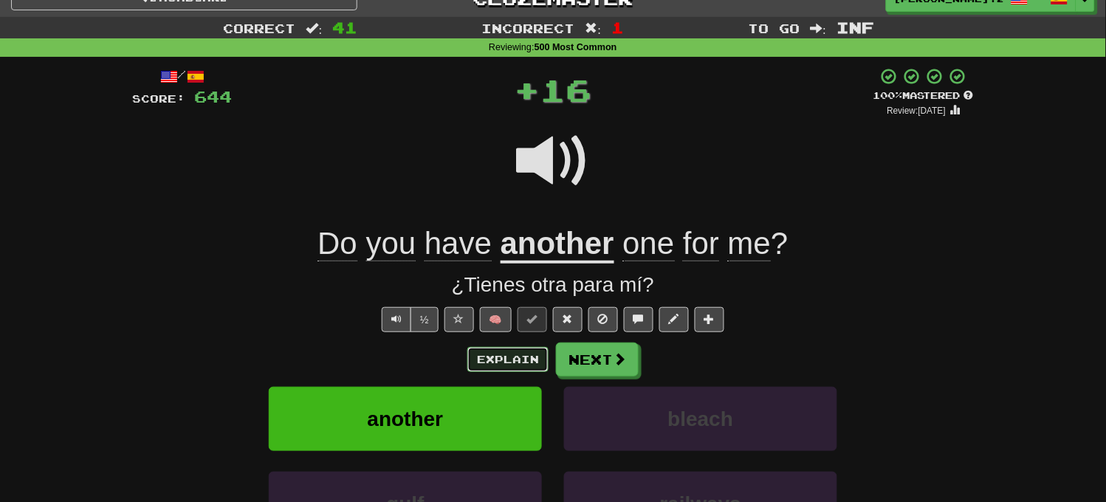
click at [547, 357] on button "Explain" at bounding box center [508, 359] width 81 height 25
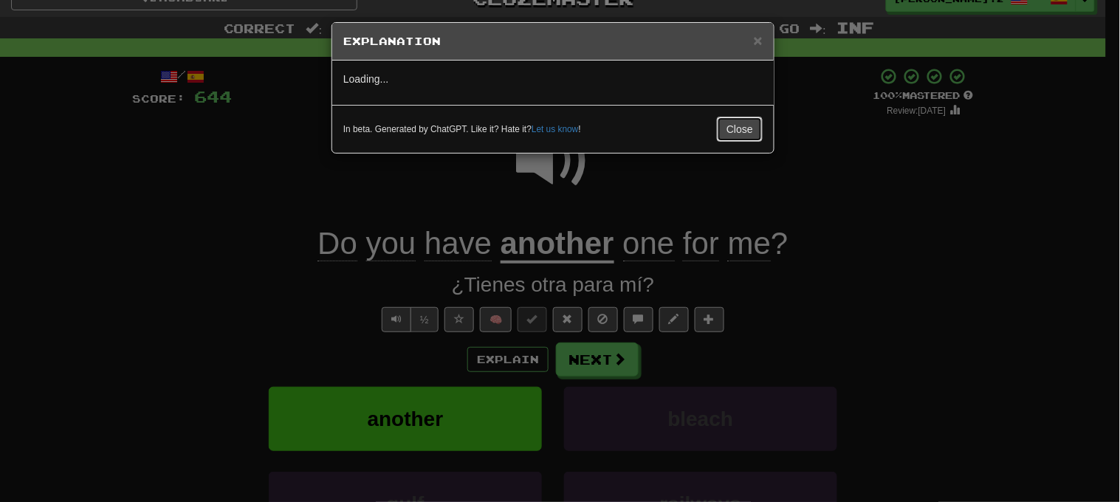
click at [733, 135] on button "Close" at bounding box center [740, 129] width 46 height 25
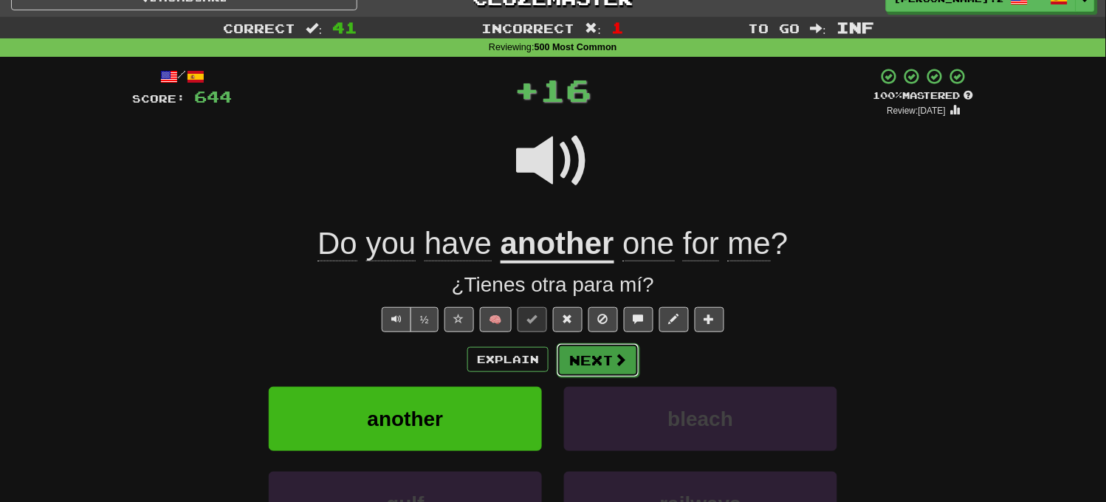
click at [599, 355] on button "Next" at bounding box center [598, 360] width 83 height 34
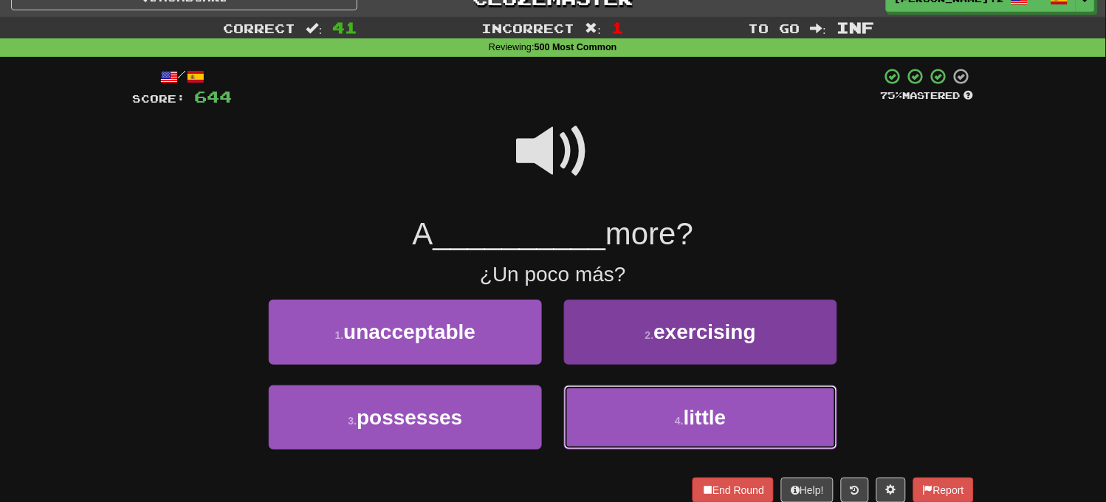
click at [601, 401] on button "4 . little" at bounding box center [700, 418] width 273 height 64
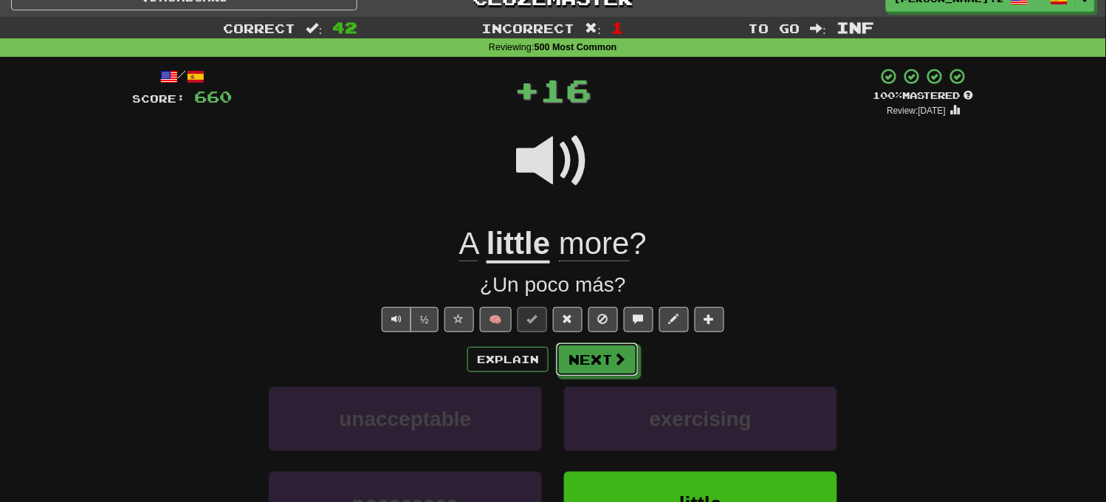
click at [582, 358] on button "Next" at bounding box center [597, 360] width 83 height 34
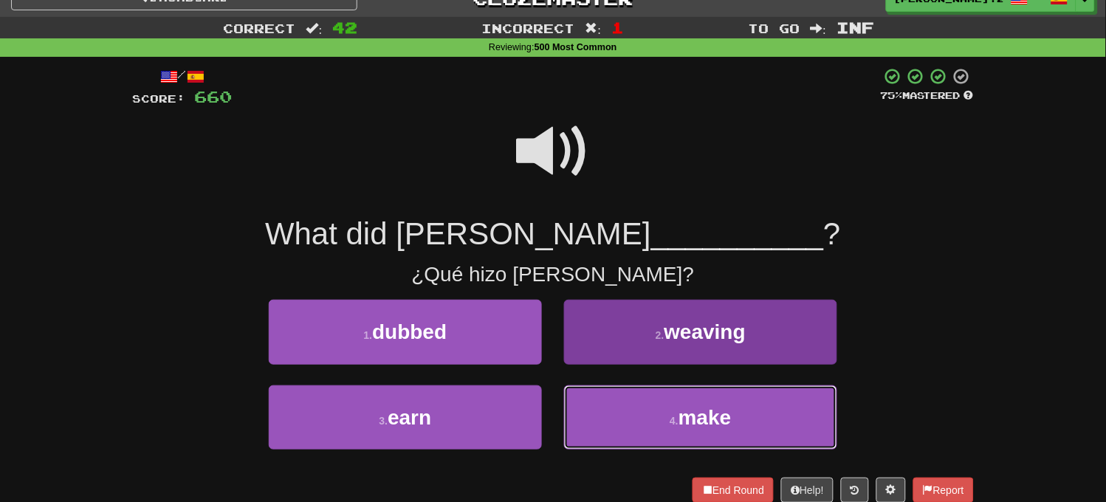
click at [618, 403] on button "4 . make" at bounding box center [700, 418] width 273 height 64
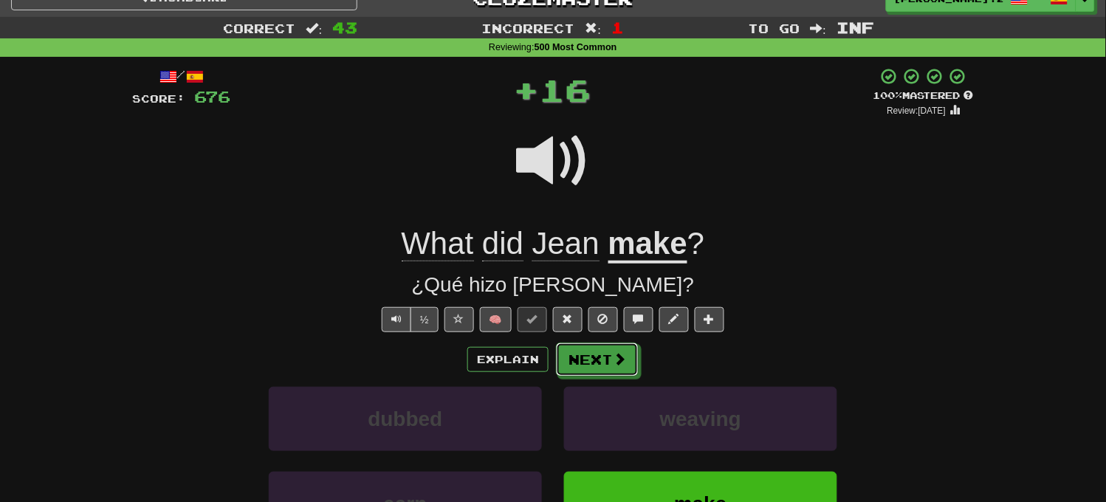
click at [622, 372] on button "Next" at bounding box center [597, 360] width 83 height 34
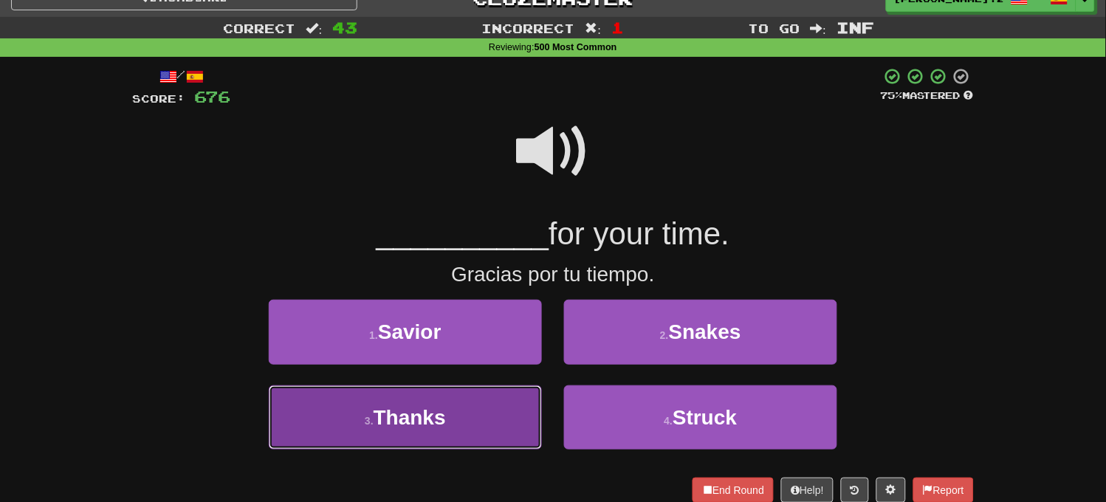
click at [496, 402] on button "3 . Thanks" at bounding box center [405, 418] width 273 height 64
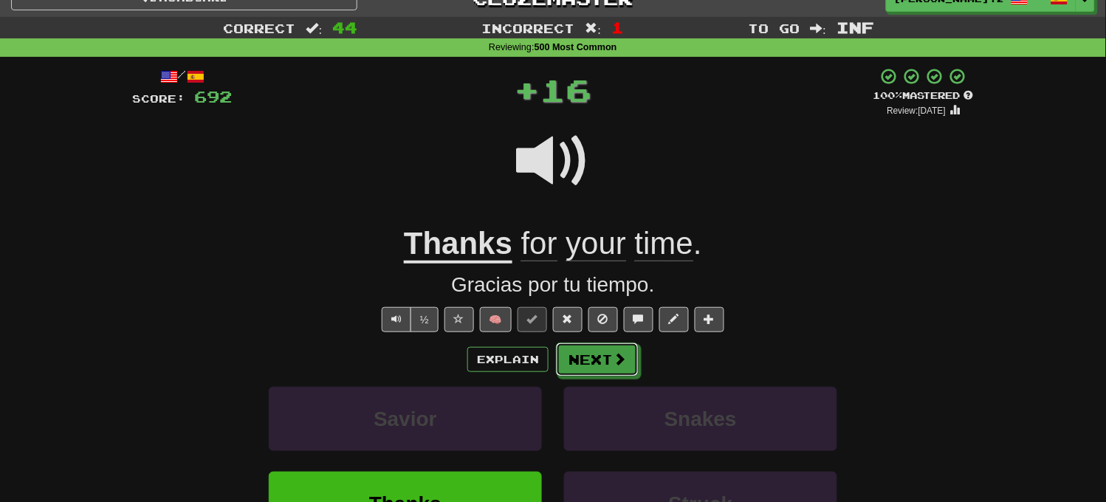
click at [606, 374] on button "Next" at bounding box center [597, 360] width 83 height 34
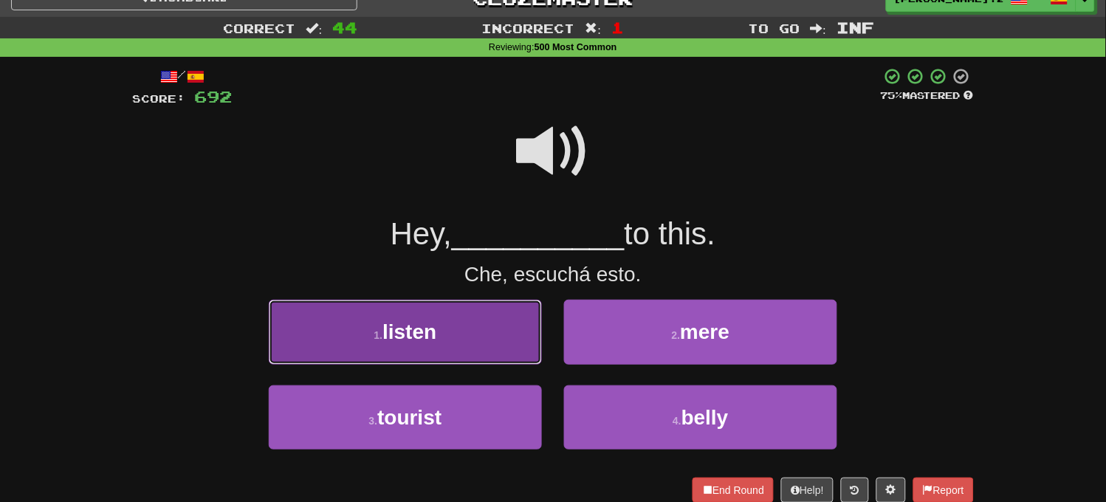
click at [475, 329] on button "1 . listen" at bounding box center [405, 332] width 273 height 64
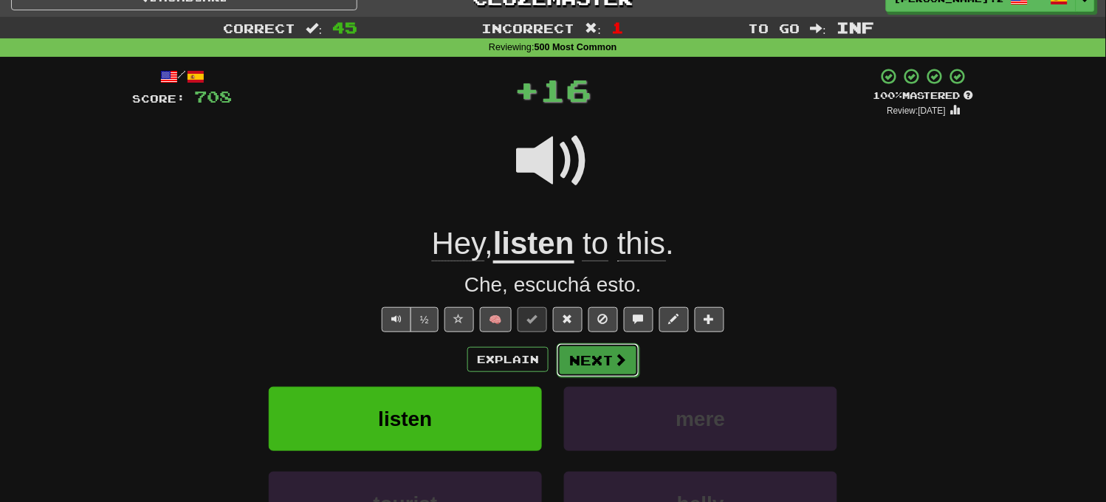
click at [606, 346] on button "Next" at bounding box center [598, 360] width 83 height 34
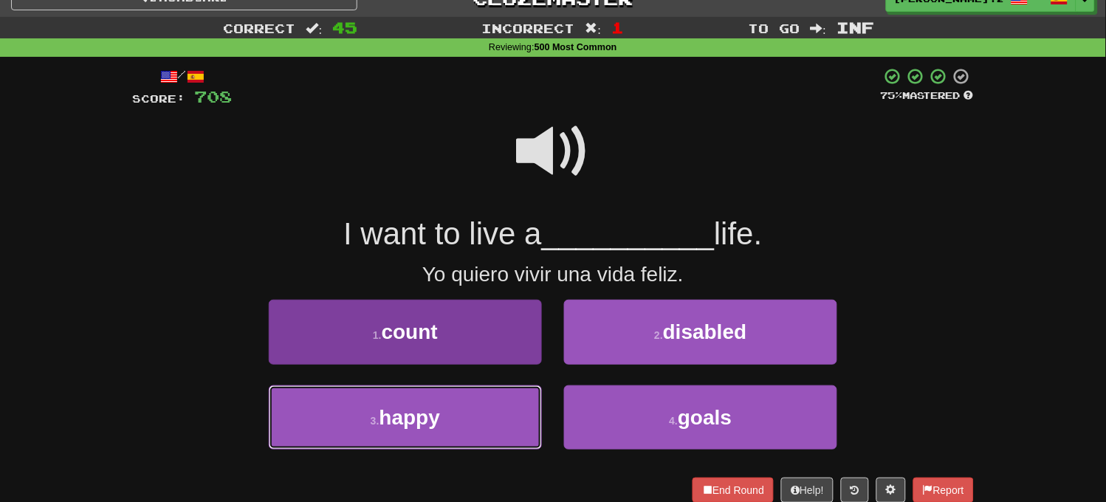
click at [468, 425] on button "3 . happy" at bounding box center [405, 418] width 273 height 64
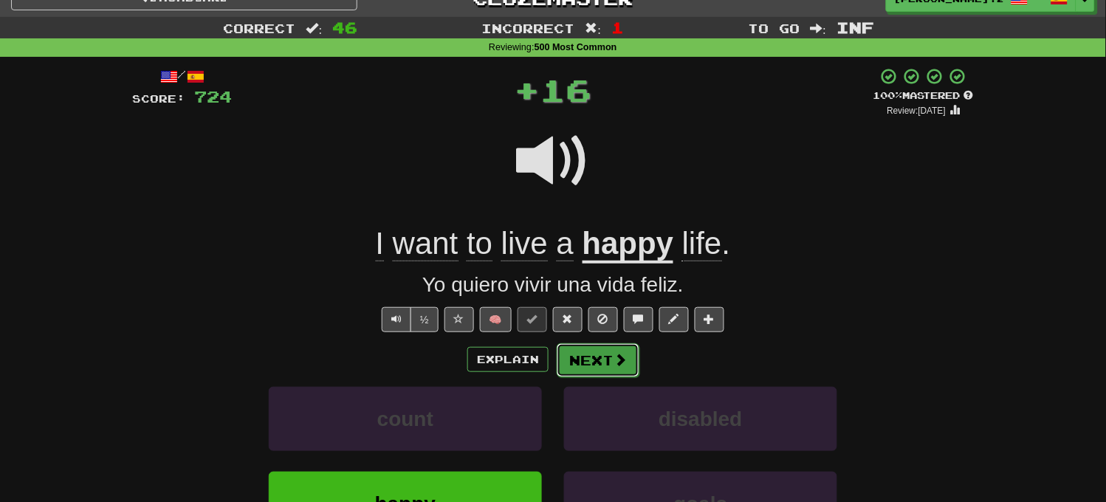
click at [593, 360] on button "Next" at bounding box center [598, 360] width 83 height 34
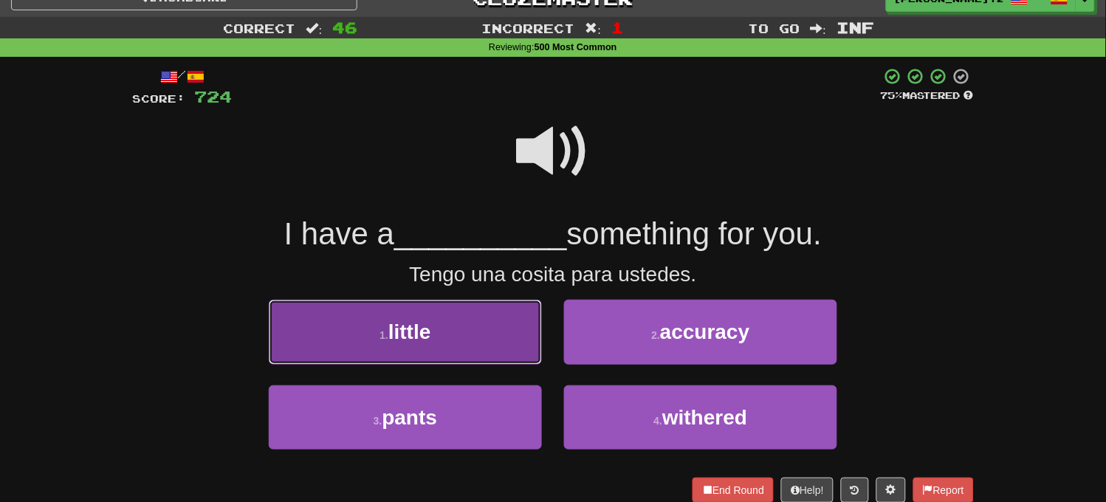
click at [483, 347] on button "1 . little" at bounding box center [405, 332] width 273 height 64
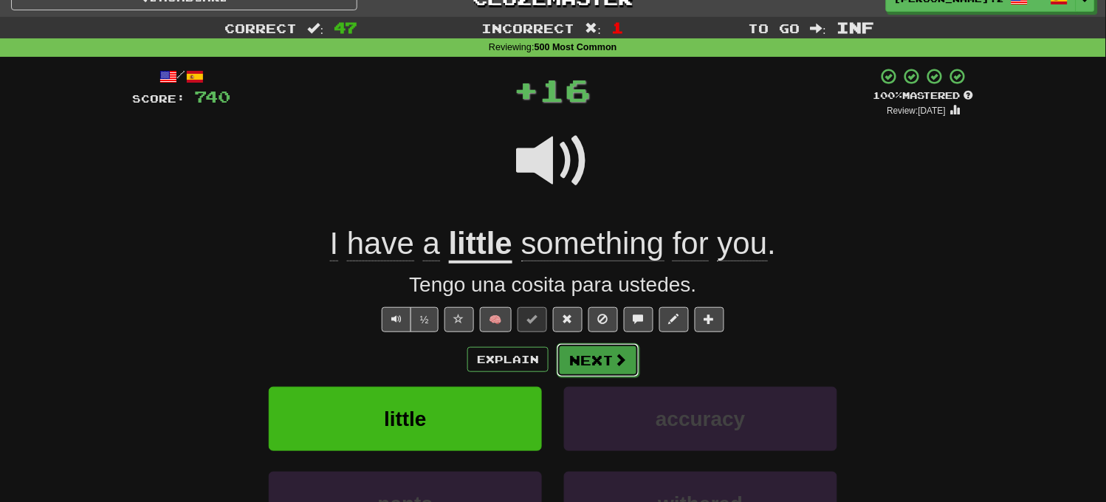
click at [595, 352] on button "Next" at bounding box center [598, 360] width 83 height 34
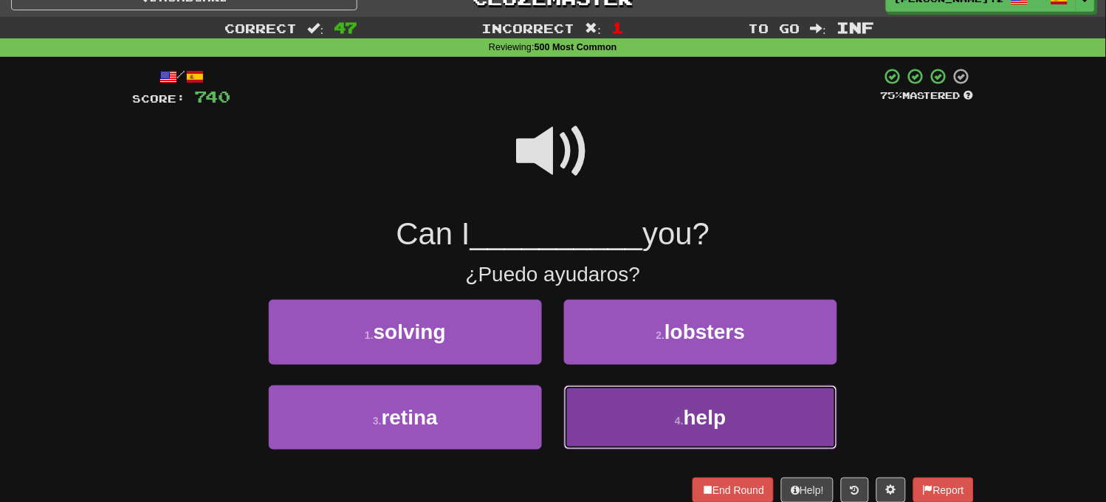
click at [641, 409] on button "4 . help" at bounding box center [700, 418] width 273 height 64
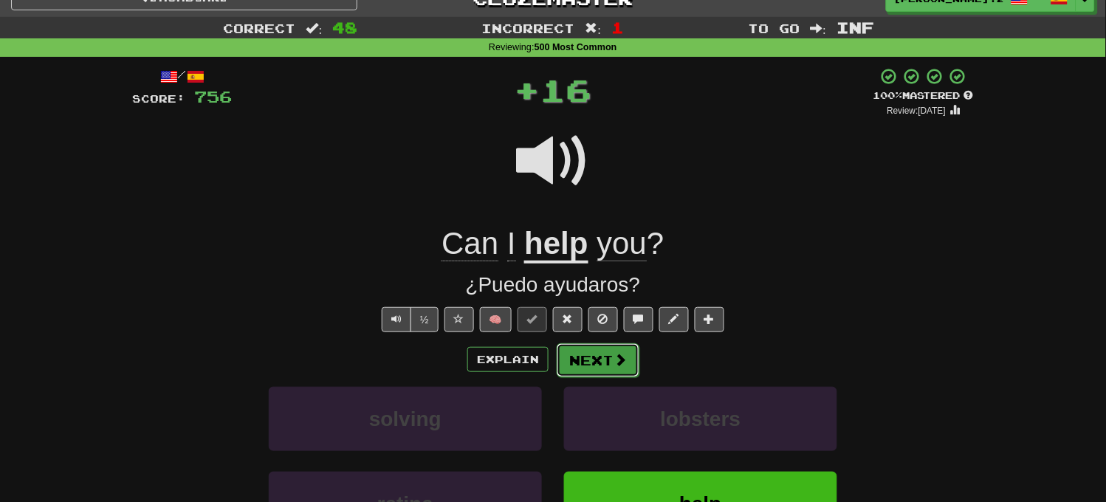
click at [600, 351] on button "Next" at bounding box center [598, 360] width 83 height 34
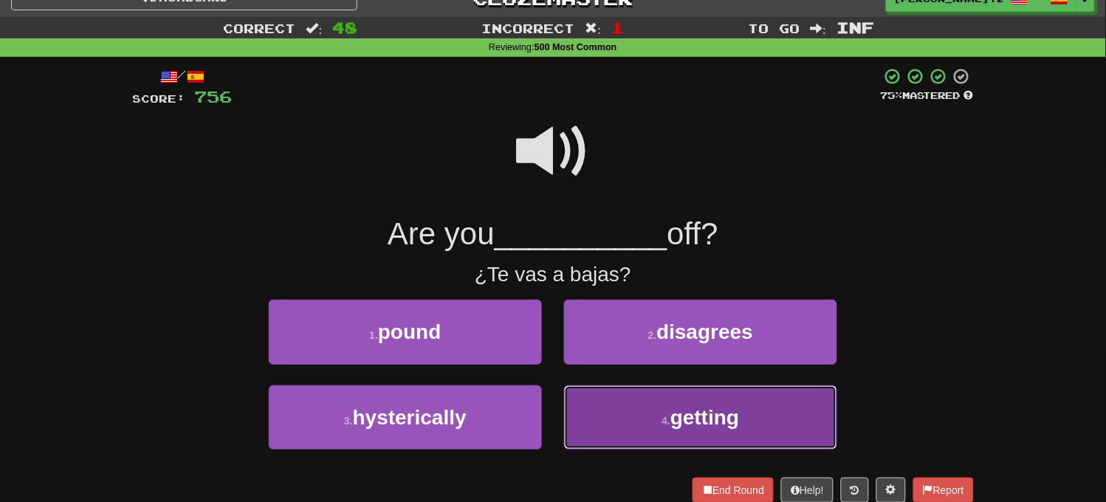
click at [647, 403] on button "4 . getting" at bounding box center [700, 418] width 273 height 64
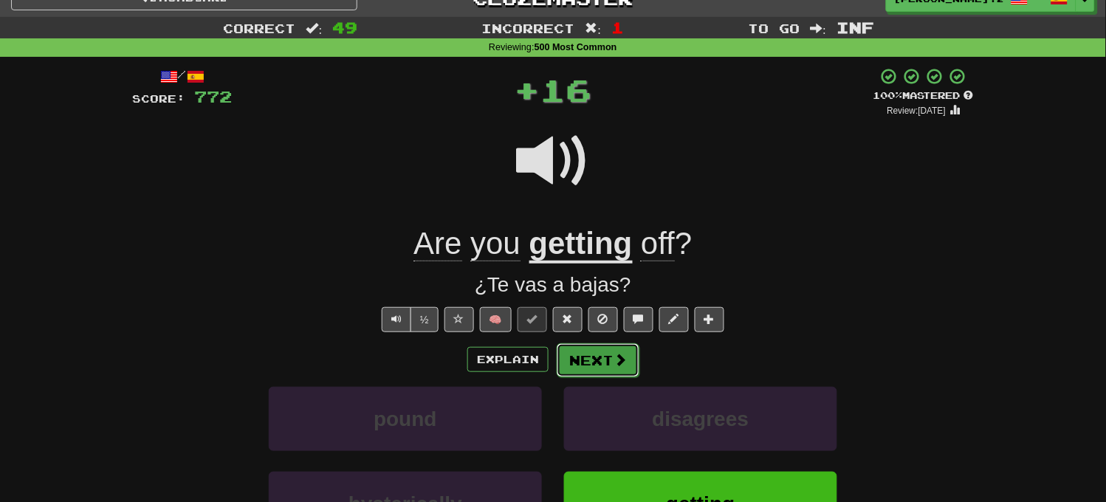
click at [608, 355] on button "Next" at bounding box center [598, 360] width 83 height 34
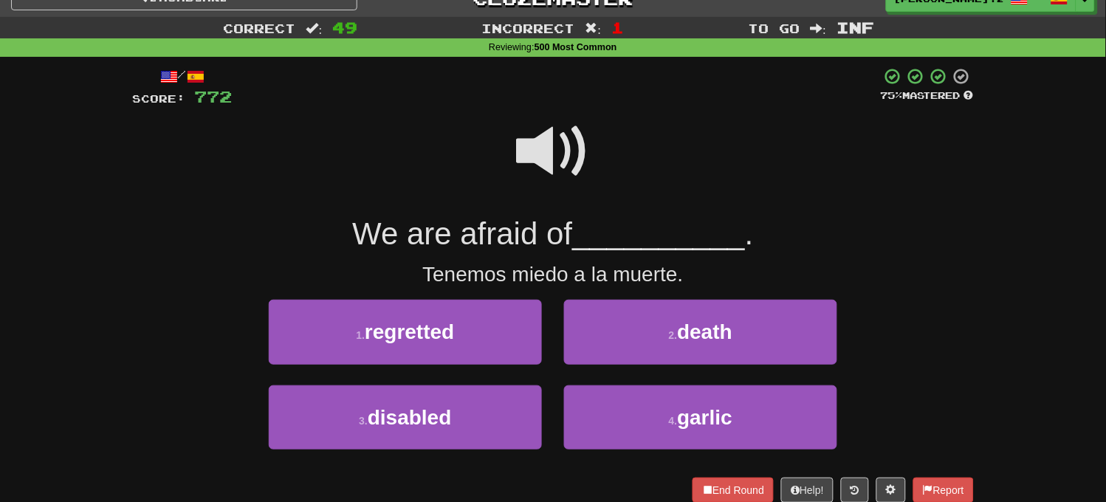
click at [552, 175] on span at bounding box center [553, 151] width 74 height 74
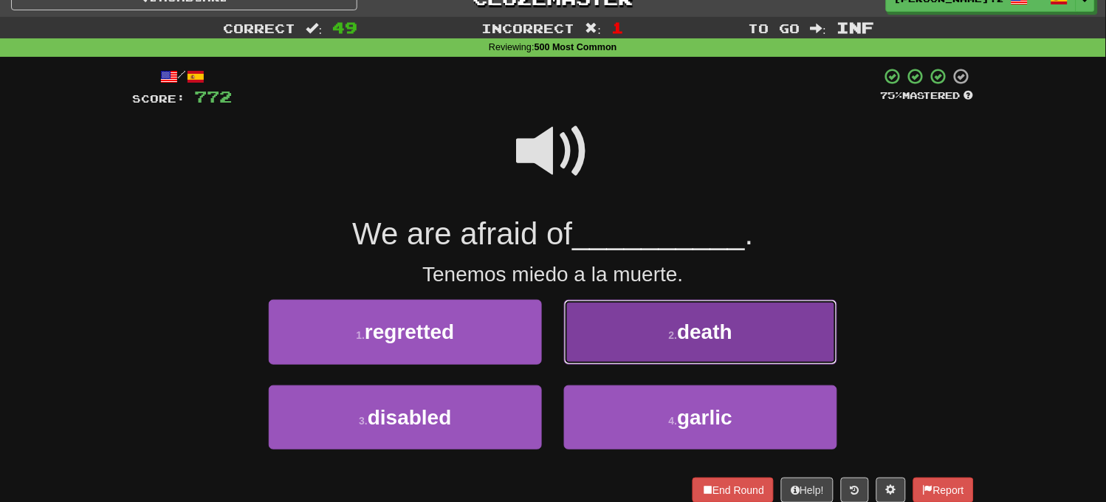
click at [625, 346] on button "2 . death" at bounding box center [700, 332] width 273 height 64
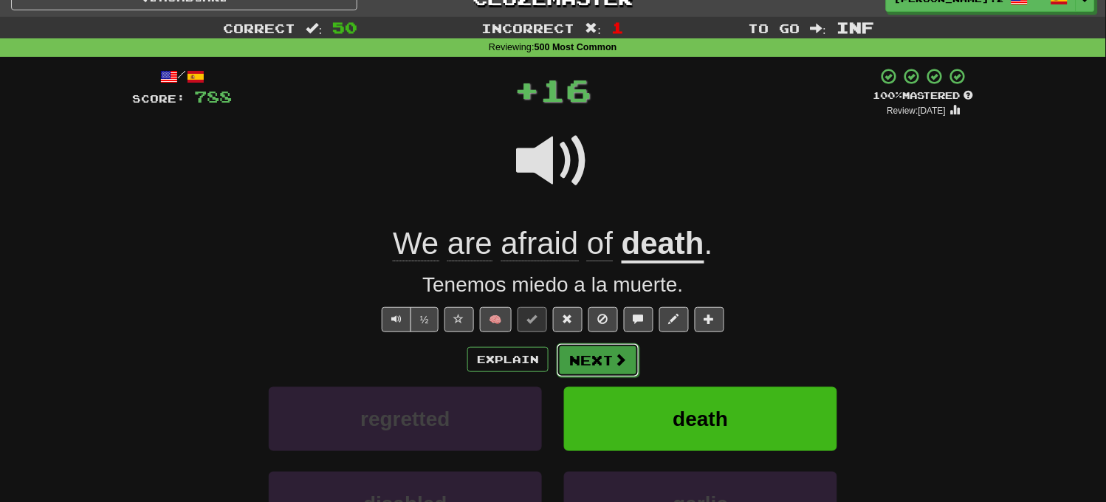
click at [626, 355] on button "Next" at bounding box center [598, 360] width 83 height 34
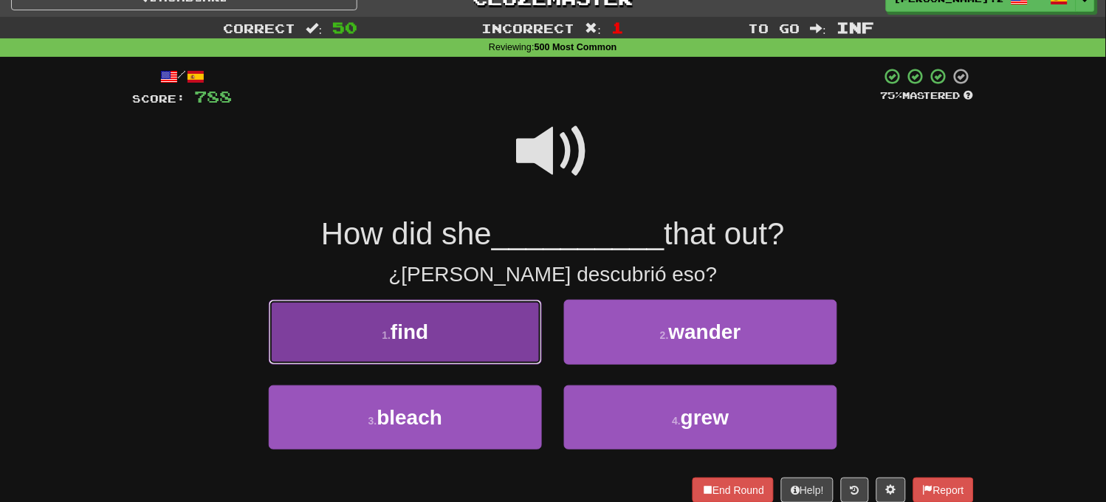
click at [501, 335] on button "1 . find" at bounding box center [405, 332] width 273 height 64
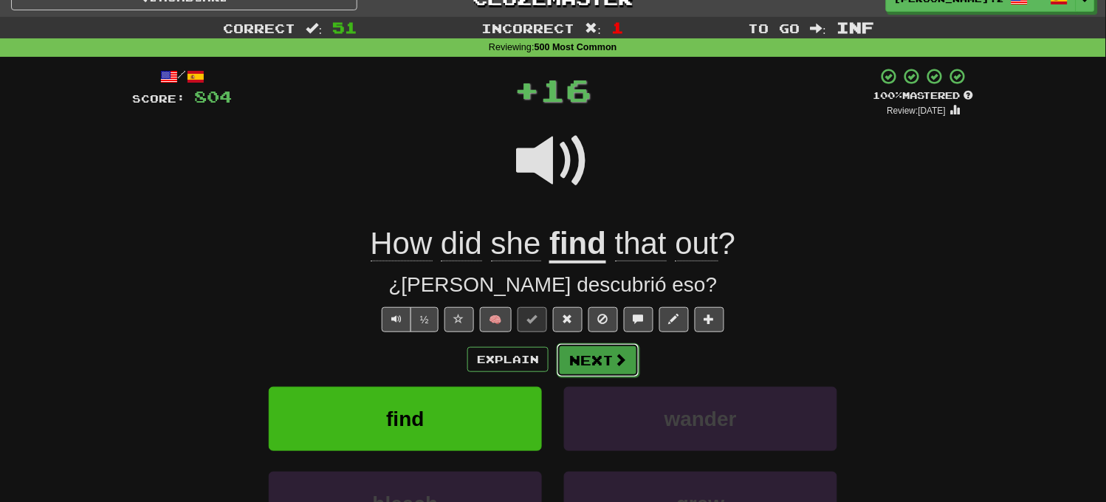
click at [612, 346] on button "Next" at bounding box center [598, 360] width 83 height 34
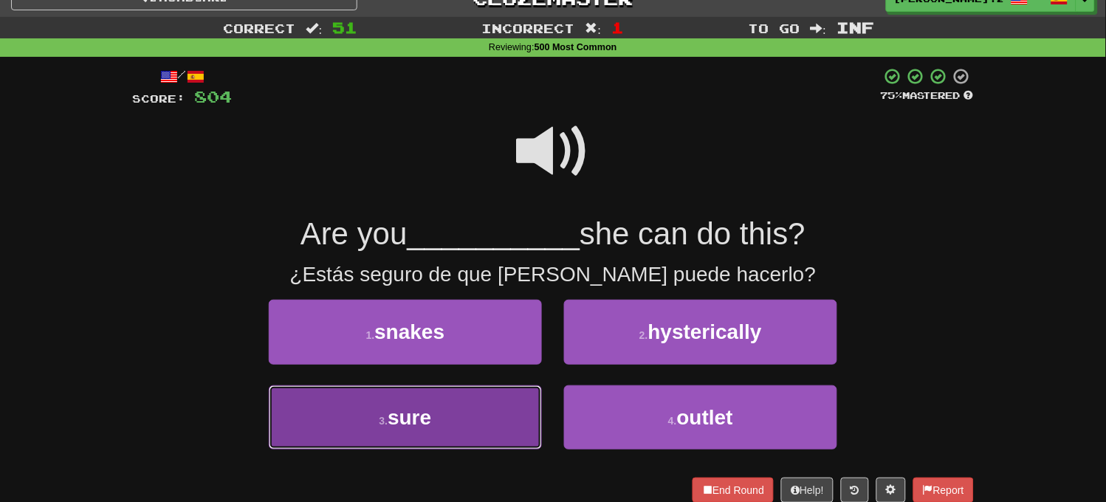
click at [499, 403] on button "3 . sure" at bounding box center [405, 418] width 273 height 64
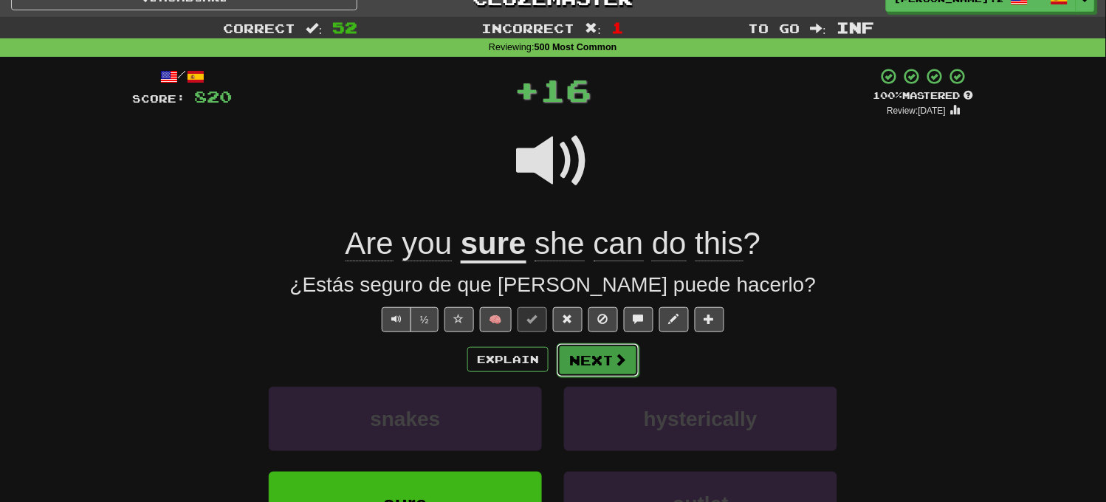
click at [587, 349] on button "Next" at bounding box center [598, 360] width 83 height 34
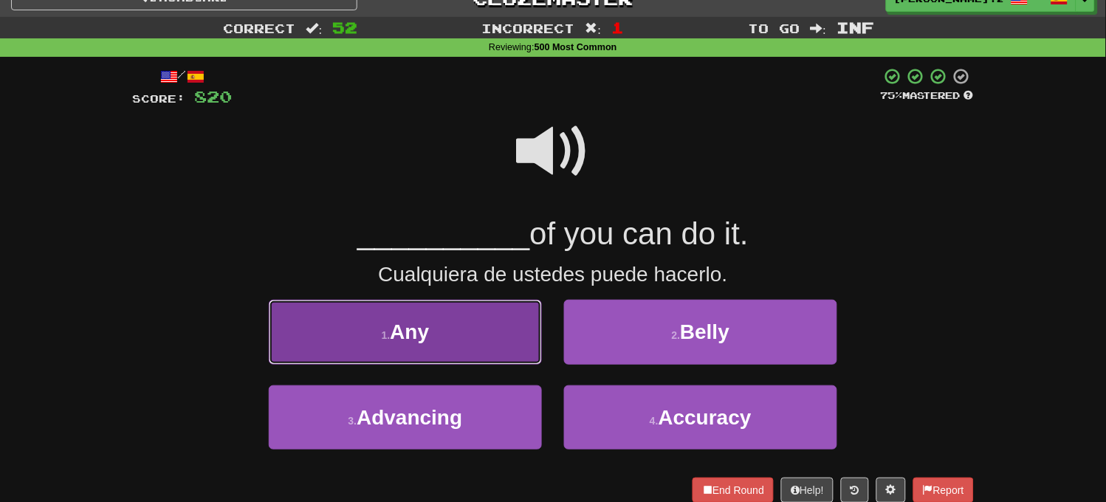
click at [527, 326] on button "1 . Any" at bounding box center [405, 332] width 273 height 64
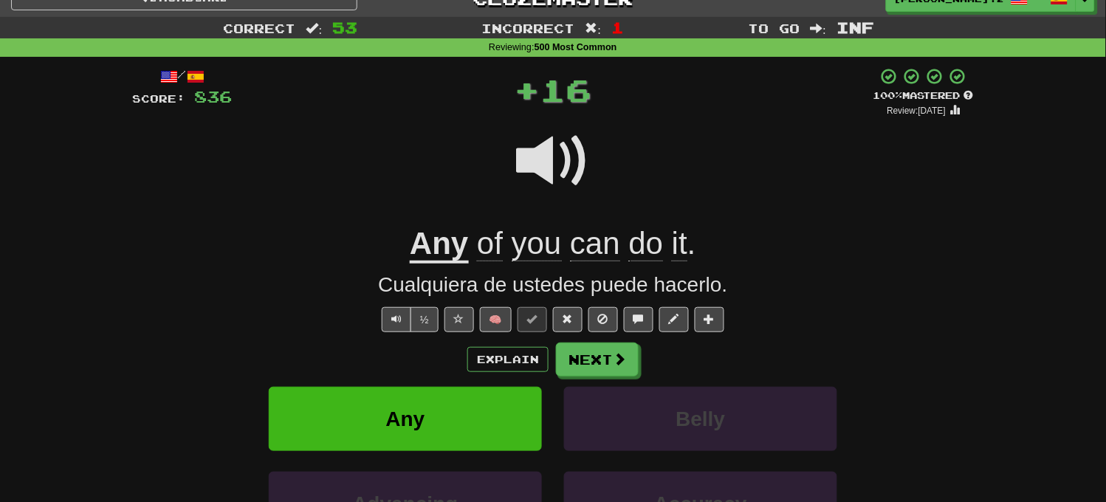
click at [591, 335] on div "/ Score: 836 + 16 100 % Mastered Review: 2025-09-18 Any of you can do it . Cual…" at bounding box center [553, 351] width 842 height 568
click at [594, 345] on button "Next" at bounding box center [598, 360] width 83 height 34
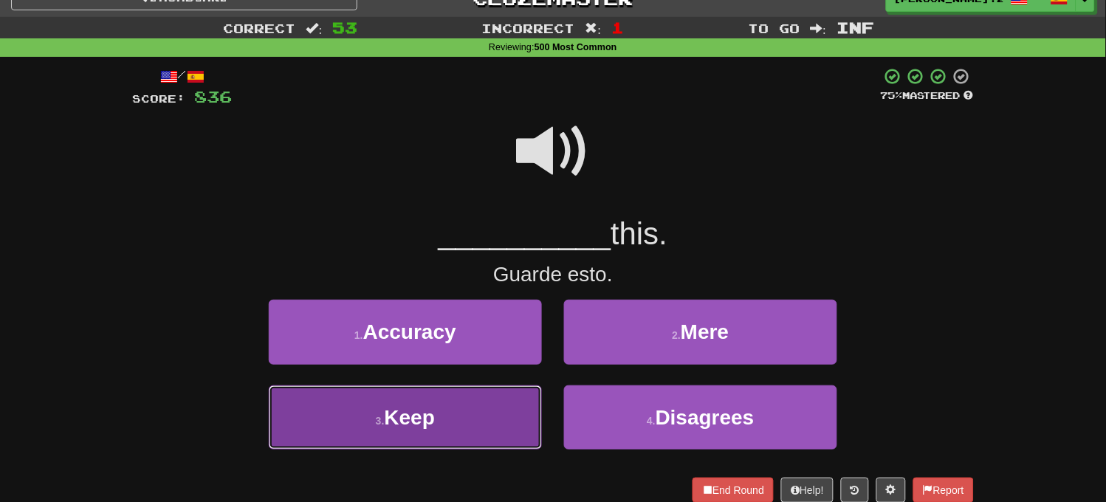
click at [477, 416] on button "3 . Keep" at bounding box center [405, 418] width 273 height 64
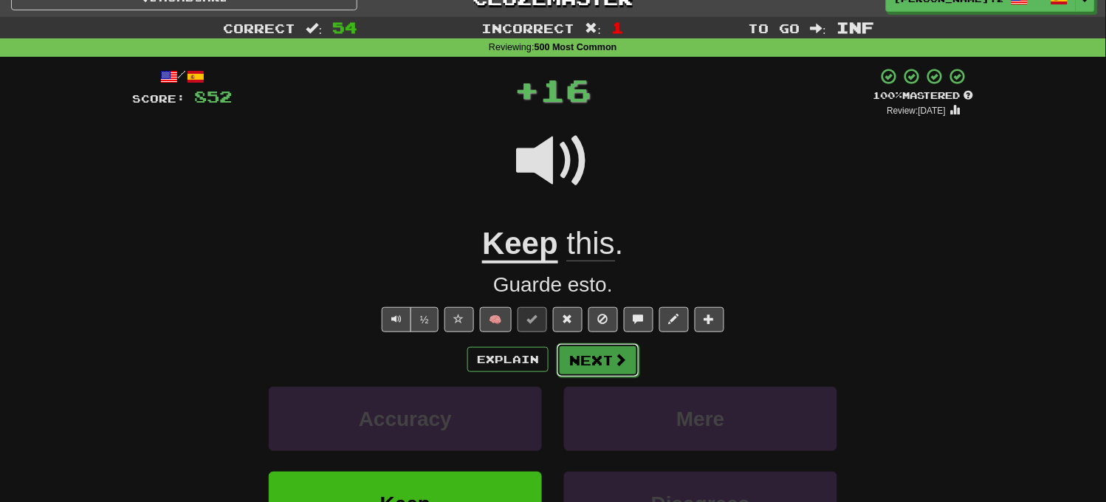
click at [601, 365] on button "Next" at bounding box center [598, 360] width 83 height 34
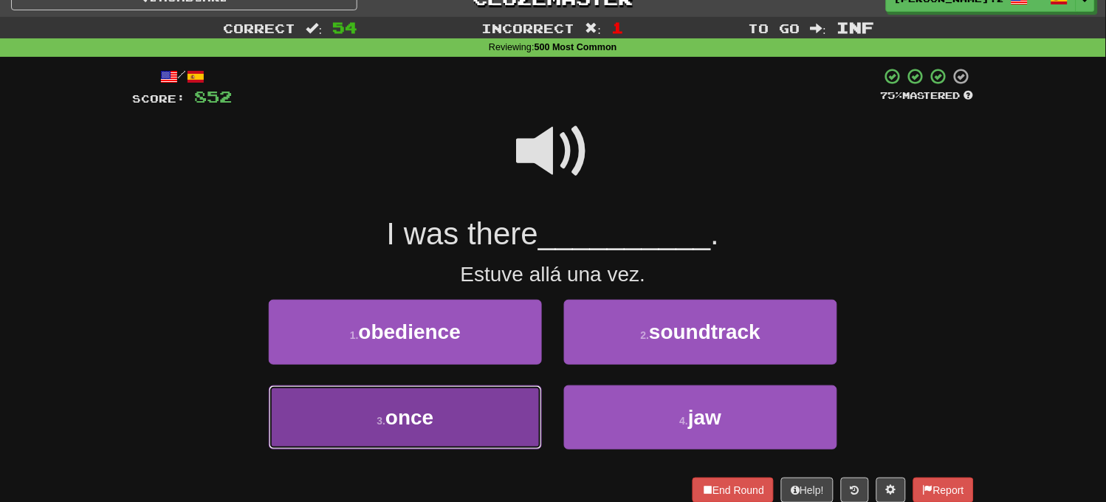
click at [496, 409] on button "3 . once" at bounding box center [405, 418] width 273 height 64
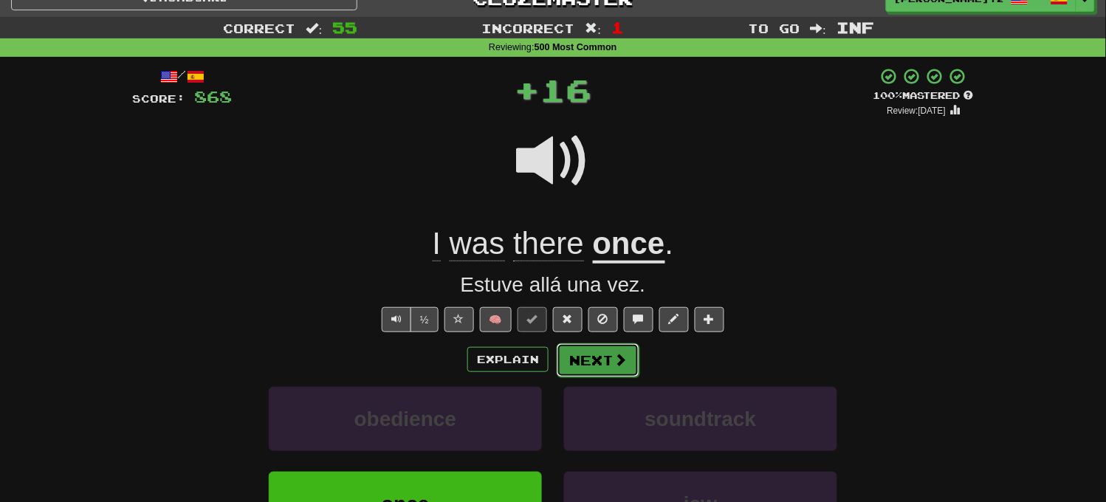
click at [606, 369] on button "Next" at bounding box center [598, 360] width 83 height 34
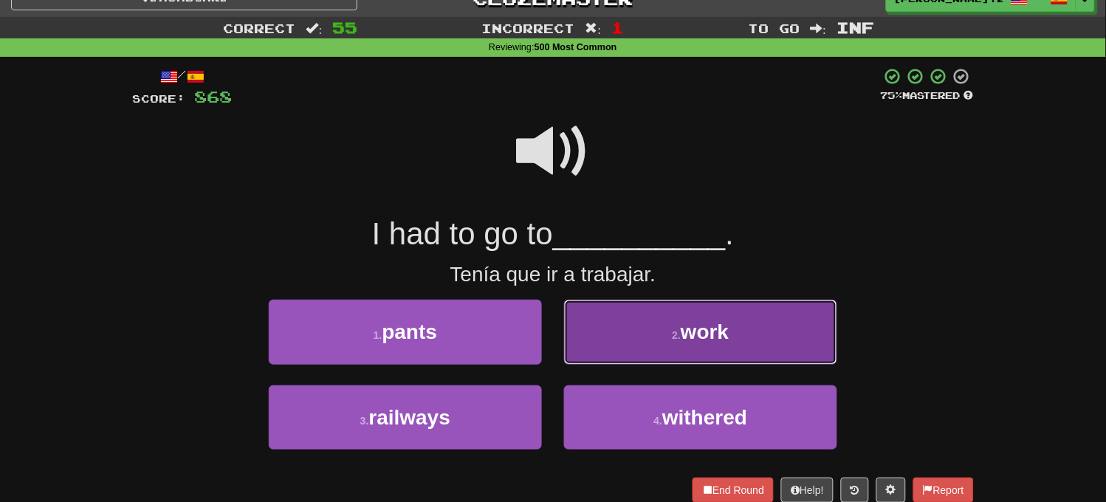
click at [610, 350] on button "2 . work" at bounding box center [700, 332] width 273 height 64
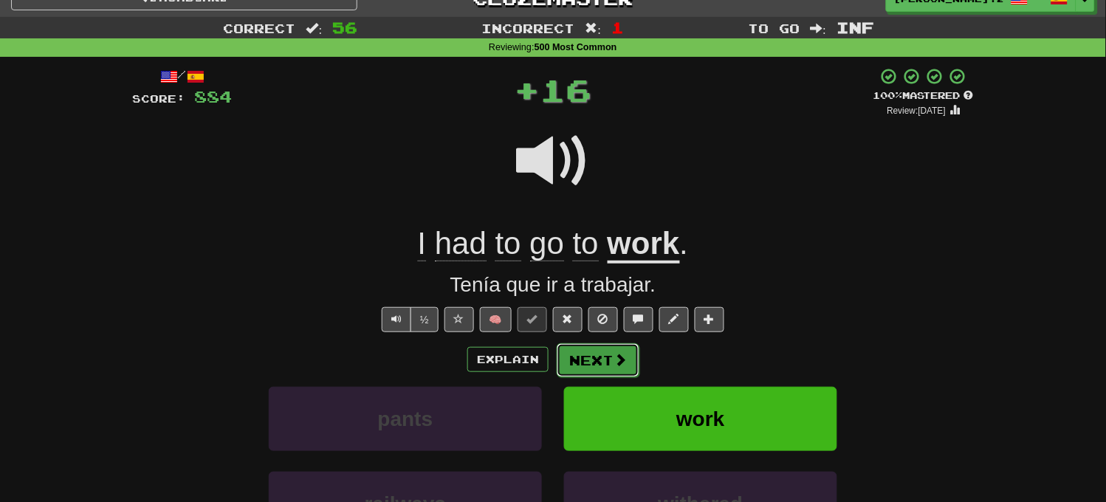
click at [610, 358] on button "Next" at bounding box center [598, 360] width 83 height 34
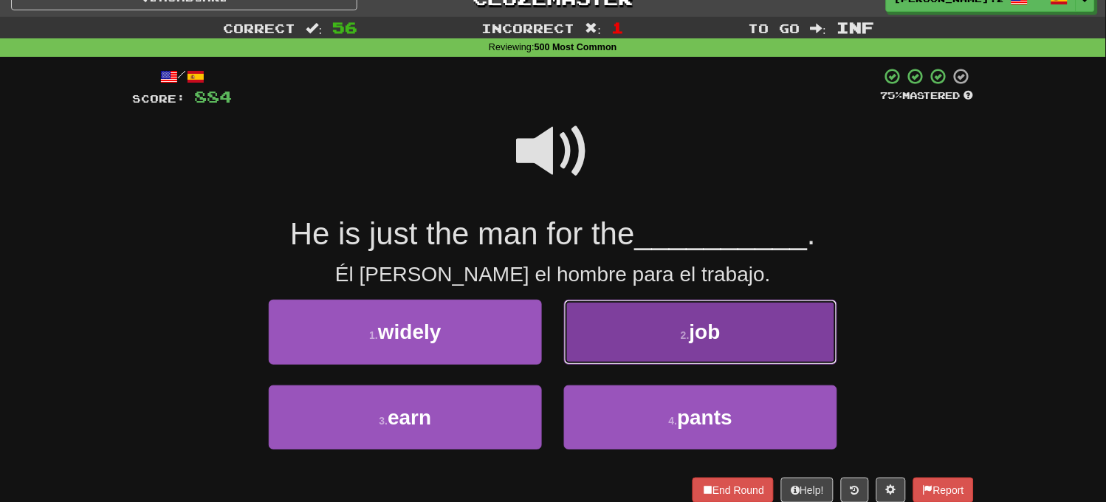
click at [615, 360] on button "2 . job" at bounding box center [700, 332] width 273 height 64
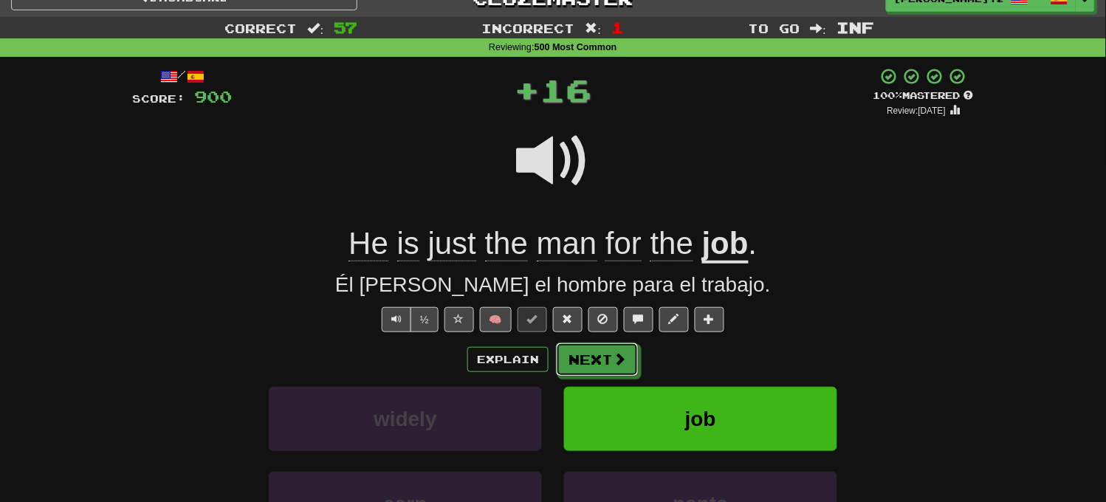
click at [615, 360] on span at bounding box center [619, 358] width 13 height 13
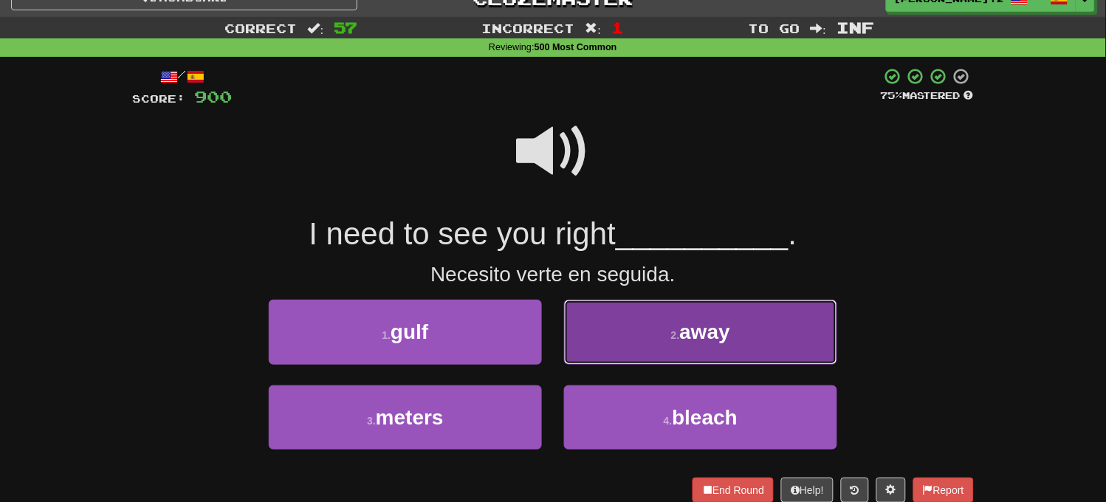
click at [600, 341] on button "2 . away" at bounding box center [700, 332] width 273 height 64
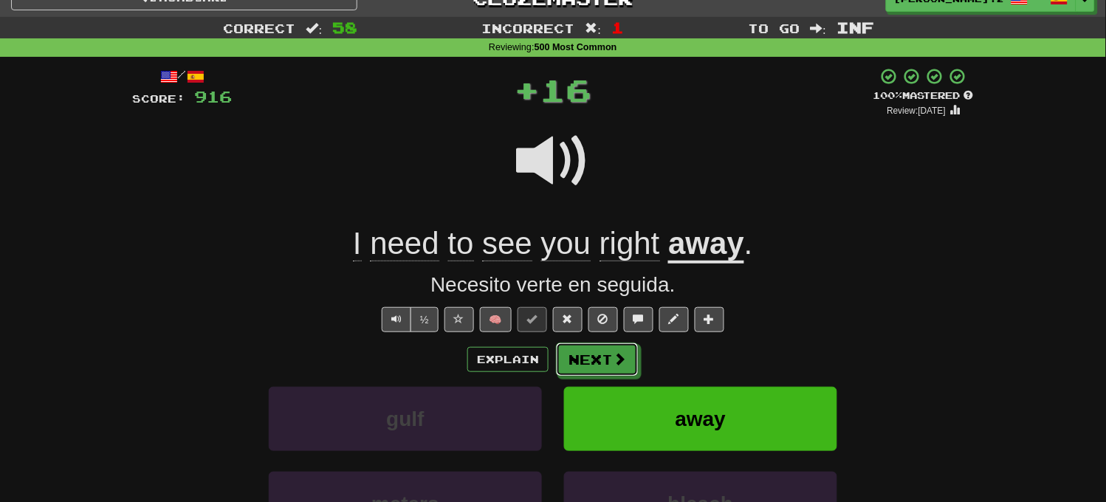
click at [600, 351] on button "Next" at bounding box center [597, 360] width 83 height 34
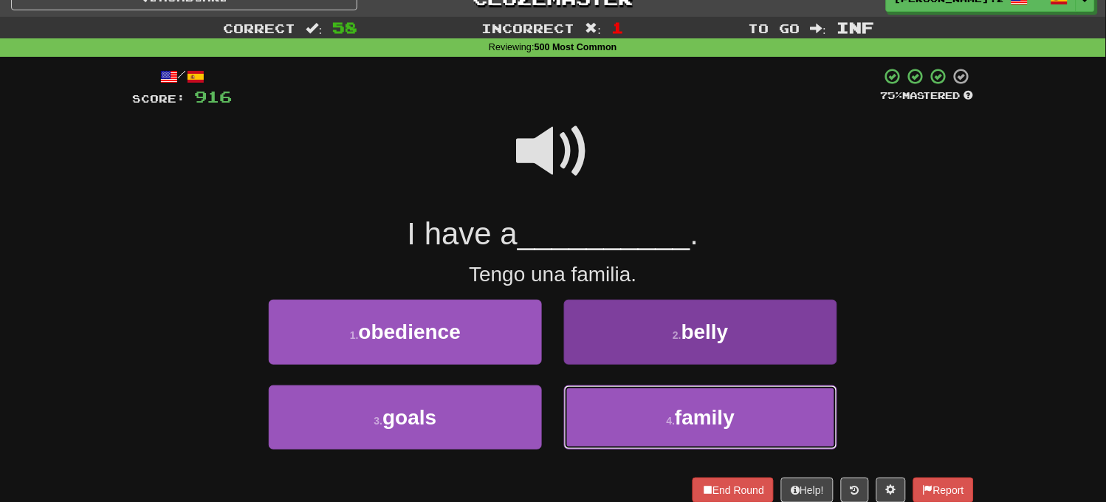
click at [643, 403] on button "4 . family" at bounding box center [700, 418] width 273 height 64
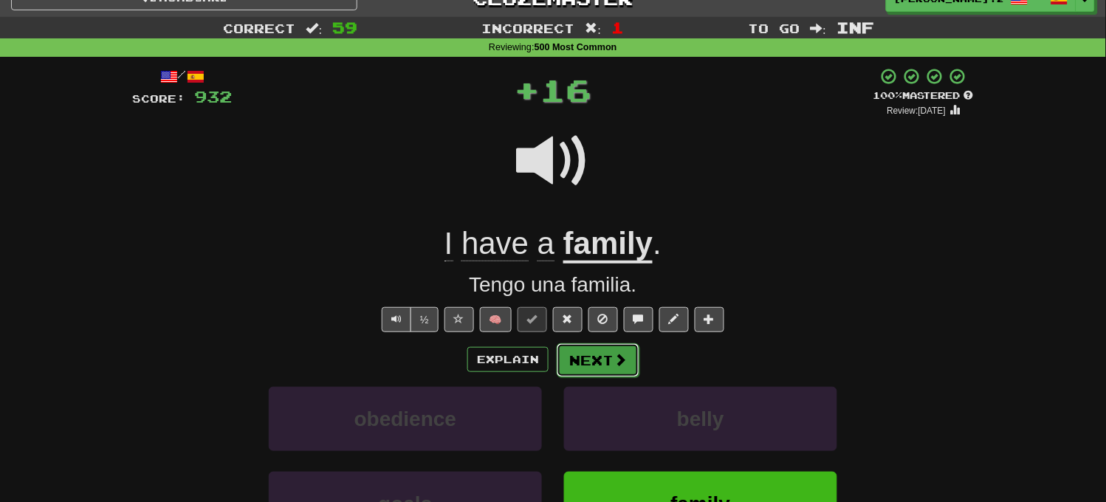
click at [618, 365] on span at bounding box center [620, 359] width 13 height 13
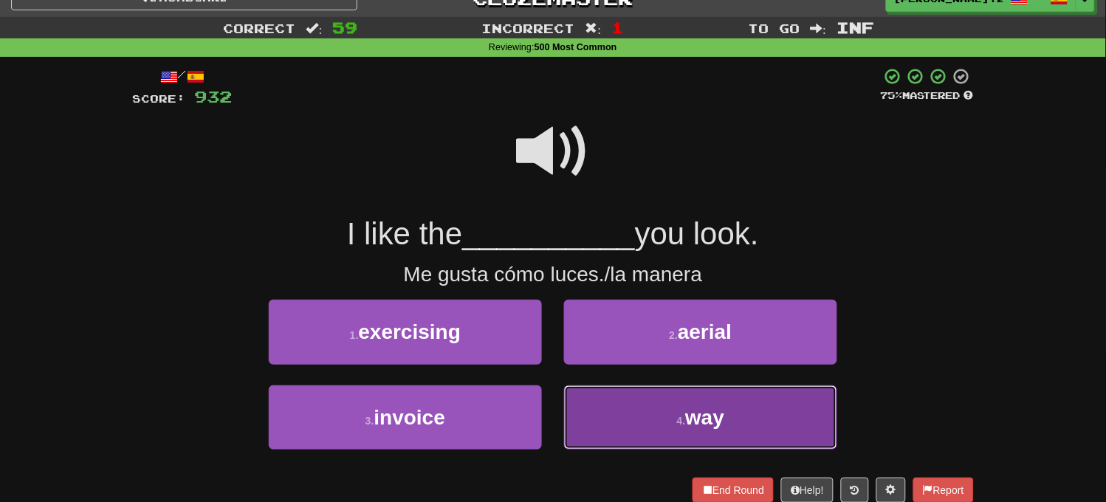
click at [628, 411] on button "4 . way" at bounding box center [700, 418] width 273 height 64
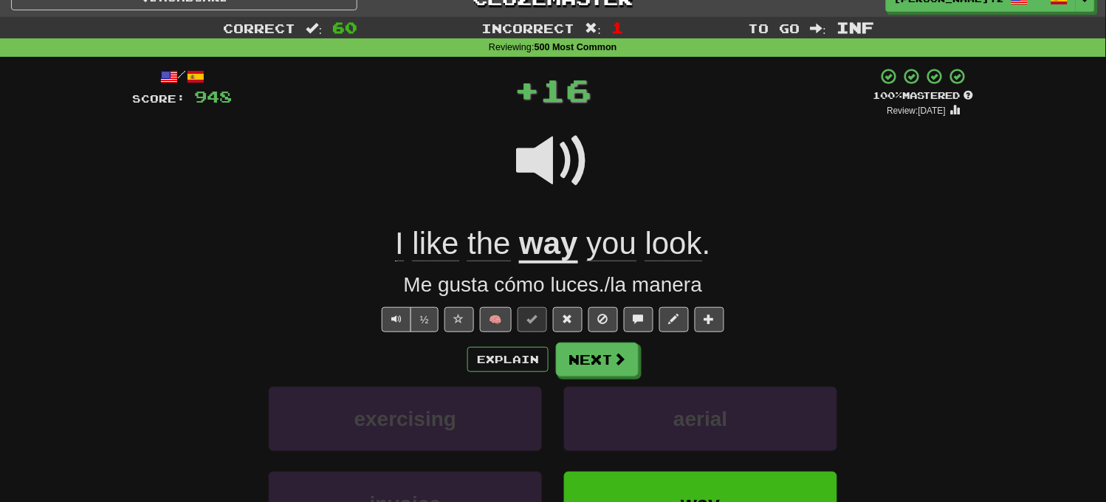
click at [620, 378] on div "Explain Next exercising aerial invoice way Learn more: exercising aerial invoic…" at bounding box center [553, 461] width 842 height 237
click at [620, 369] on button "Next" at bounding box center [598, 360] width 83 height 34
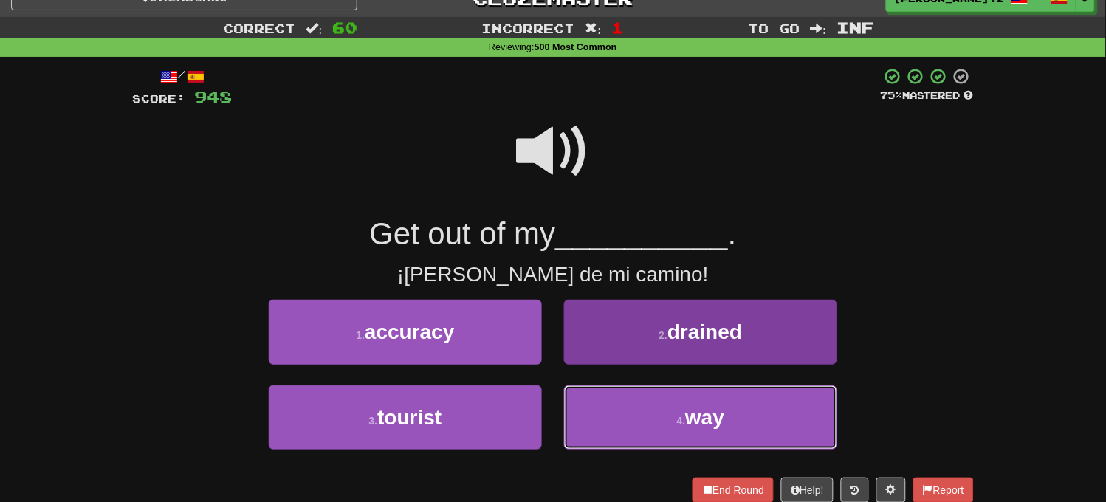
click at [640, 425] on button "4 . way" at bounding box center [700, 418] width 273 height 64
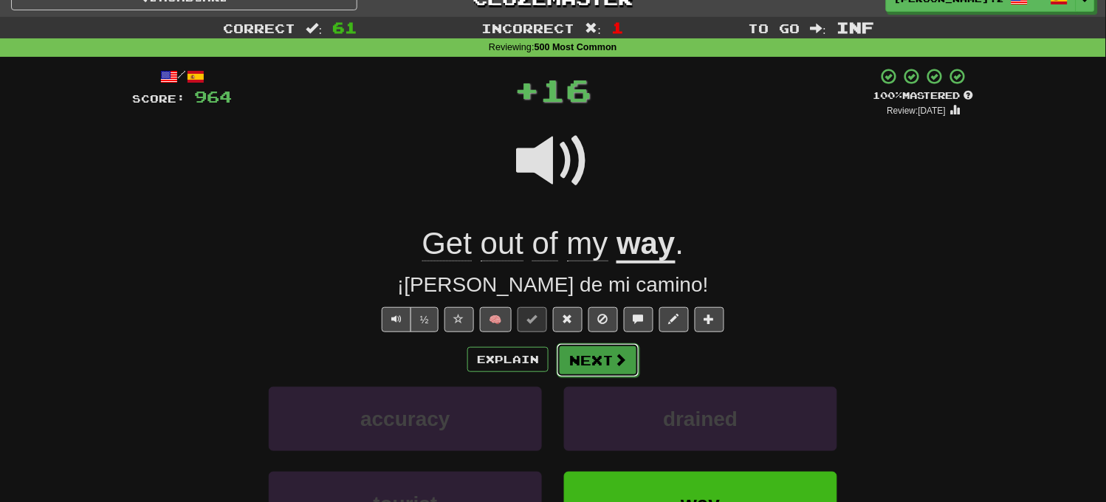
click at [610, 363] on button "Next" at bounding box center [598, 360] width 83 height 34
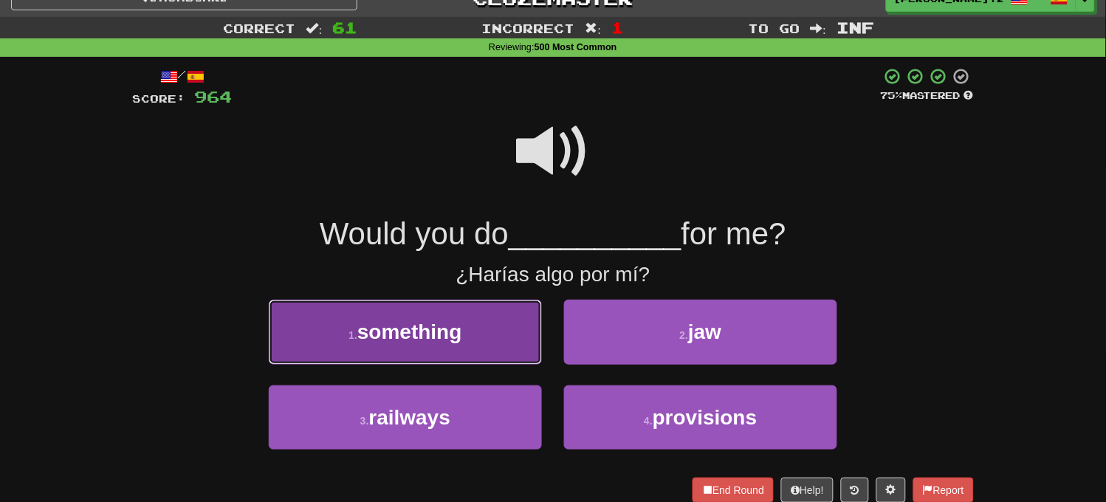
click at [521, 342] on button "1 . something" at bounding box center [405, 332] width 273 height 64
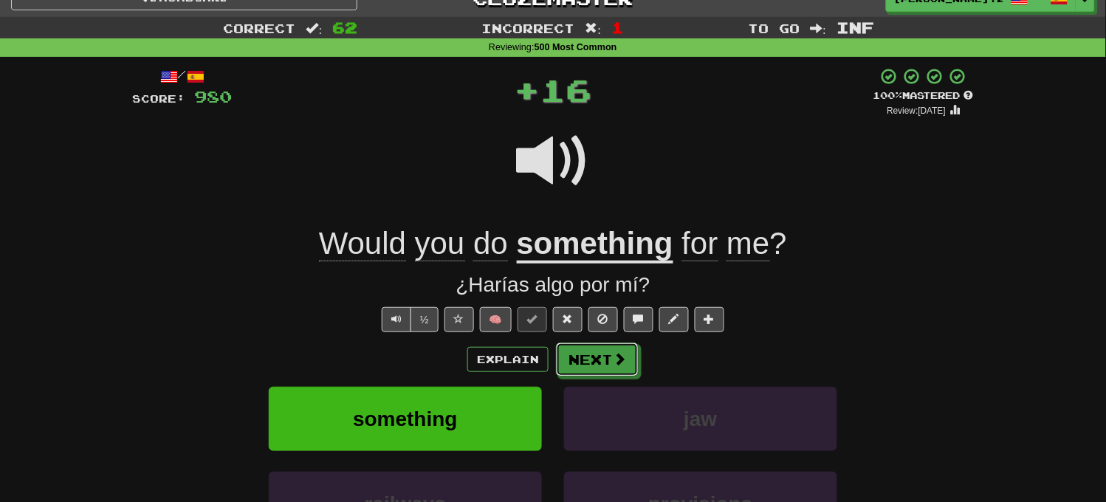
click at [586, 357] on button "Next" at bounding box center [597, 360] width 83 height 34
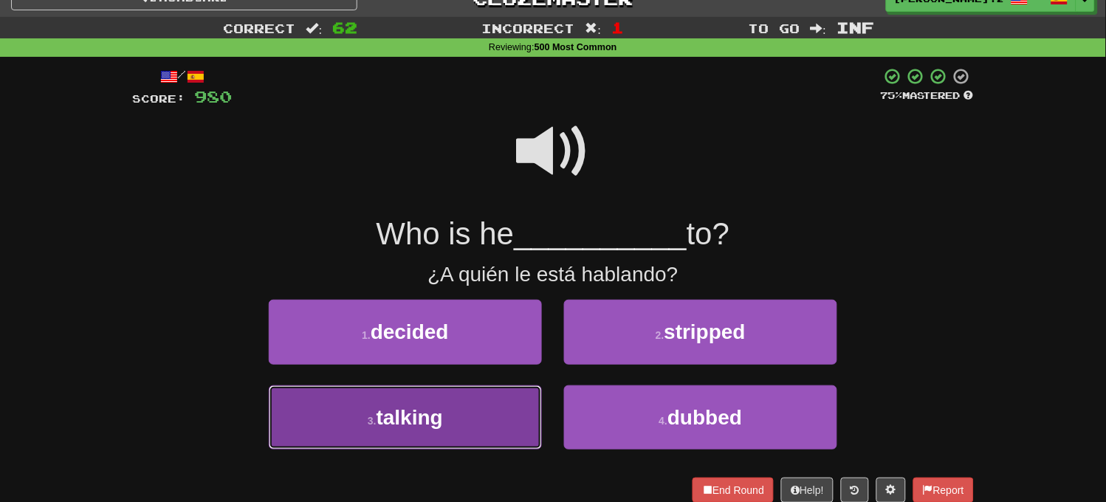
click at [504, 406] on button "3 . talking" at bounding box center [405, 418] width 273 height 64
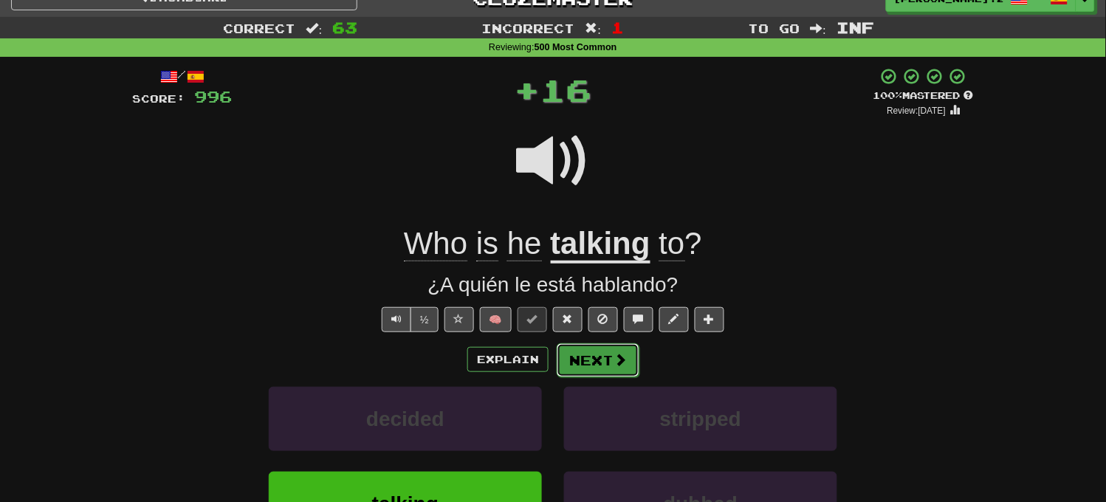
click at [594, 360] on button "Next" at bounding box center [598, 360] width 83 height 34
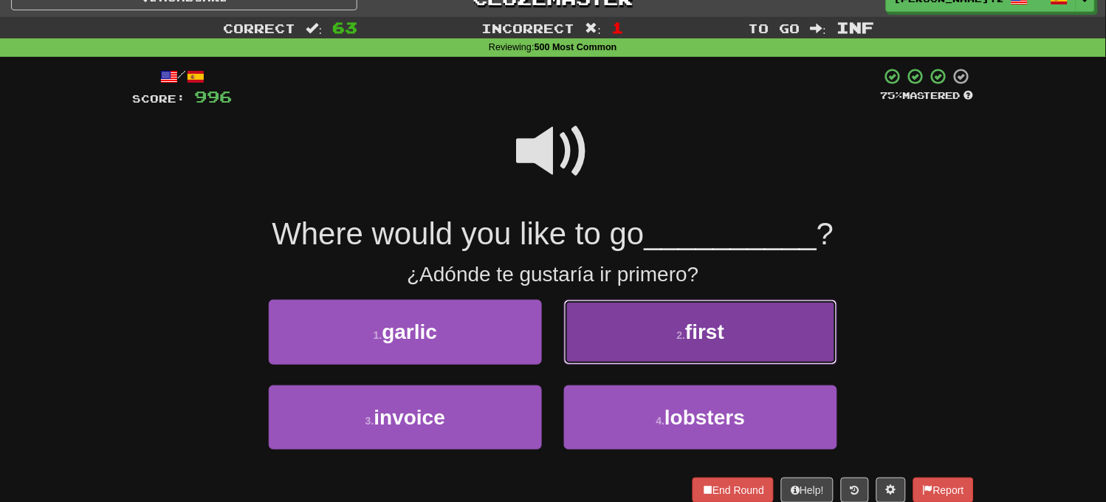
click at [637, 357] on button "2 . first" at bounding box center [700, 332] width 273 height 64
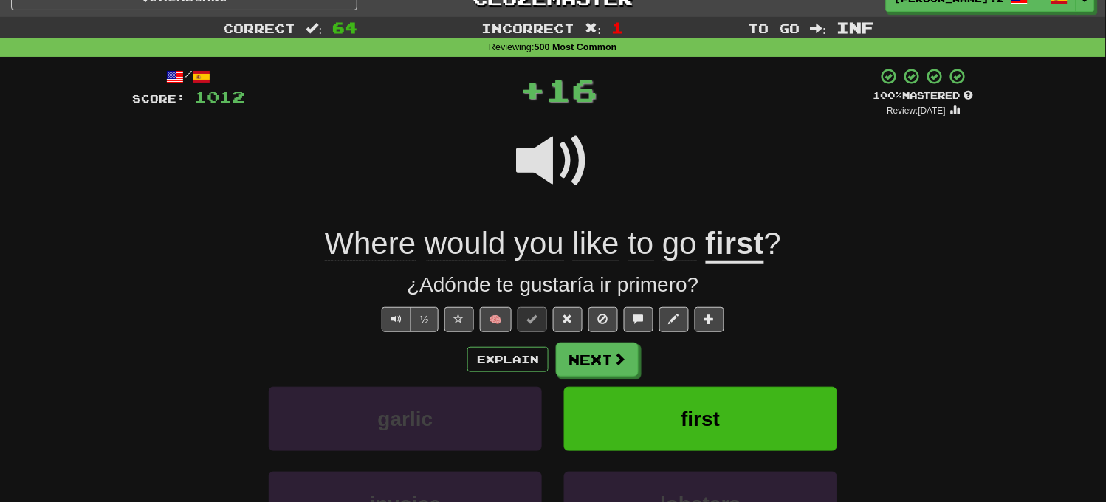
click at [632, 381] on div "Explain Next garlic first invoice lobsters Learn more: garlic first invoice lob…" at bounding box center [553, 461] width 842 height 237
click at [603, 350] on button "Next" at bounding box center [597, 360] width 83 height 34
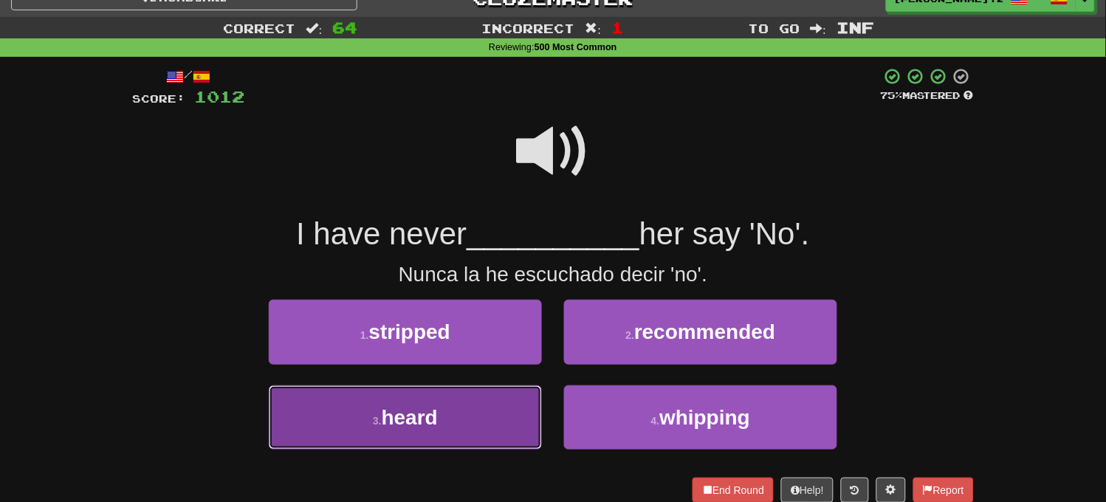
click at [485, 414] on button "3 . heard" at bounding box center [405, 418] width 273 height 64
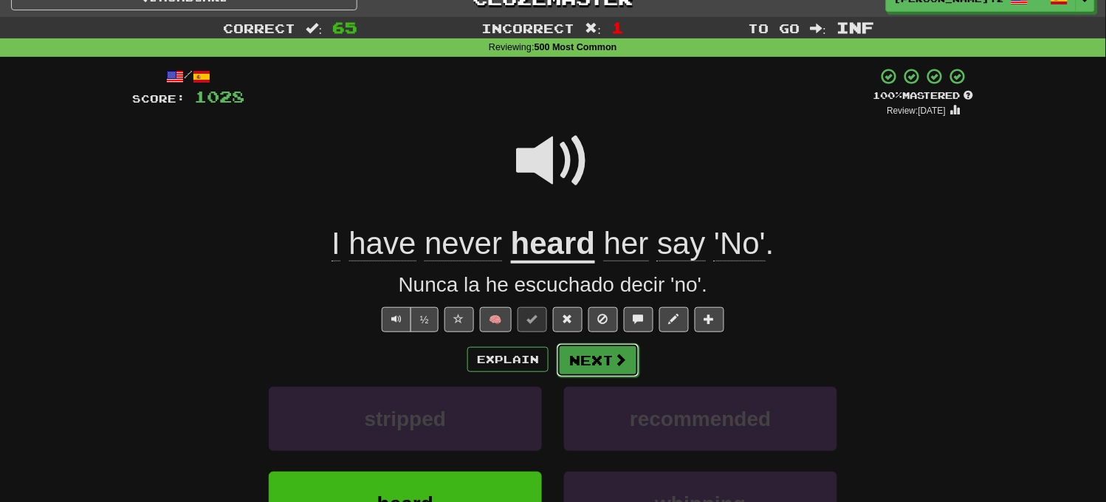
click at [606, 357] on button "Next" at bounding box center [598, 360] width 83 height 34
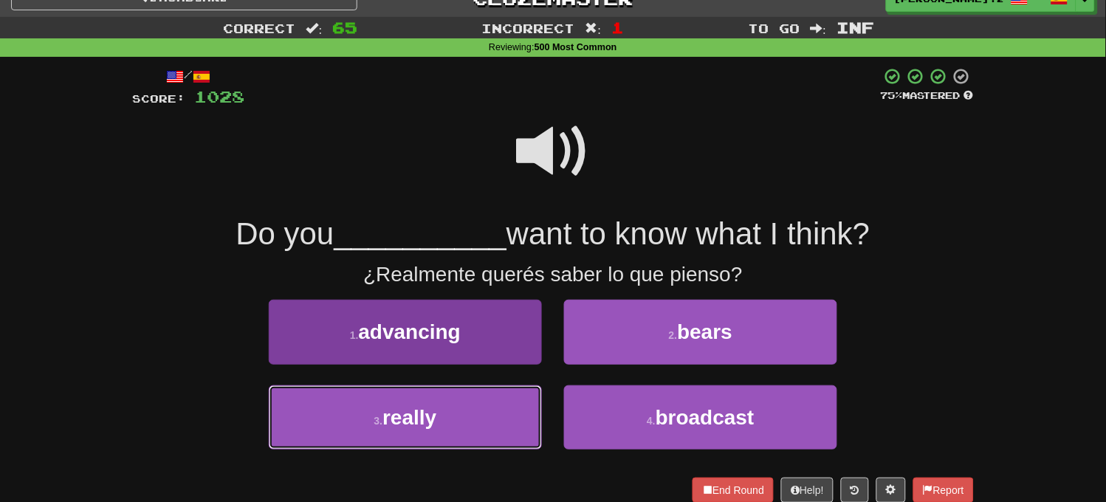
click at [507, 401] on button "3 . really" at bounding box center [405, 418] width 273 height 64
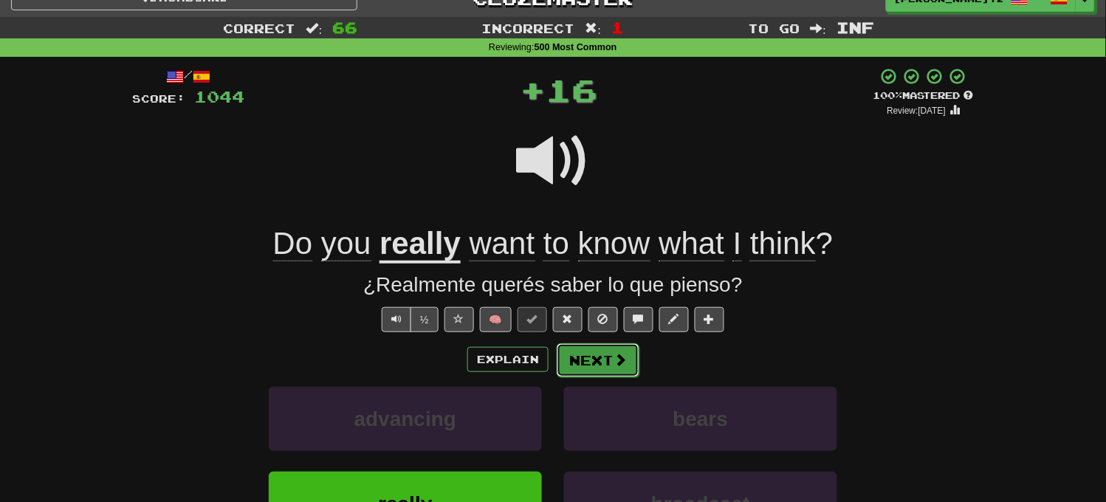
click at [582, 365] on button "Next" at bounding box center [598, 360] width 83 height 34
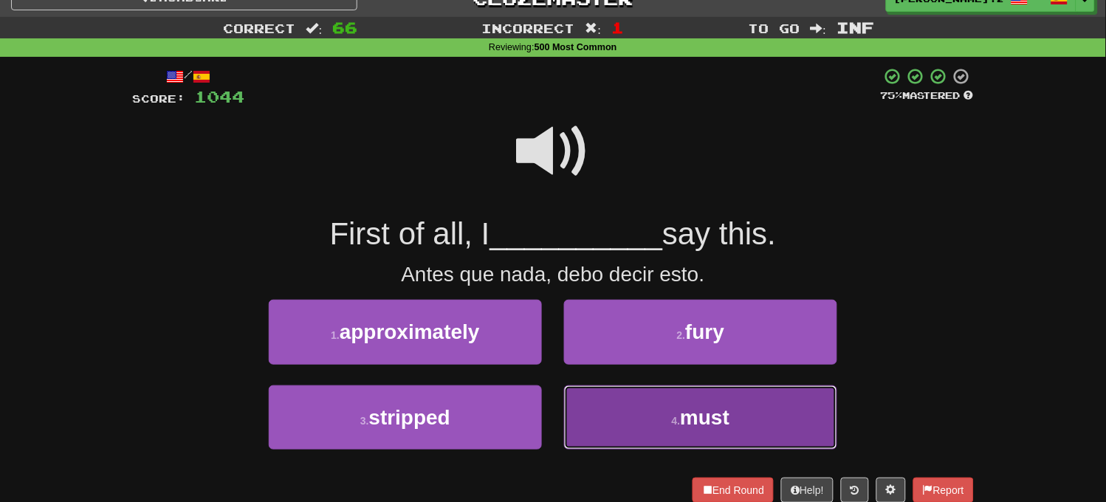
click at [628, 411] on button "4 . must" at bounding box center [700, 418] width 273 height 64
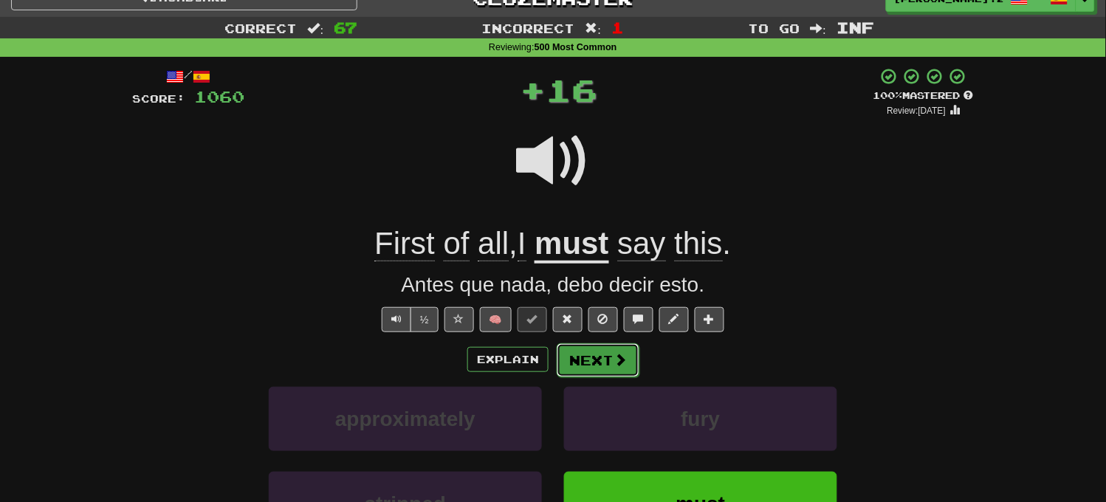
click at [618, 373] on button "Next" at bounding box center [598, 360] width 83 height 34
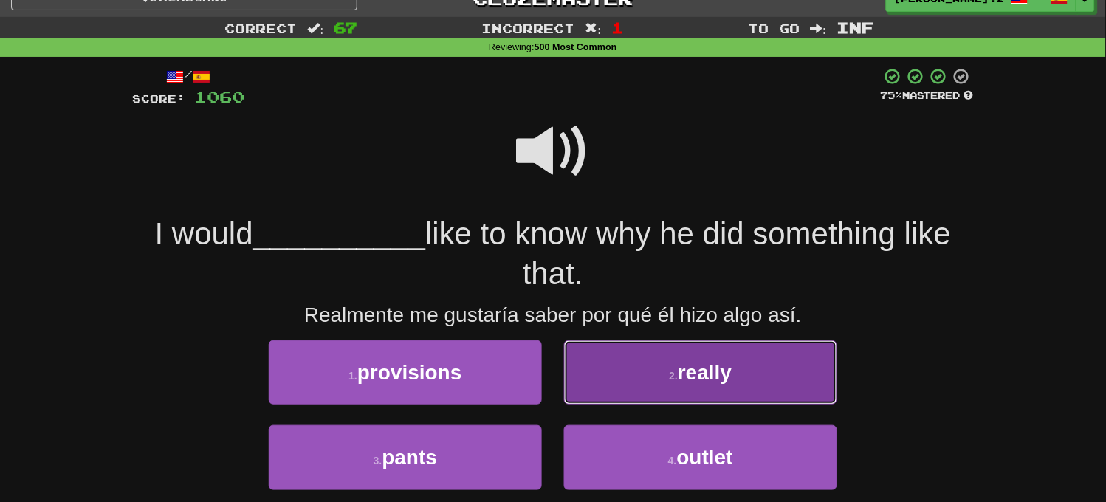
click at [641, 388] on button "2 . really" at bounding box center [700, 373] width 273 height 64
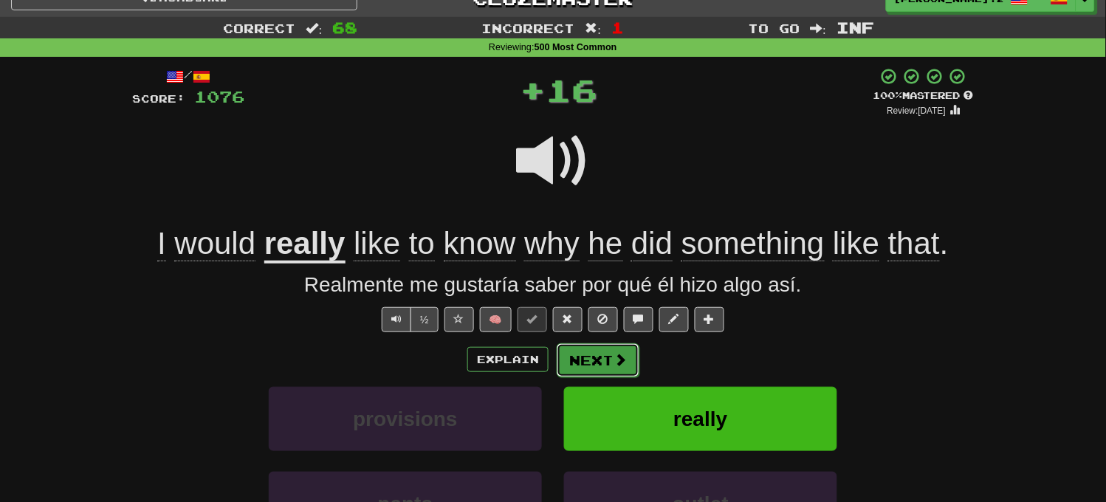
click at [618, 363] on span at bounding box center [620, 359] width 13 height 13
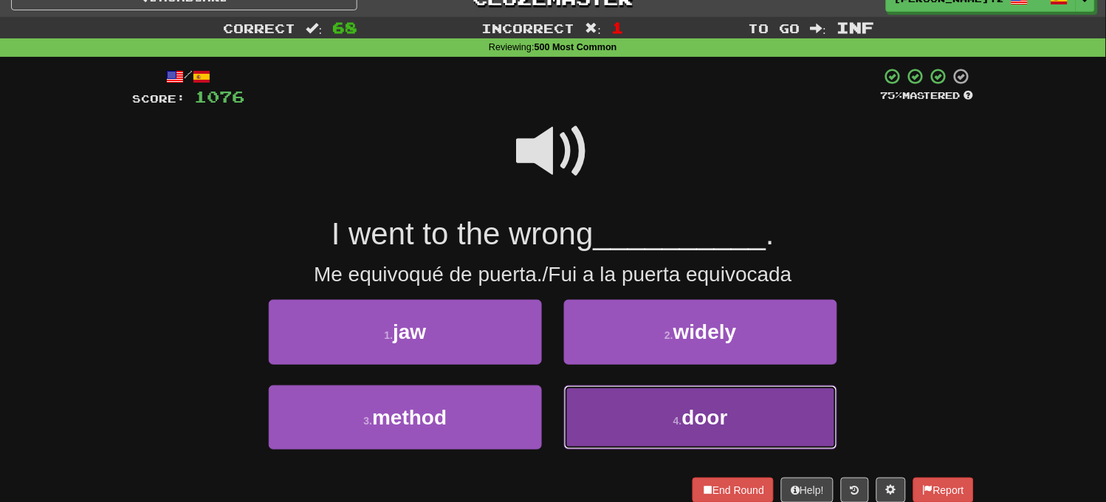
click at [646, 421] on button "4 . door" at bounding box center [700, 418] width 273 height 64
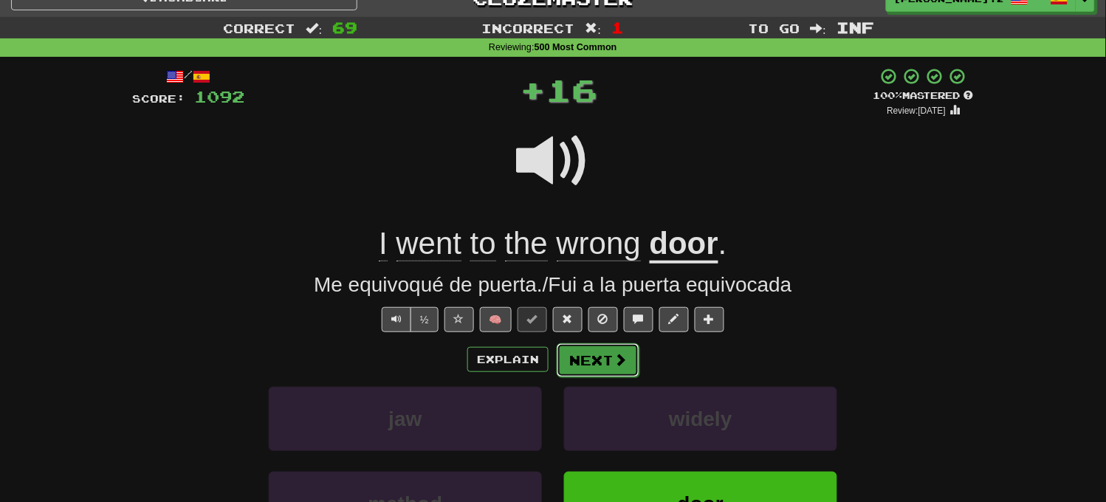
click at [601, 364] on button "Next" at bounding box center [598, 360] width 83 height 34
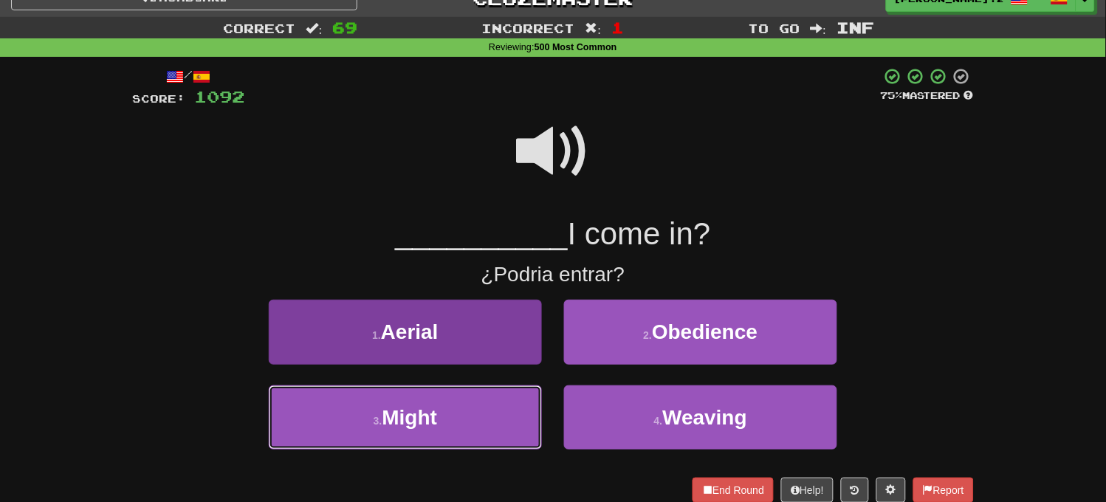
click at [485, 402] on button "3 . Might" at bounding box center [405, 418] width 273 height 64
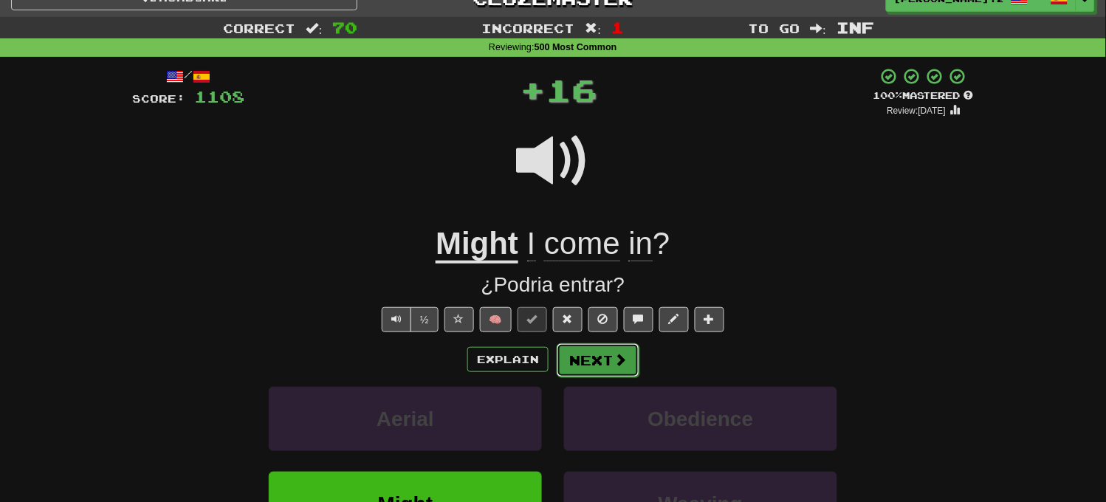
click at [623, 356] on span at bounding box center [620, 359] width 13 height 13
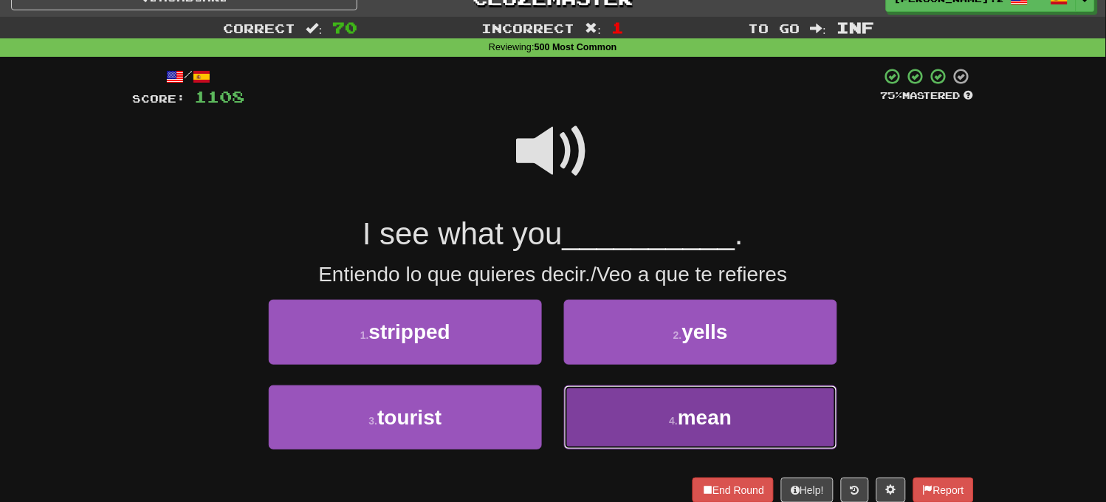
click at [636, 400] on button "4 . mean" at bounding box center [700, 418] width 273 height 64
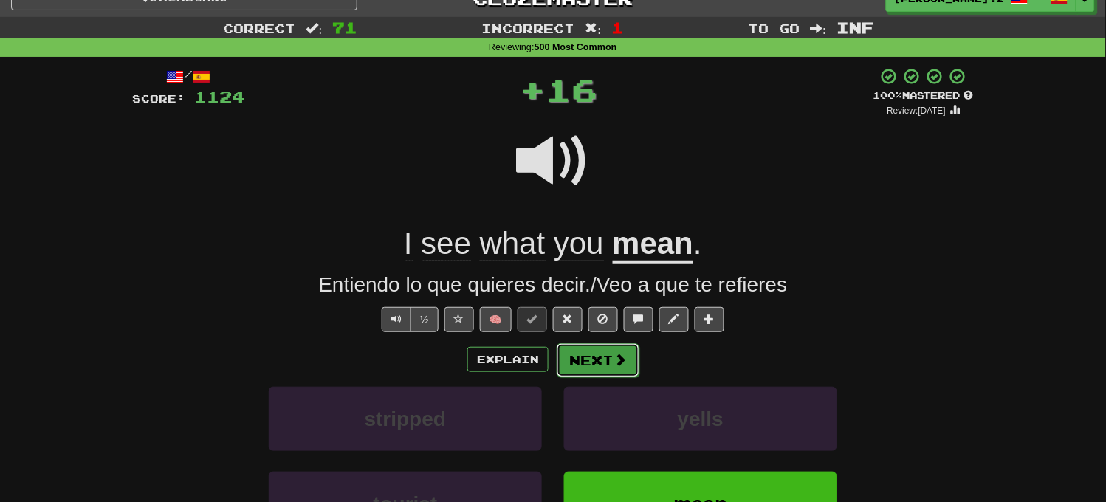
click at [594, 343] on button "Next" at bounding box center [598, 360] width 83 height 34
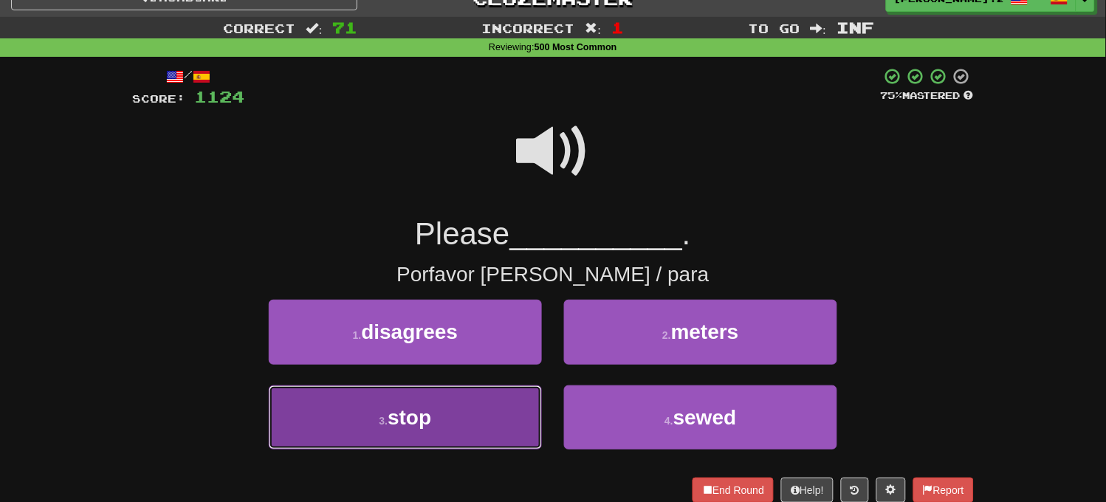
click at [482, 436] on button "3 . stop" at bounding box center [405, 418] width 273 height 64
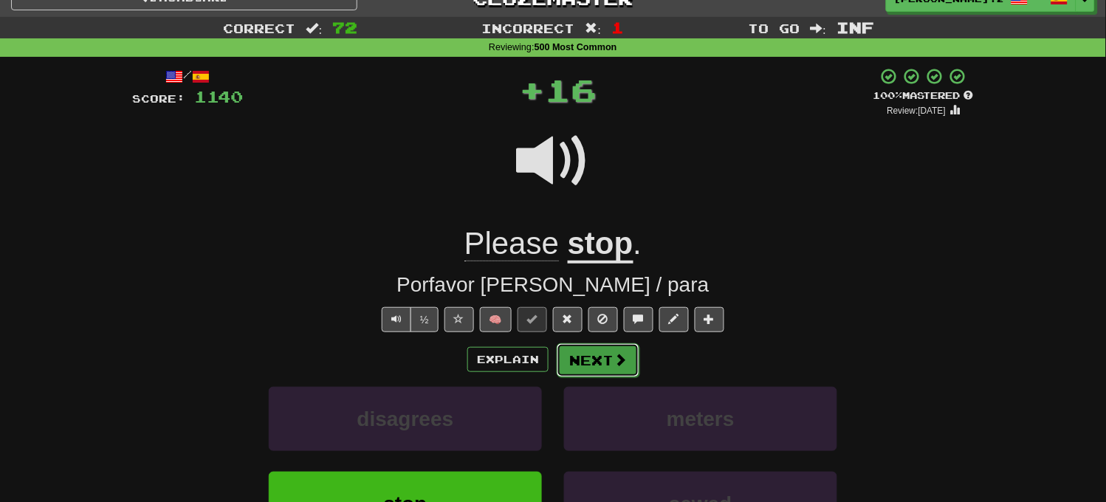
click at [617, 357] on span at bounding box center [620, 359] width 13 height 13
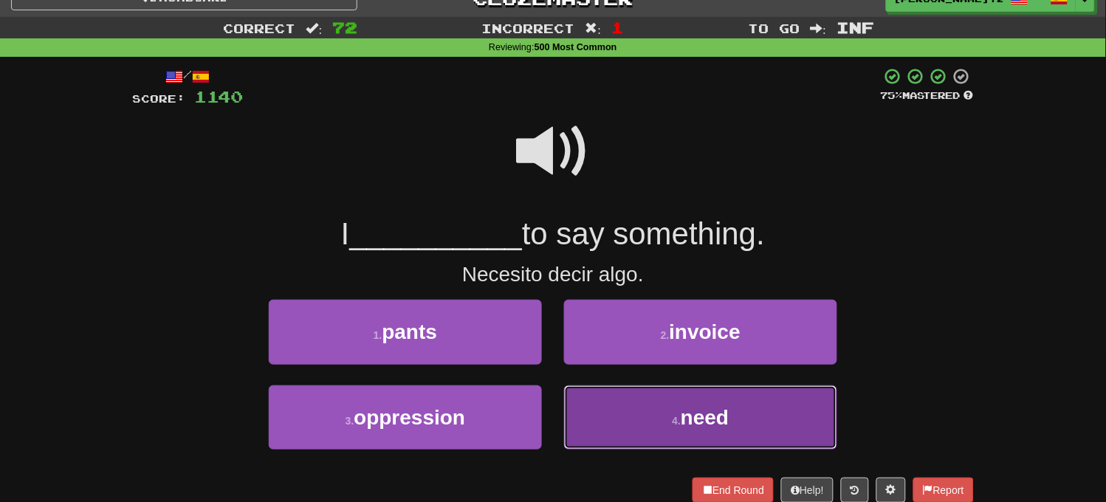
click at [624, 401] on button "4 . need" at bounding box center [700, 418] width 273 height 64
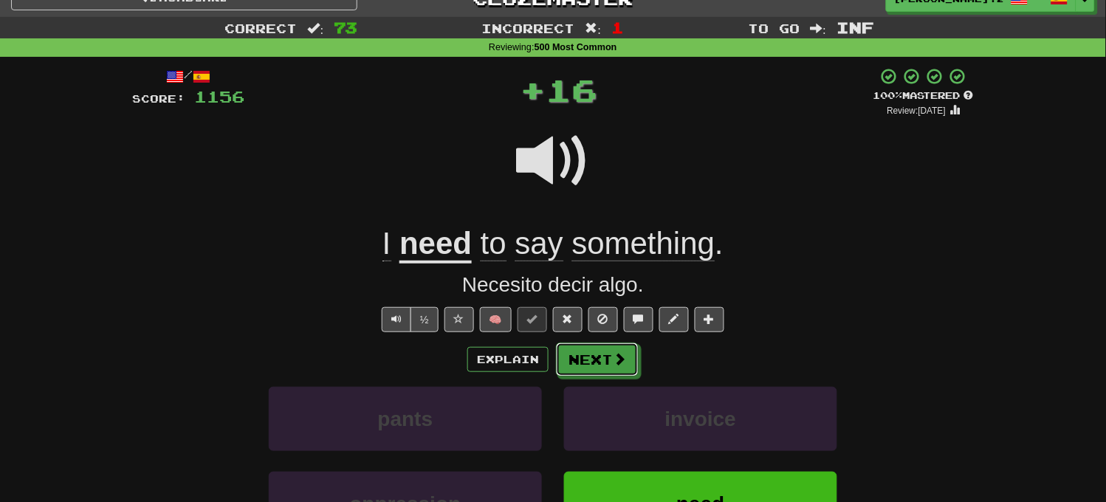
click at [607, 372] on button "Next" at bounding box center [597, 360] width 83 height 34
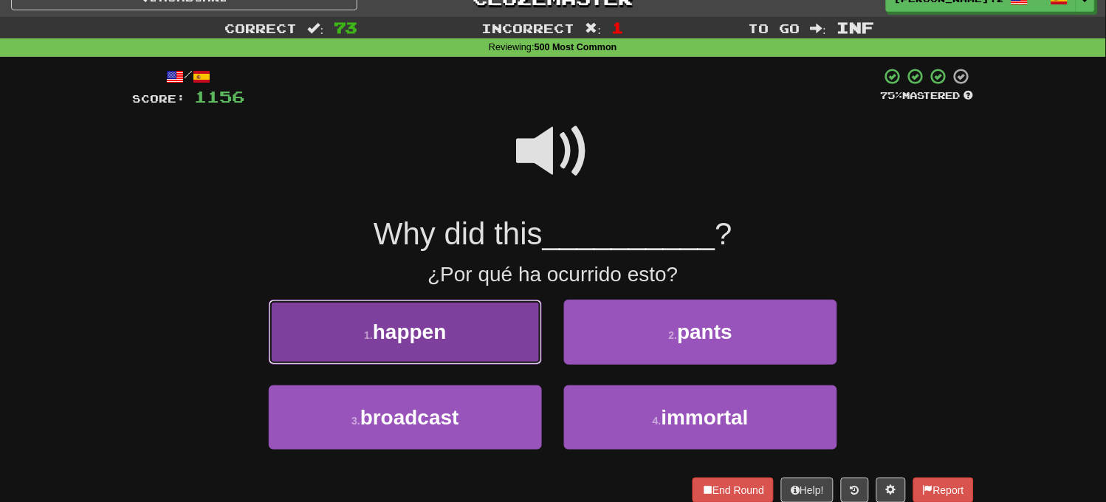
click at [497, 341] on button "1 . happen" at bounding box center [405, 332] width 273 height 64
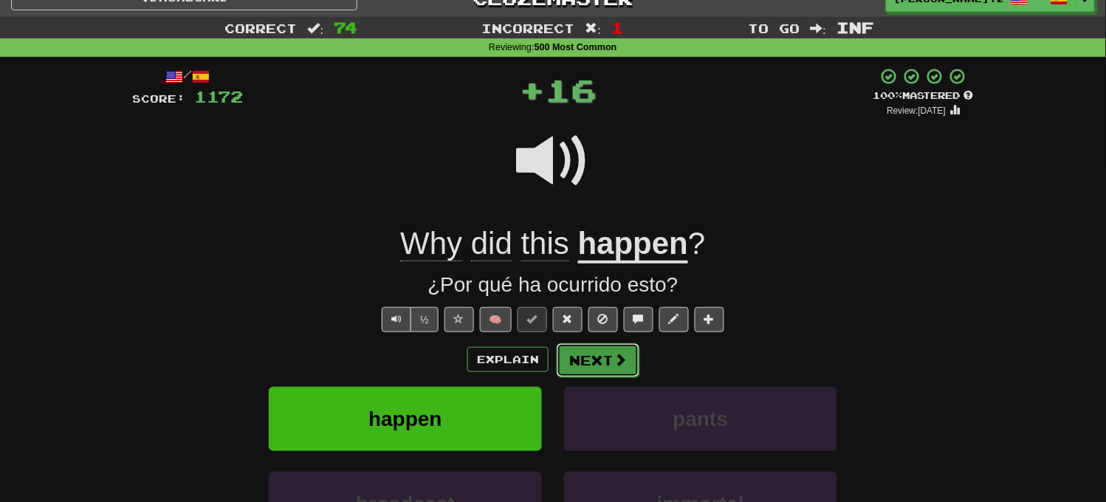
click at [596, 349] on button "Next" at bounding box center [598, 360] width 83 height 34
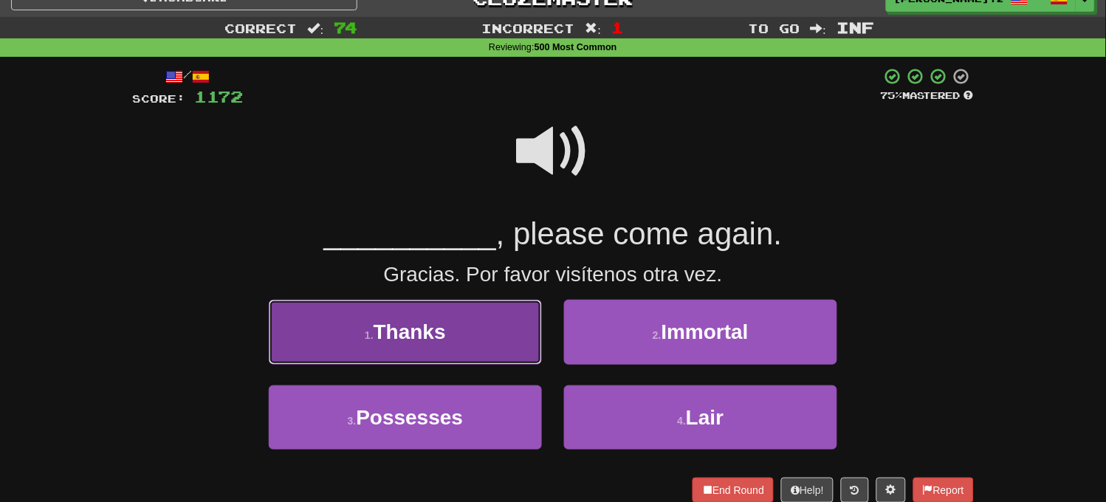
click at [484, 359] on button "1 . Thanks" at bounding box center [405, 332] width 273 height 64
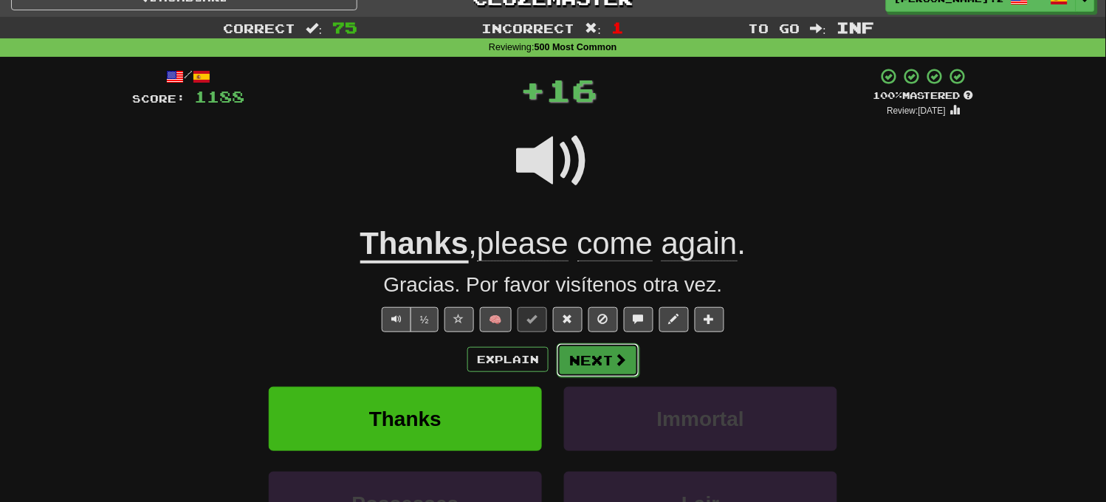
click at [582, 366] on button "Next" at bounding box center [598, 360] width 83 height 34
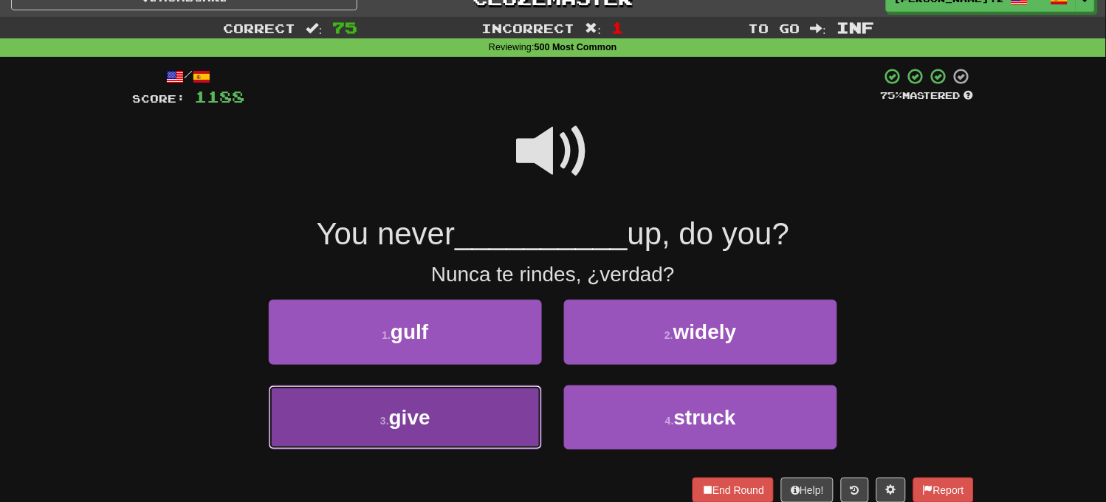
click at [491, 403] on button "3 . give" at bounding box center [405, 418] width 273 height 64
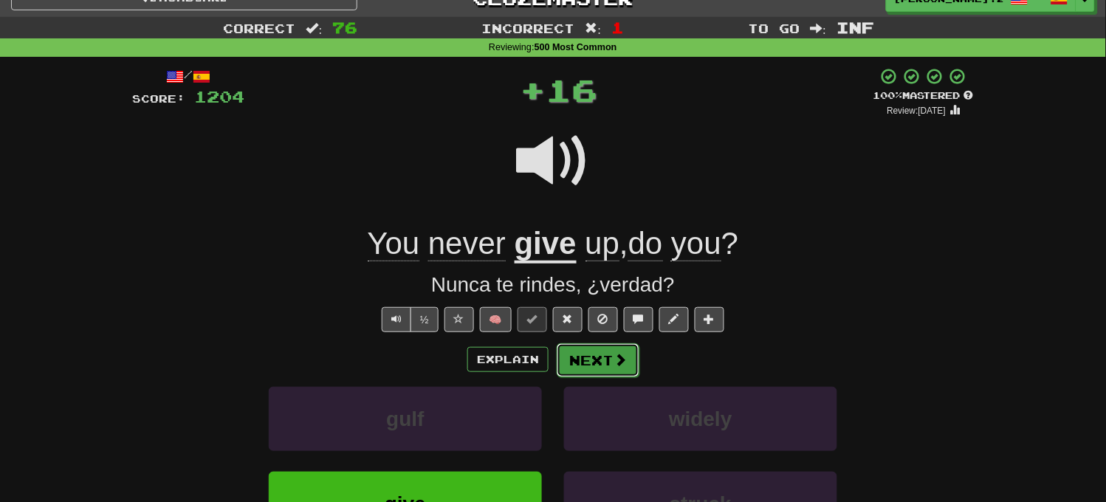
click at [597, 344] on button "Next" at bounding box center [598, 360] width 83 height 34
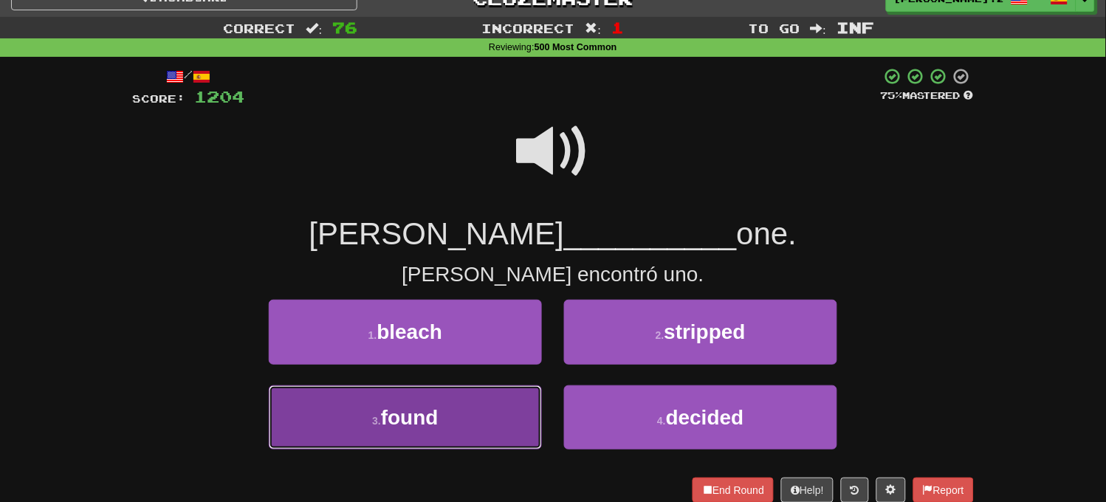
click at [502, 397] on button "3 . found" at bounding box center [405, 418] width 273 height 64
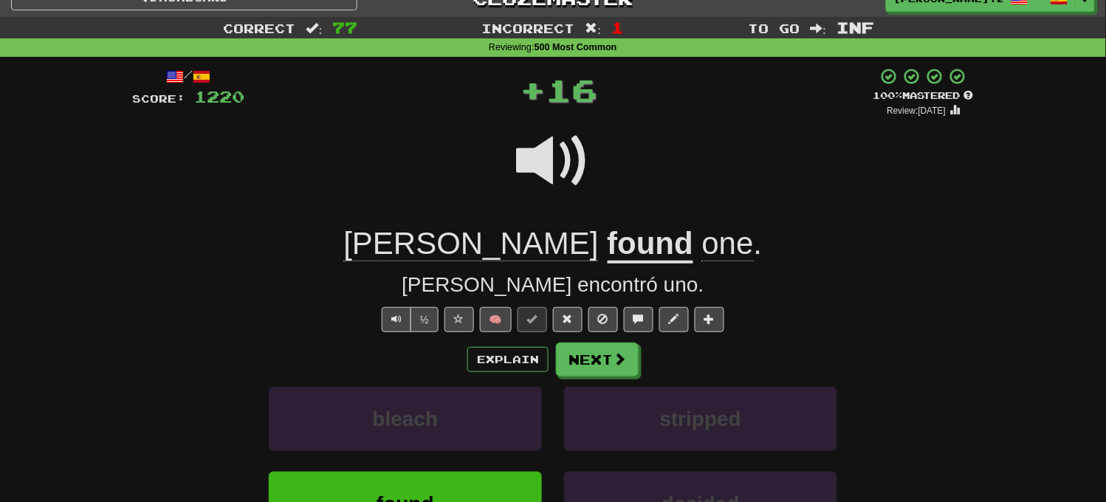
click at [595, 336] on div "/ Score: 1220 + 16 100 % Mastered Review: 2025-09-18 Mary found one . María enc…" at bounding box center [553, 351] width 842 height 568
click at [599, 353] on button "Next" at bounding box center [598, 360] width 83 height 34
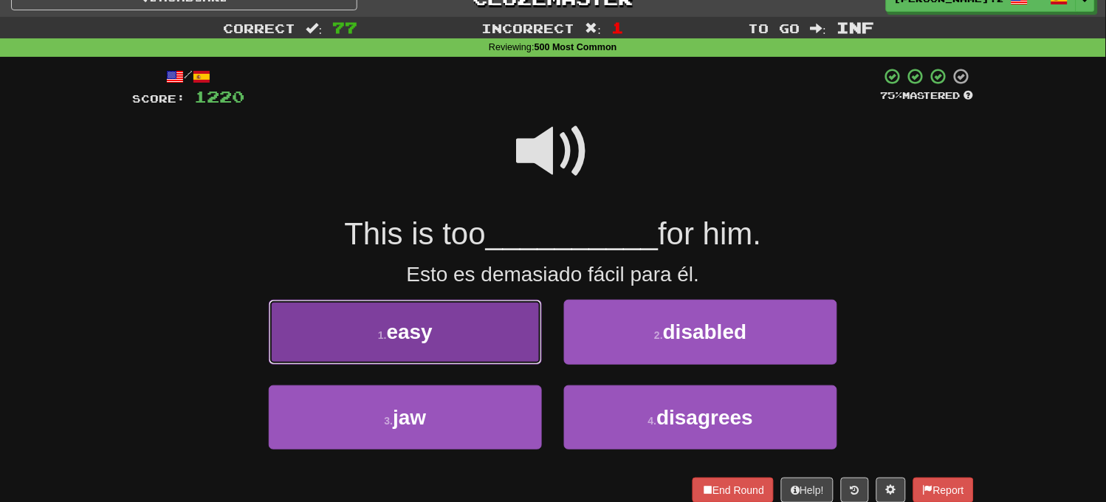
click at [488, 336] on button "1 . easy" at bounding box center [405, 332] width 273 height 64
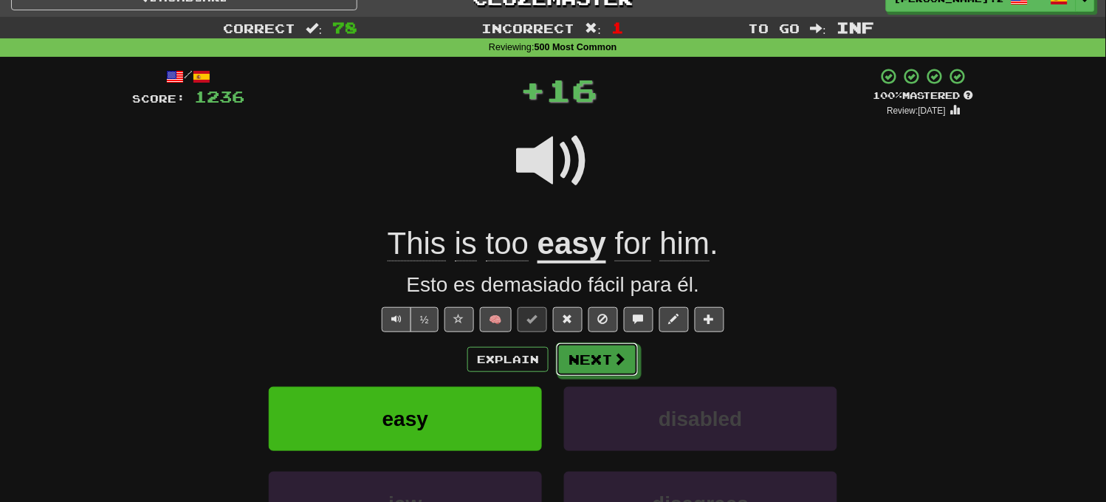
drag, startPoint x: 570, startPoint y: 349, endPoint x: 579, endPoint y: 357, distance: 12.0
click at [579, 357] on button "Next" at bounding box center [597, 360] width 83 height 34
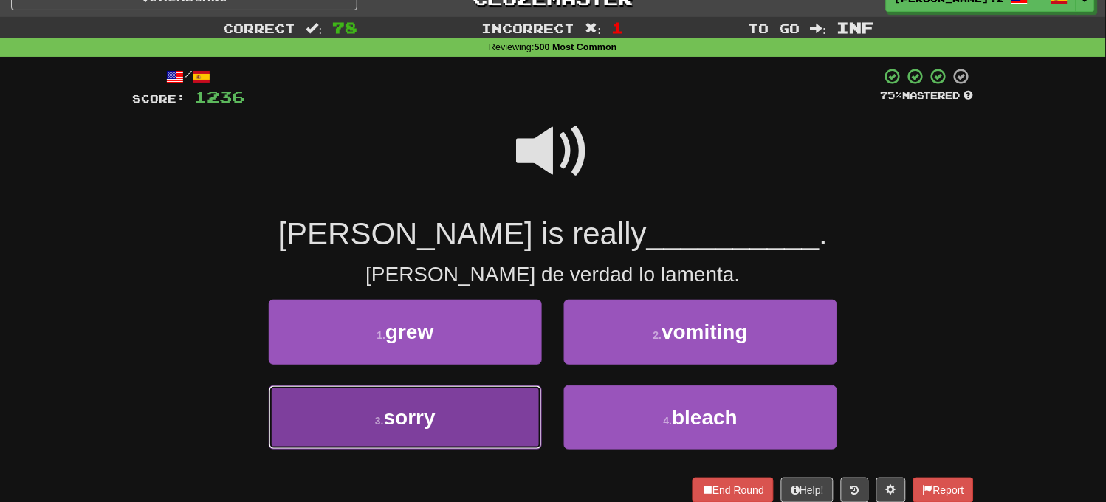
click at [497, 400] on button "3 . sorry" at bounding box center [405, 418] width 273 height 64
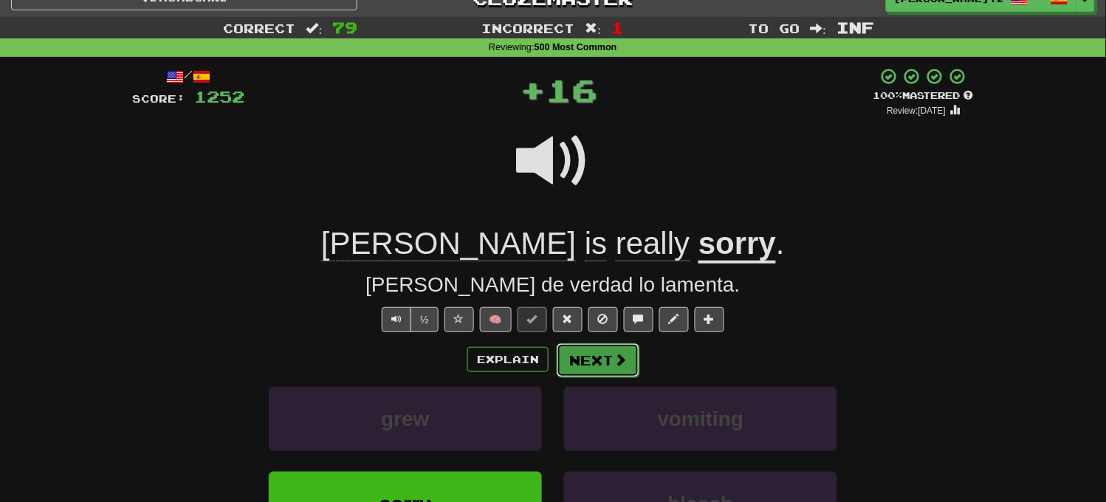
click at [608, 345] on button "Next" at bounding box center [598, 360] width 83 height 34
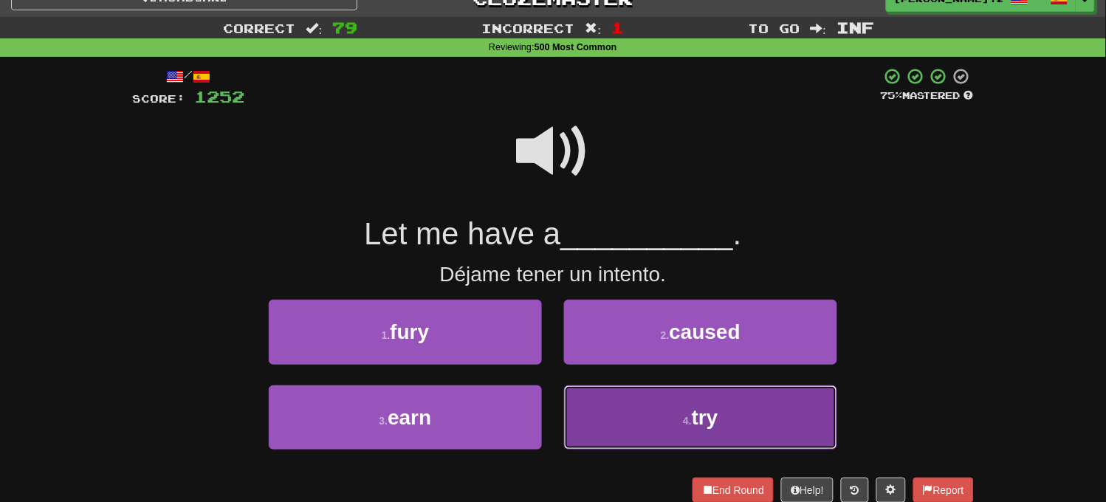
click at [632, 408] on button "4 . try" at bounding box center [700, 418] width 273 height 64
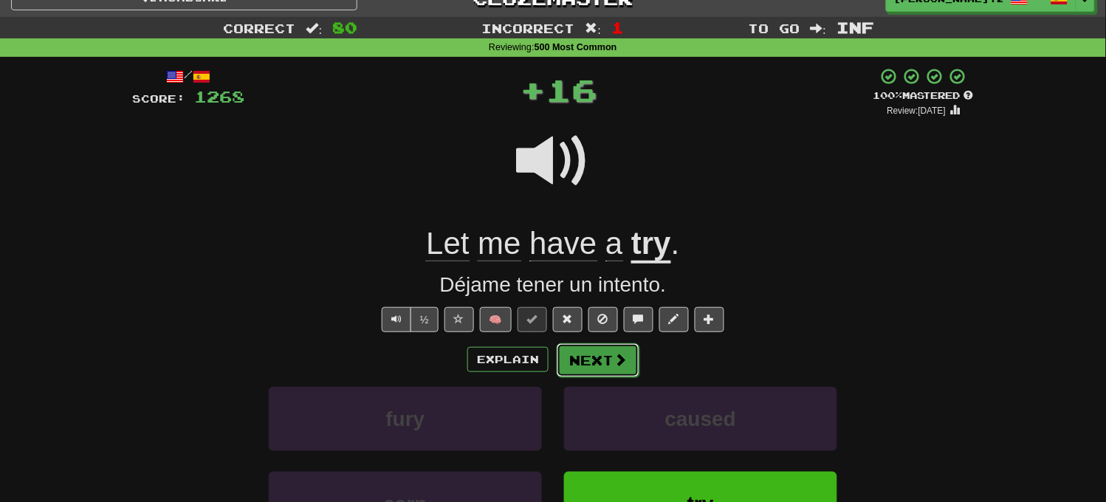
click at [594, 343] on button "Next" at bounding box center [598, 360] width 83 height 34
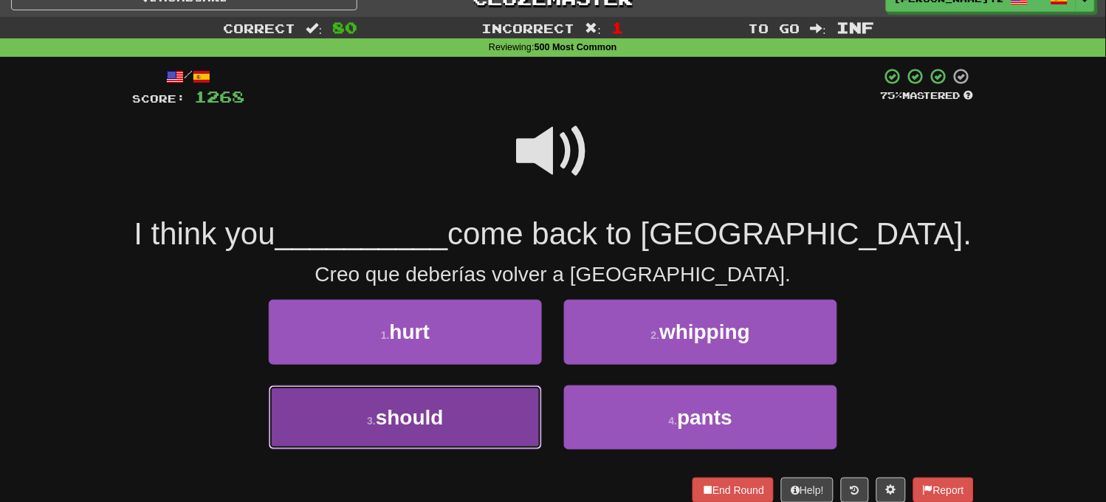
click at [500, 411] on button "3 . should" at bounding box center [405, 418] width 273 height 64
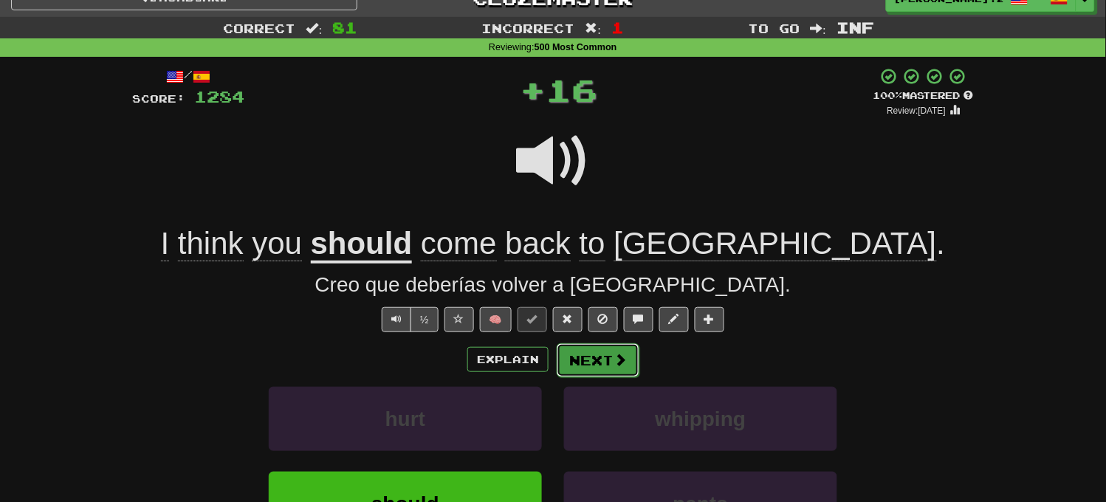
click at [589, 368] on button "Next" at bounding box center [598, 360] width 83 height 34
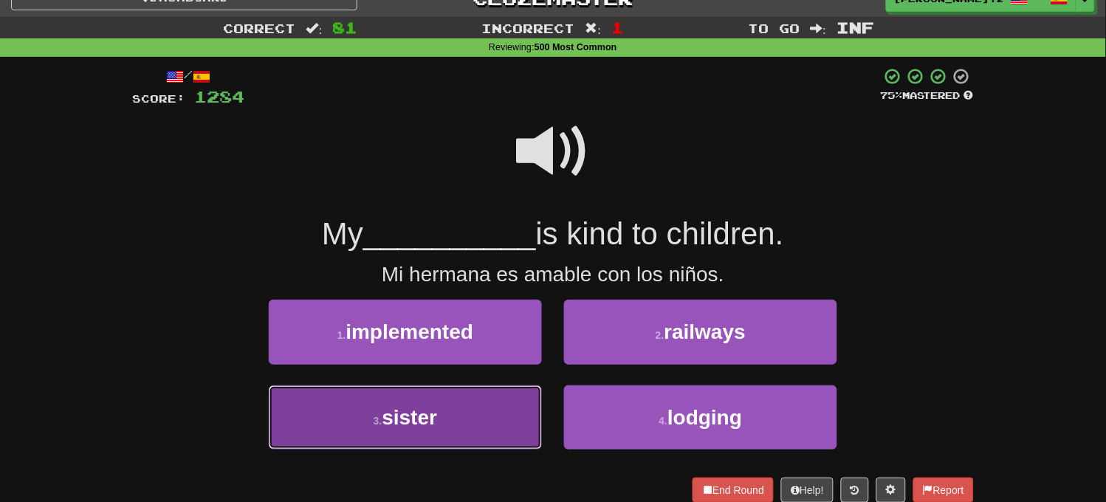
click at [462, 416] on button "3 . sister" at bounding box center [405, 418] width 273 height 64
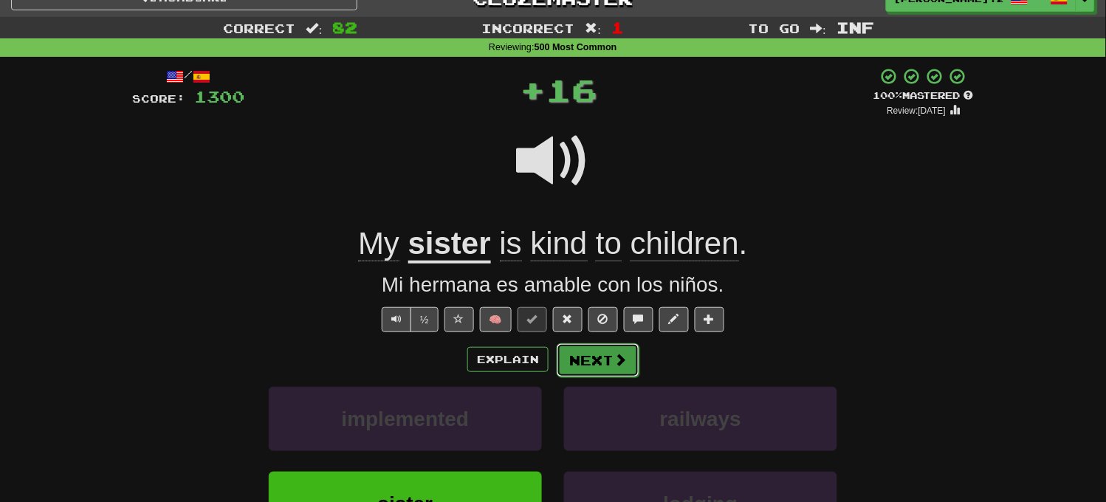
click at [610, 369] on button "Next" at bounding box center [598, 360] width 83 height 34
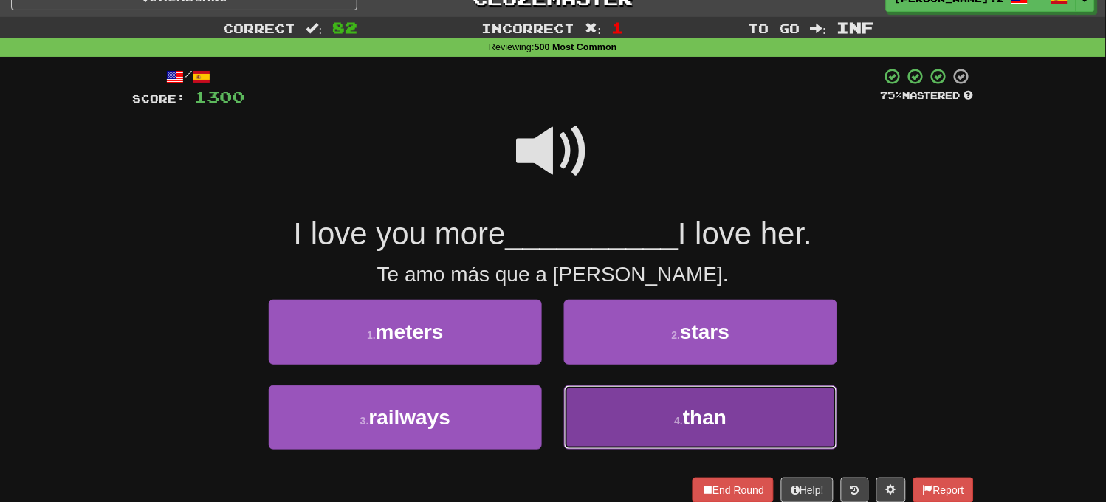
click at [597, 416] on button "4 . than" at bounding box center [700, 418] width 273 height 64
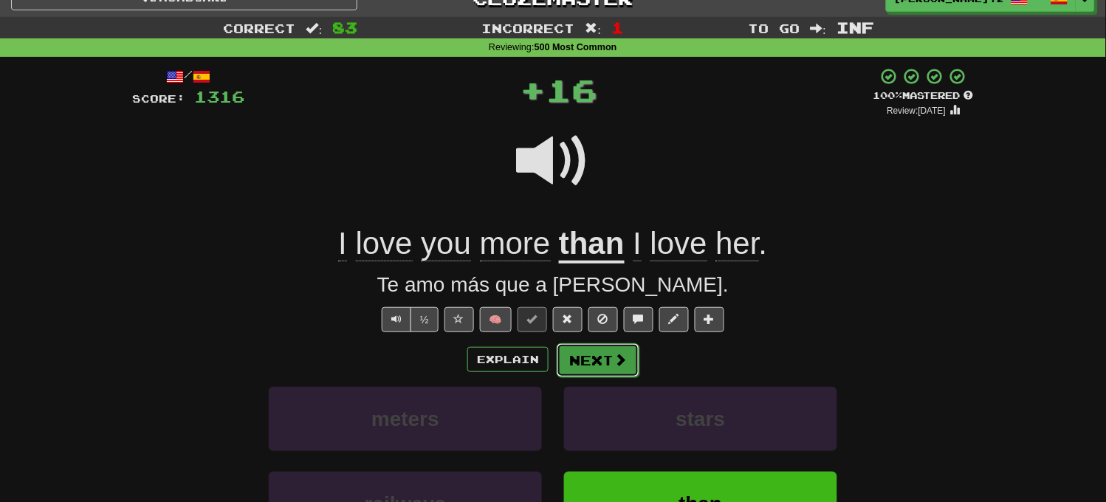
click at [580, 363] on button "Next" at bounding box center [598, 360] width 83 height 34
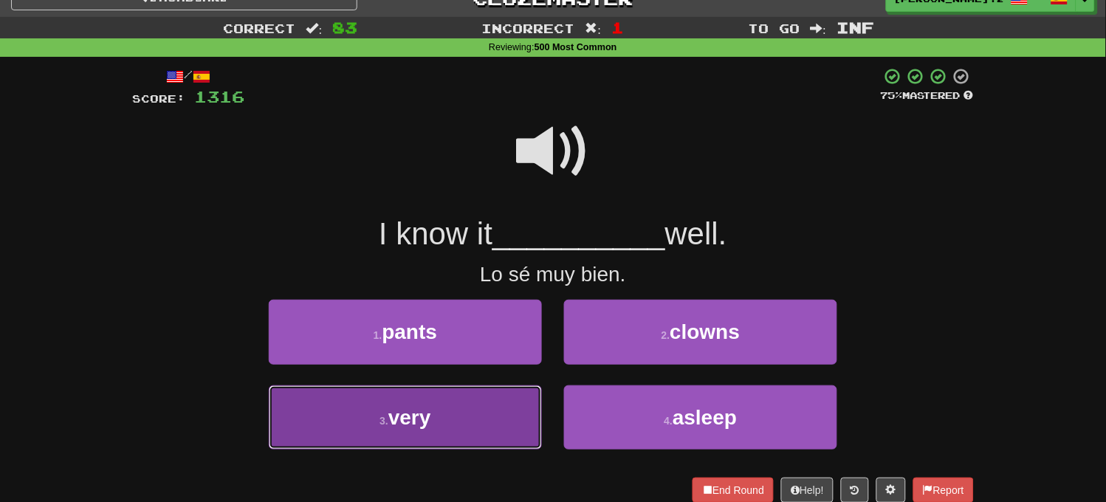
click at [486, 403] on button "3 . very" at bounding box center [405, 418] width 273 height 64
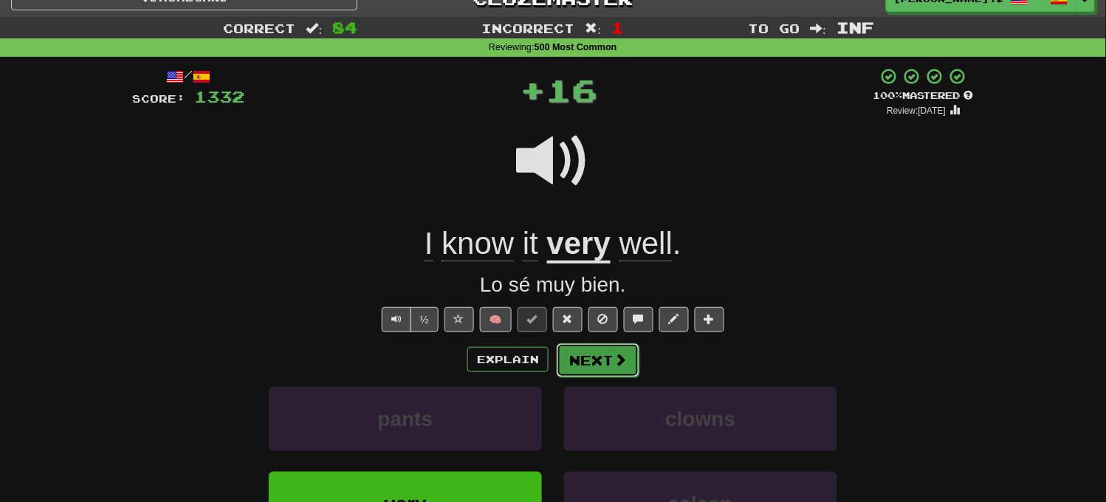
click at [617, 374] on button "Next" at bounding box center [598, 360] width 83 height 34
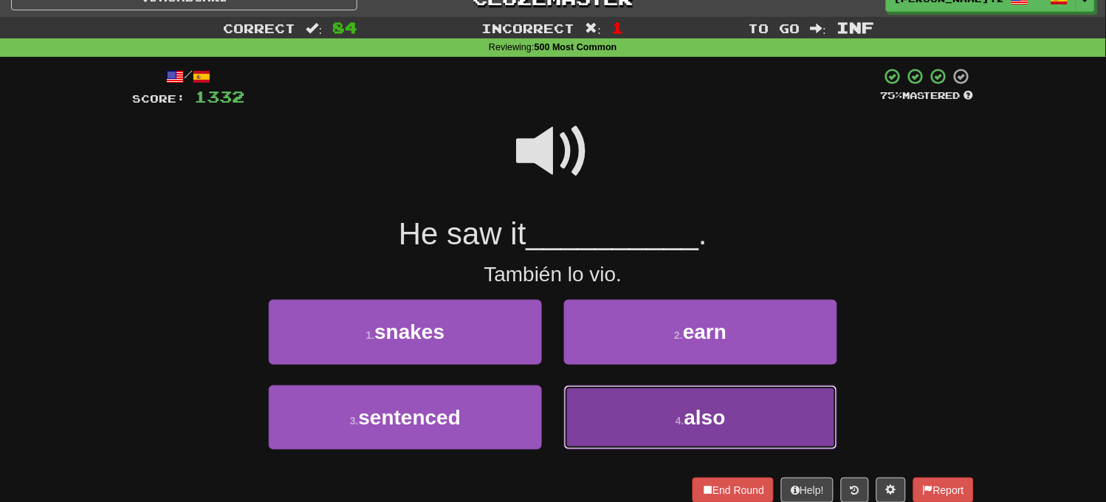
click at [595, 400] on button "4 . also" at bounding box center [700, 418] width 273 height 64
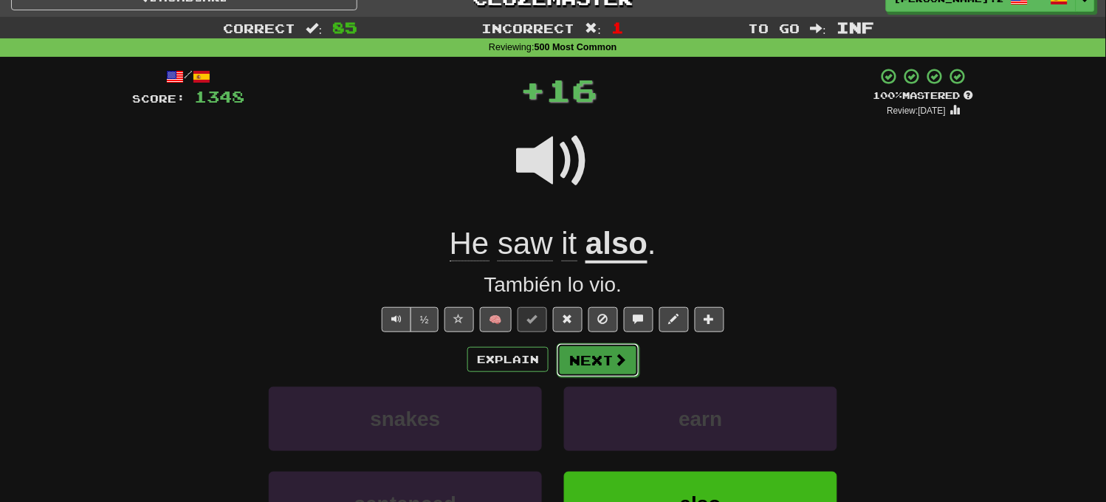
click at [586, 368] on button "Next" at bounding box center [598, 360] width 83 height 34
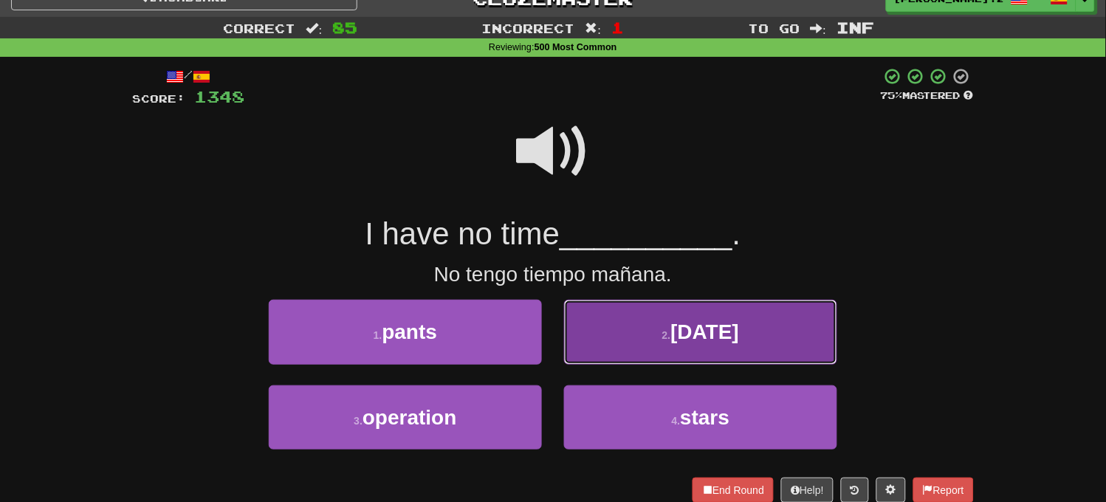
click at [610, 338] on button "2 . tomorrow" at bounding box center [700, 332] width 273 height 64
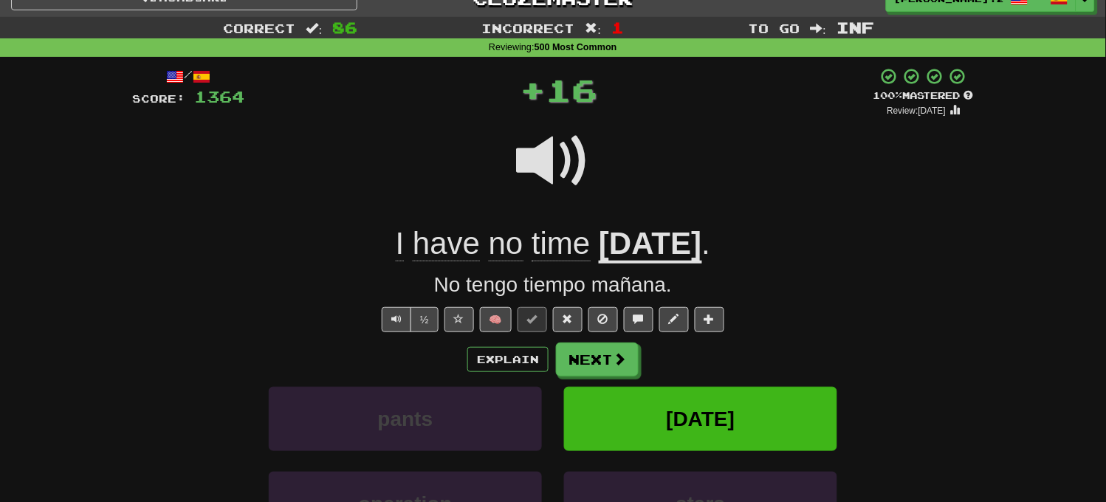
click at [610, 338] on div "/ Score: 1364 + 16 100 % Mastered Review: 2025-09-18 I have no time tomorrow . …" at bounding box center [553, 351] width 842 height 568
click at [610, 352] on button "Next" at bounding box center [597, 360] width 83 height 34
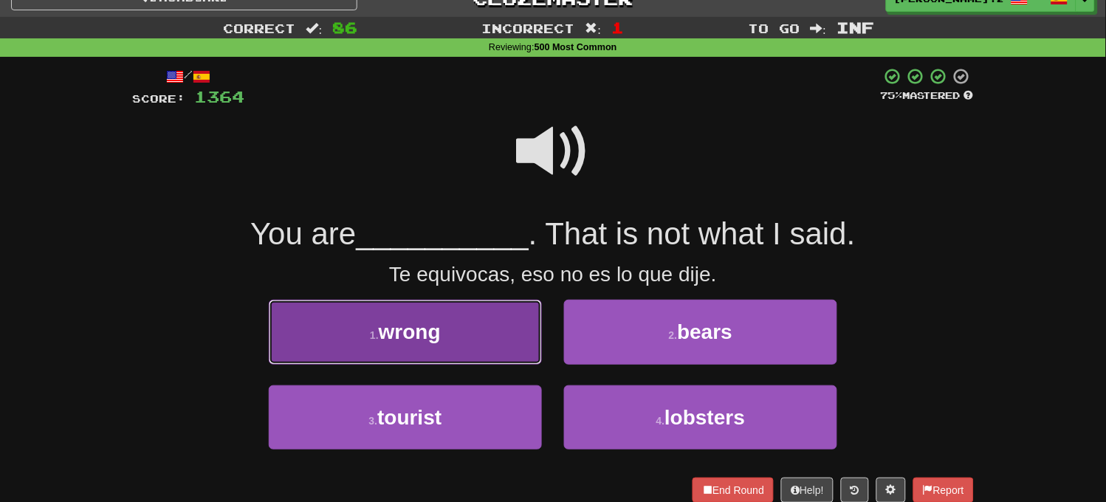
click at [470, 329] on button "1 . wrong" at bounding box center [405, 332] width 273 height 64
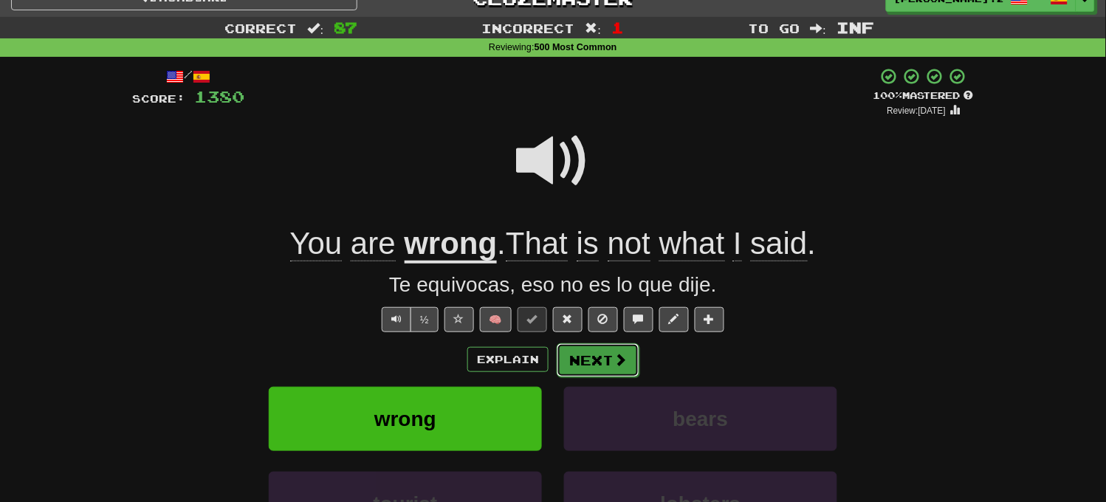
click at [589, 360] on button "Next" at bounding box center [598, 360] width 83 height 34
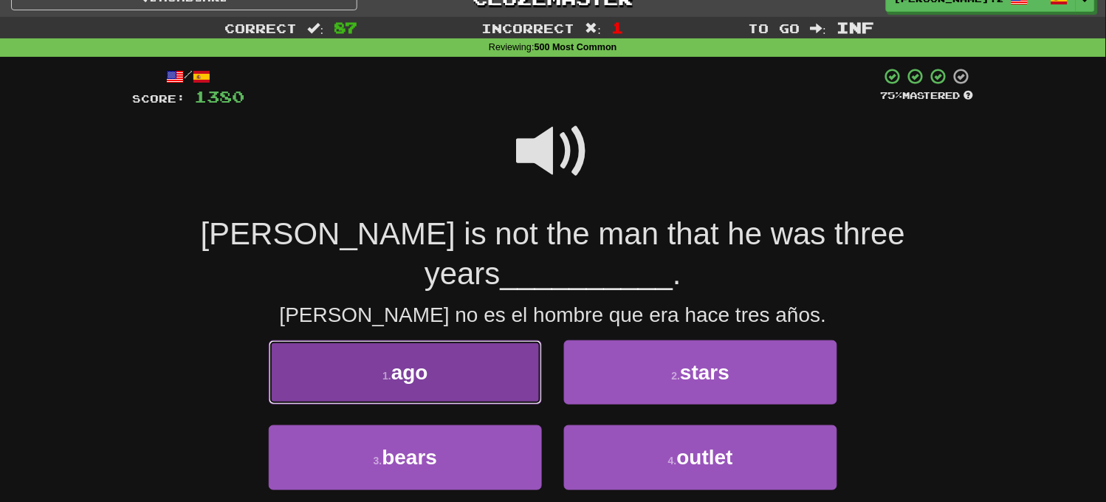
click at [468, 341] on button "1 . ago" at bounding box center [405, 373] width 273 height 64
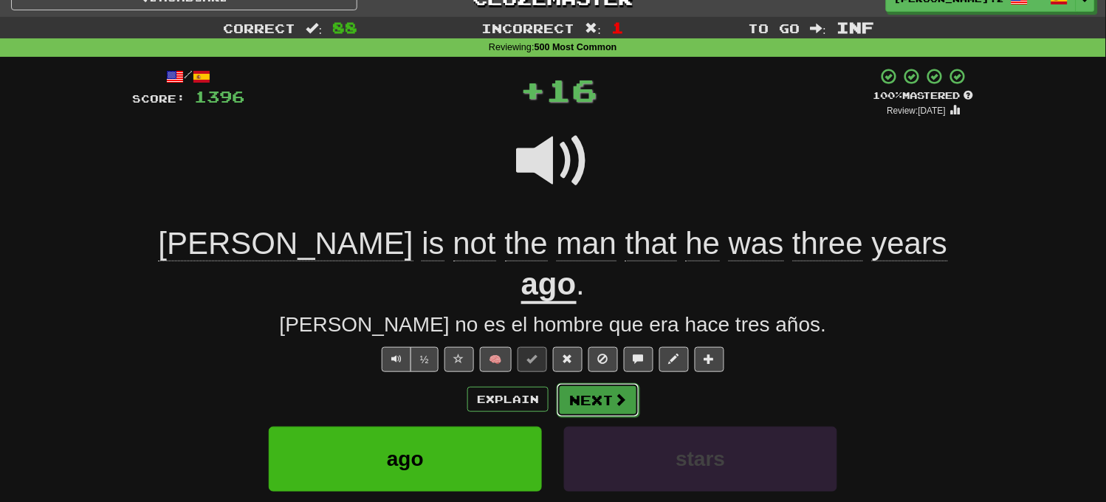
click at [570, 383] on button "Next" at bounding box center [598, 400] width 83 height 34
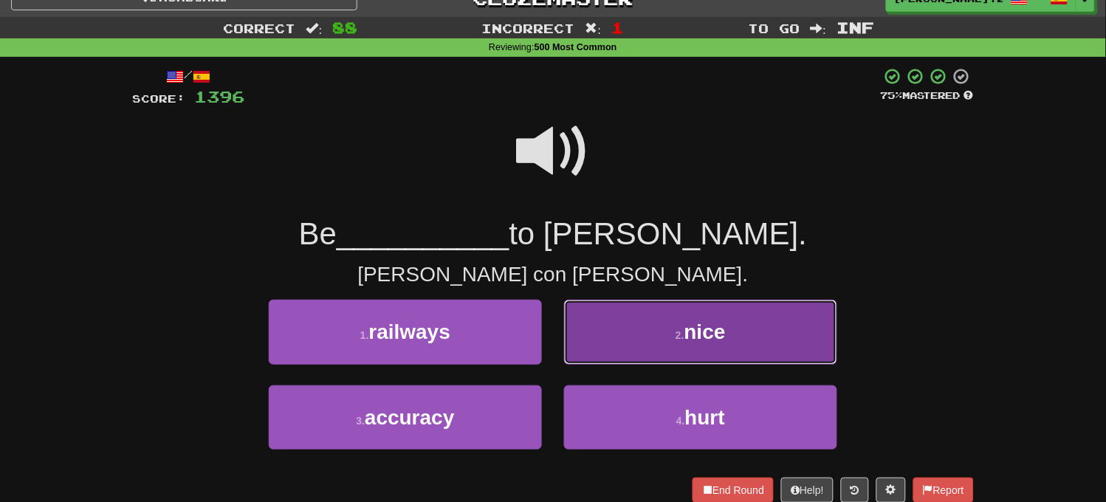
click at [615, 347] on button "2 . nice" at bounding box center [700, 332] width 273 height 64
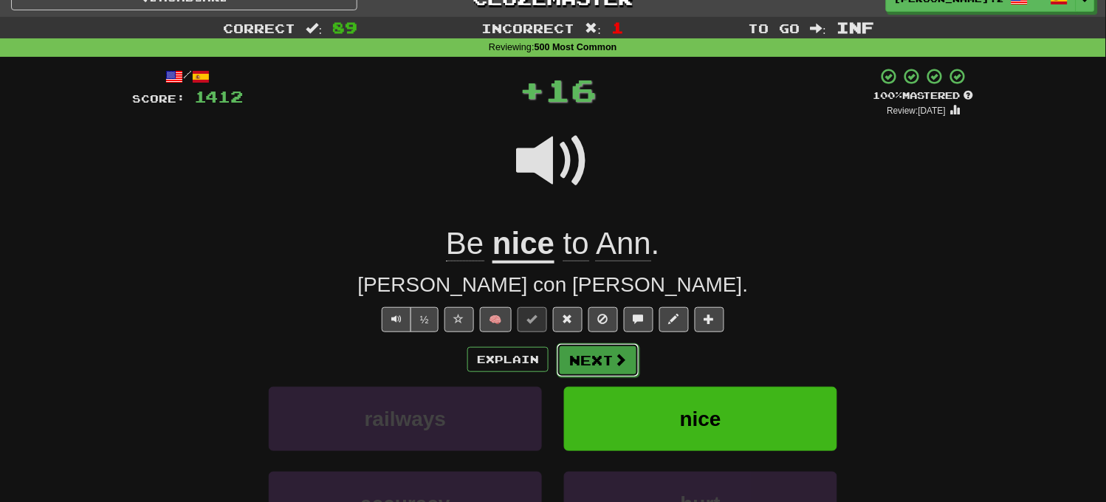
click at [603, 358] on button "Next" at bounding box center [598, 360] width 83 height 34
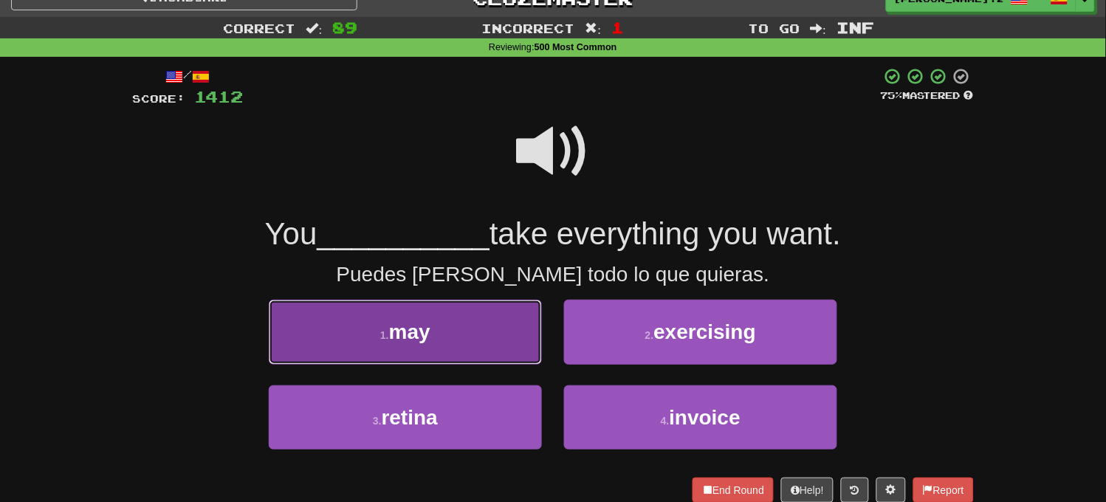
click at [507, 324] on button "1 . may" at bounding box center [405, 332] width 273 height 64
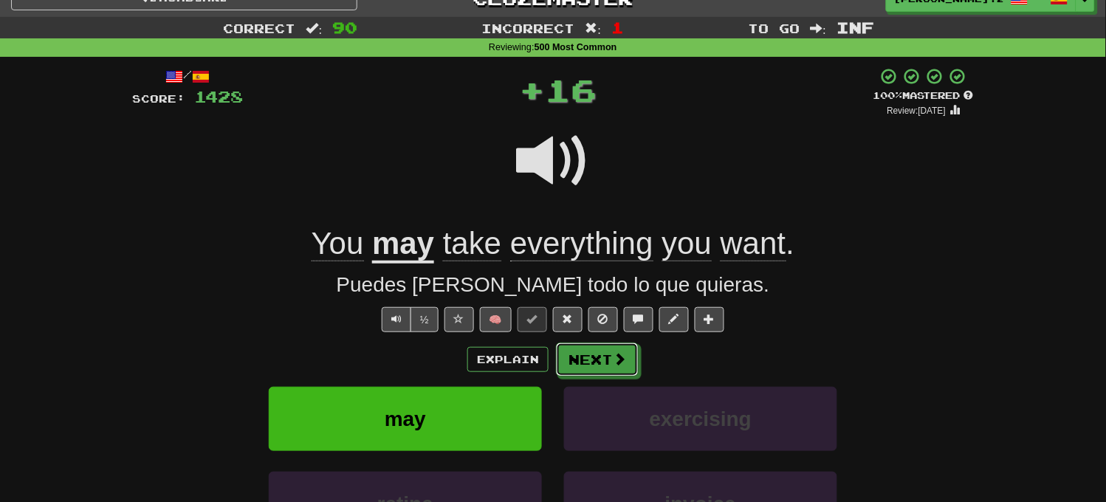
click at [589, 357] on button "Next" at bounding box center [597, 360] width 83 height 34
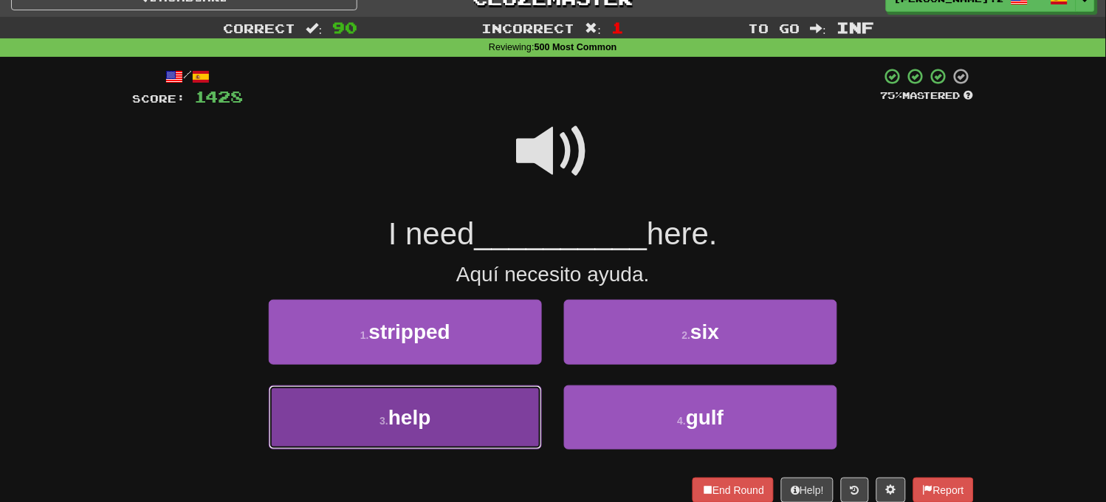
click at [461, 399] on button "3 . help" at bounding box center [405, 418] width 273 height 64
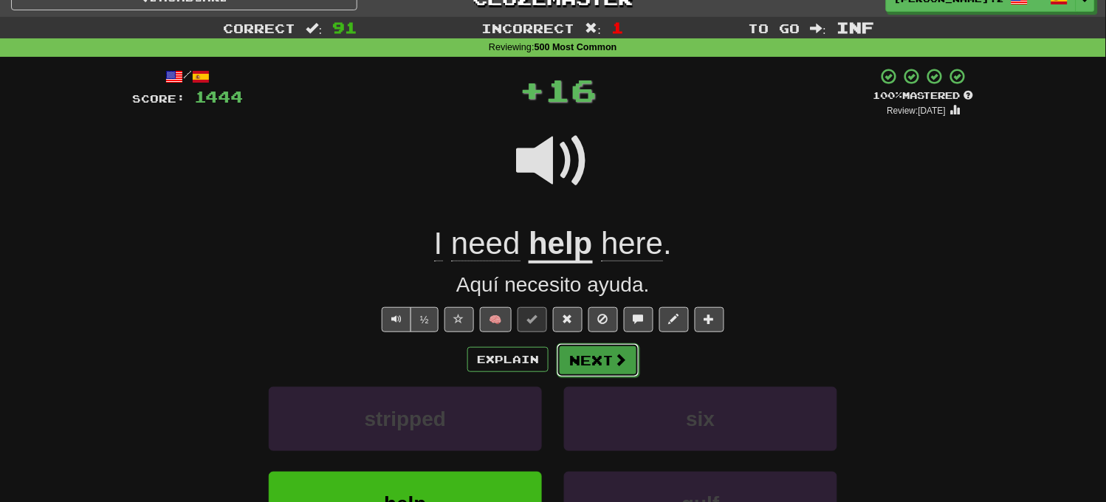
click at [584, 357] on button "Next" at bounding box center [598, 360] width 83 height 34
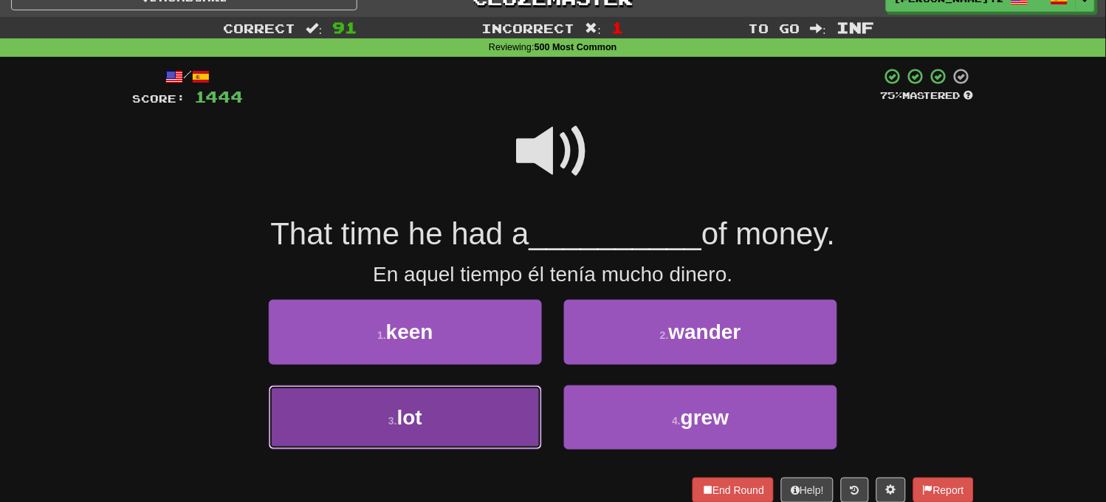
click at [507, 407] on button "3 . lot" at bounding box center [405, 418] width 273 height 64
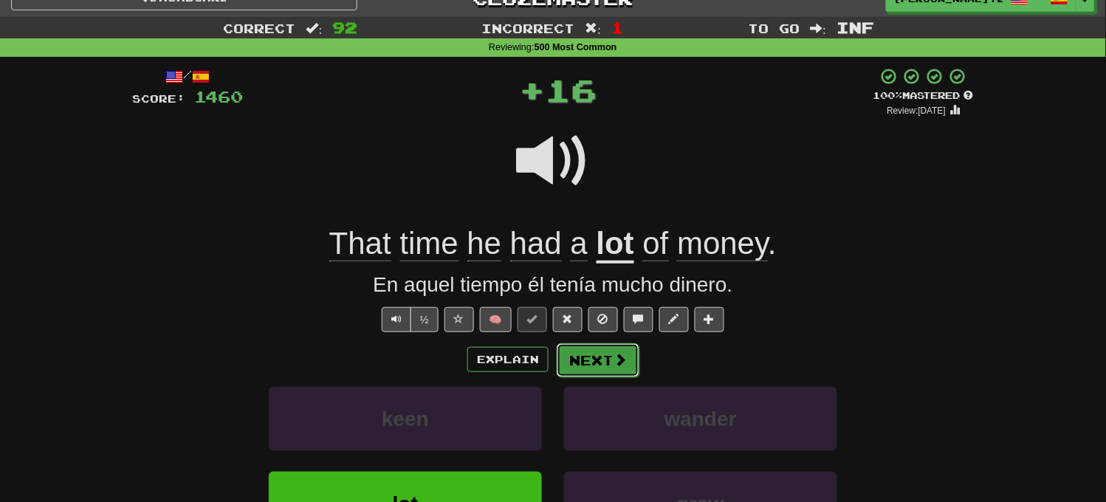
click at [596, 349] on button "Next" at bounding box center [598, 360] width 83 height 34
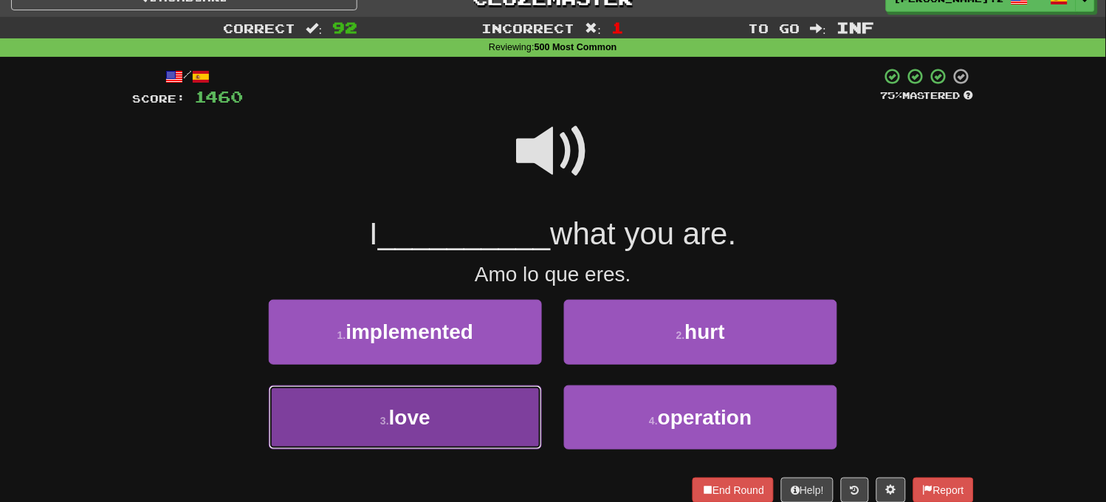
click at [439, 419] on button "3 . love" at bounding box center [405, 418] width 273 height 64
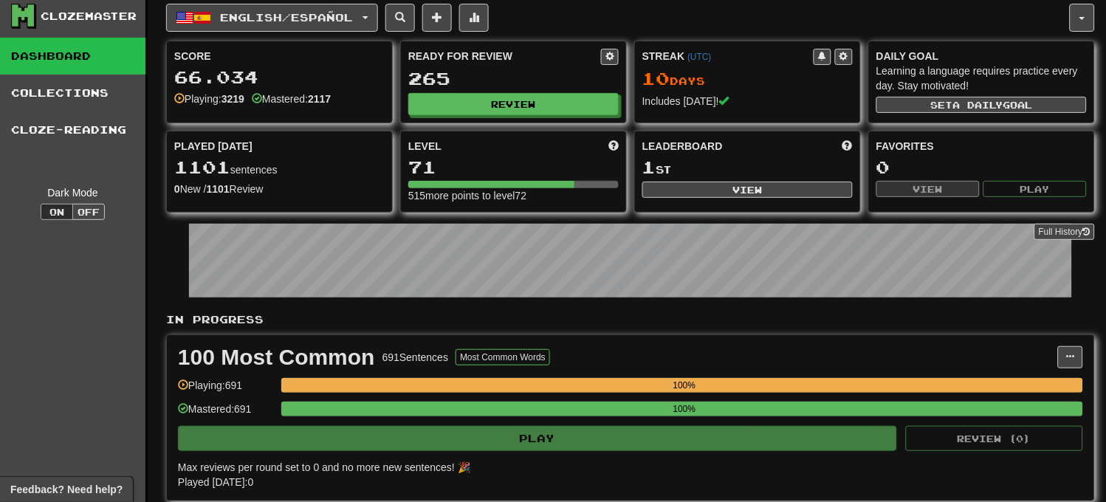
scroll to position [9, 0]
